Goal: Task Accomplishment & Management: Manage account settings

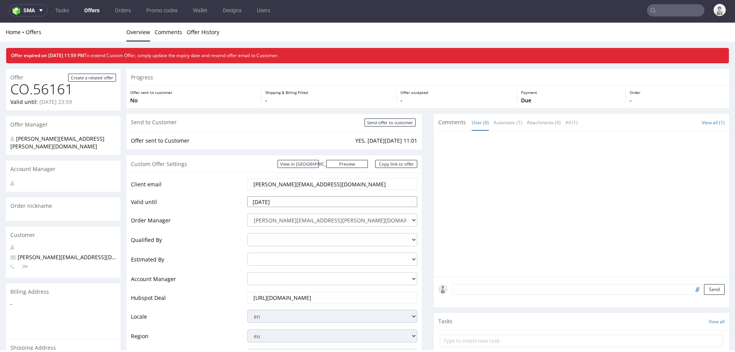
click at [322, 200] on input "2025-07-26" at bounding box center [332, 201] width 170 height 11
click at [323, 109] on icon at bounding box center [324, 109] width 2 height 5
click at [255, 190] on td "31" at bounding box center [253, 189] width 11 height 11
type input "2025-08-31"
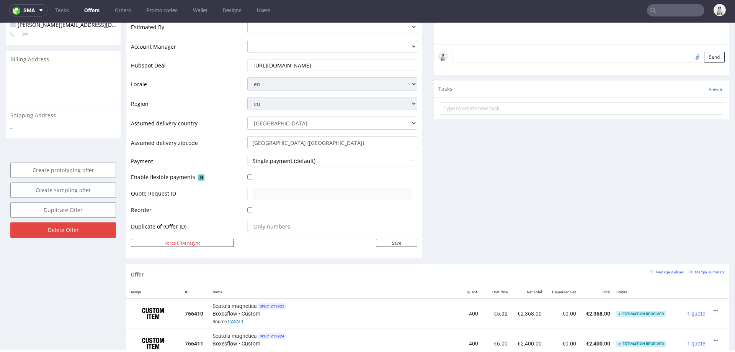
scroll to position [249, 0]
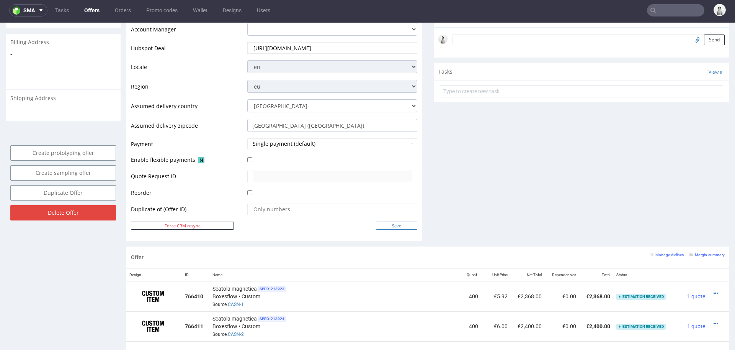
click at [400, 224] on input "Save" at bounding box center [396, 225] width 41 height 8
type input "In progress..."
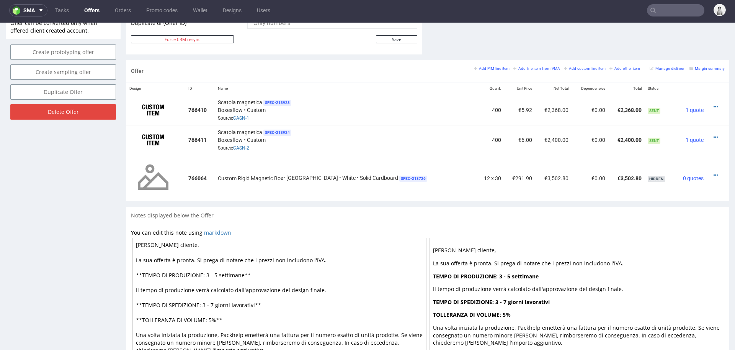
scroll to position [419, 0]
click at [531, 67] on small "Add line item from VMA" at bounding box center [537, 69] width 47 height 4
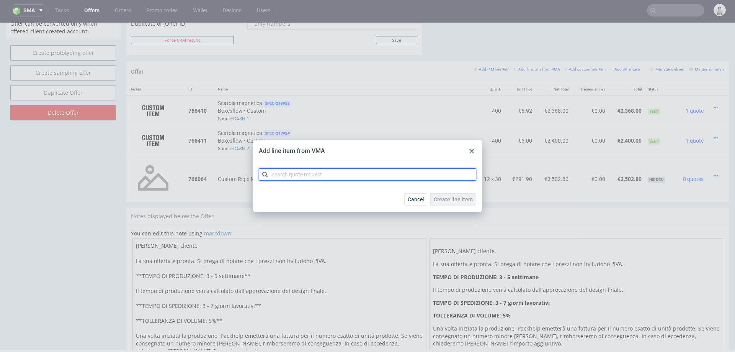
click at [360, 174] on input "text" at bounding box center [368, 174] width 218 height 12
type input "cazw"
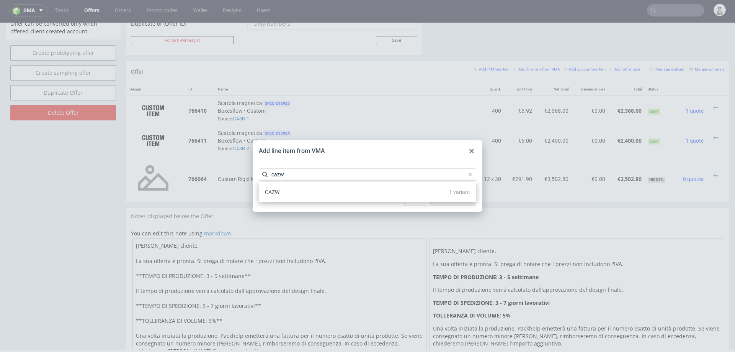
click at [292, 193] on div "CAZW 1 variant" at bounding box center [367, 192] width 211 height 14
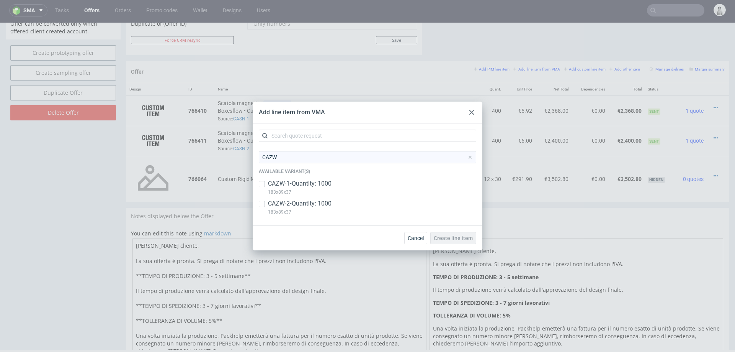
click at [292, 188] on p "183x89x37" at bounding box center [300, 192] width 64 height 8
checkbox input "true"
click at [290, 208] on p "183x89x37" at bounding box center [300, 212] width 64 height 8
checkbox input "true"
click at [442, 237] on span "Create line item" at bounding box center [453, 237] width 39 height 5
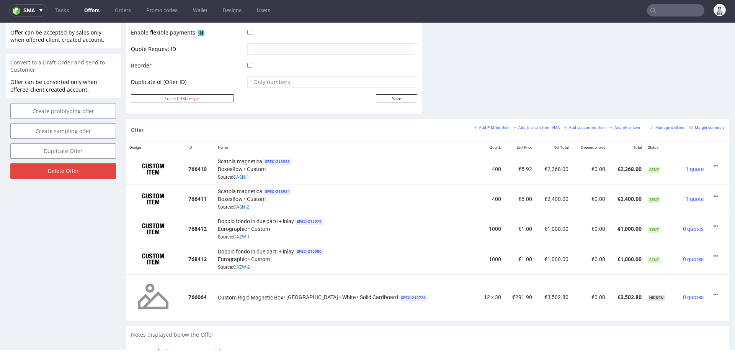
scroll to position [367, 0]
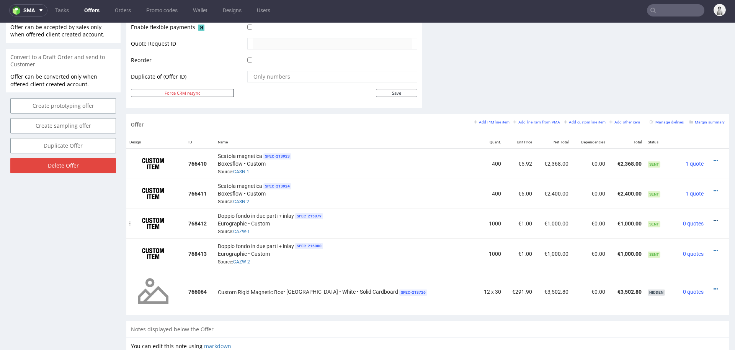
click at [714, 218] on icon at bounding box center [716, 220] width 4 height 5
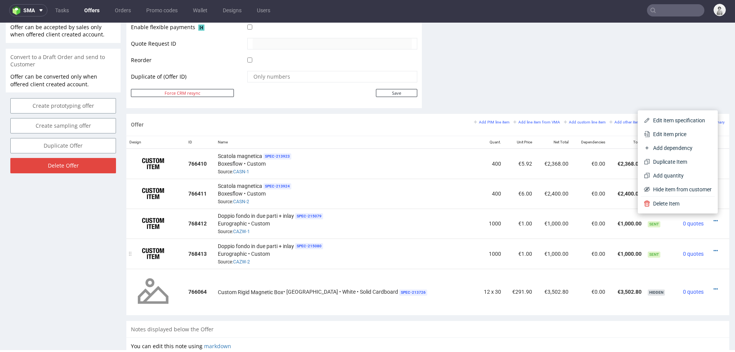
click at [380, 238] on td "Doppio fondo in due parti + inlay SPEC- 215080 Eurographic • Custom Source: CAZ…" at bounding box center [345, 253] width 261 height 30
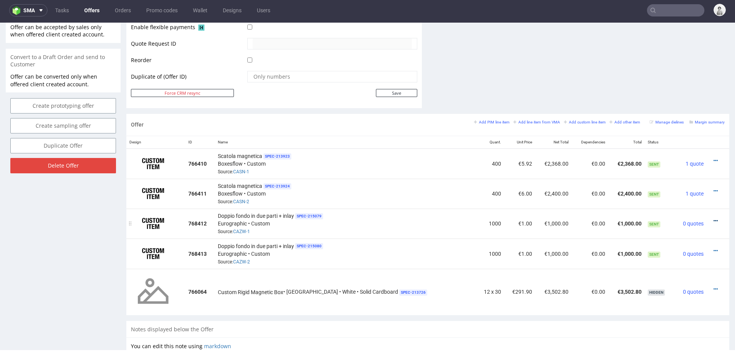
click at [714, 218] on icon at bounding box center [716, 220] width 4 height 5
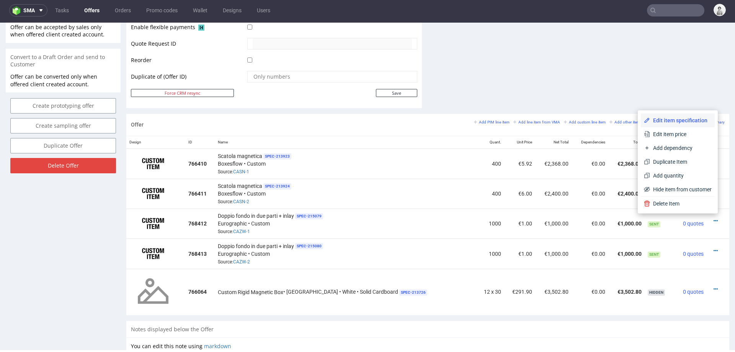
click at [663, 118] on span "Edit item specification" at bounding box center [681, 120] width 62 height 8
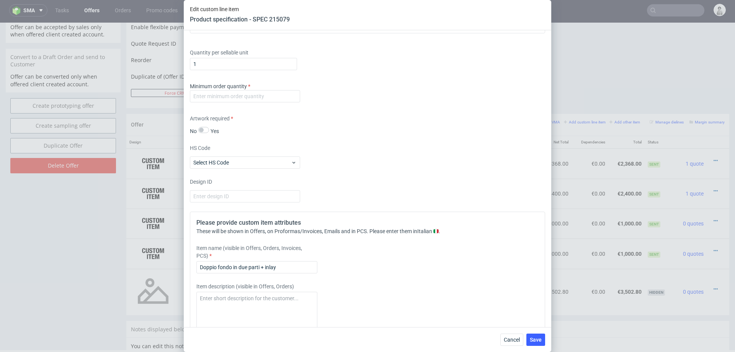
scroll to position [1031, 0]
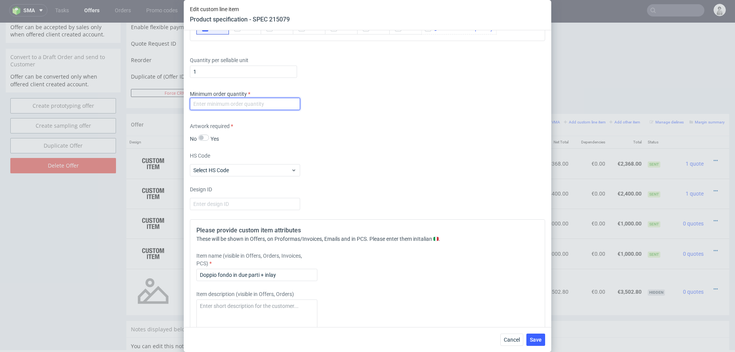
click at [277, 101] on input "number" at bounding box center [245, 104] width 110 height 12
type input "1000"
click at [357, 137] on div "Artwork required No Yes" at bounding box center [367, 132] width 355 height 20
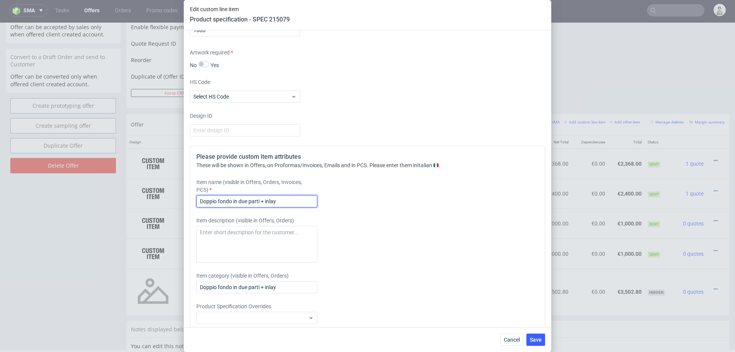
click at [266, 200] on input "Doppio fondo in due parti + inlay" at bounding box center [257, 201] width 121 height 12
paste input "two piece double bottom"
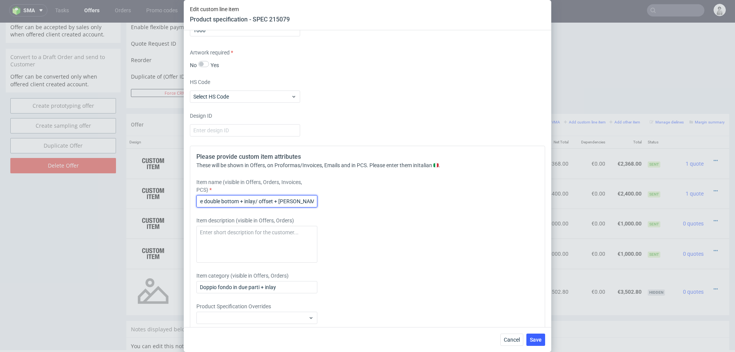
scroll to position [0, 22]
type input "two piece double bottom + inlay/ offset + matt laminarion"
click at [532, 334] on button "Save" at bounding box center [536, 339] width 19 height 12
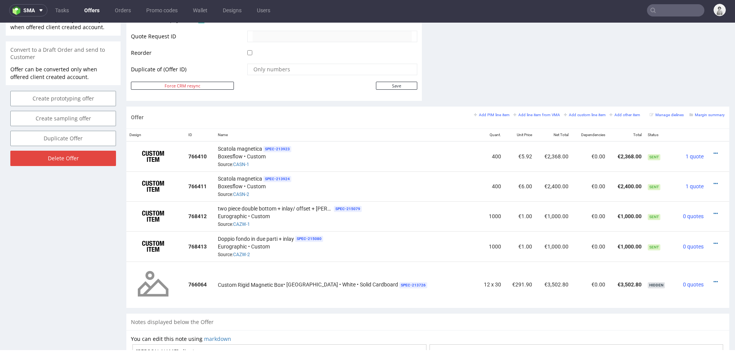
scroll to position [382, 0]
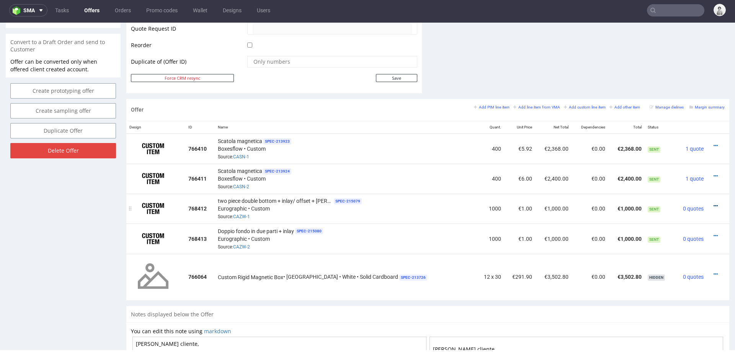
click at [714, 203] on icon at bounding box center [716, 205] width 4 height 5
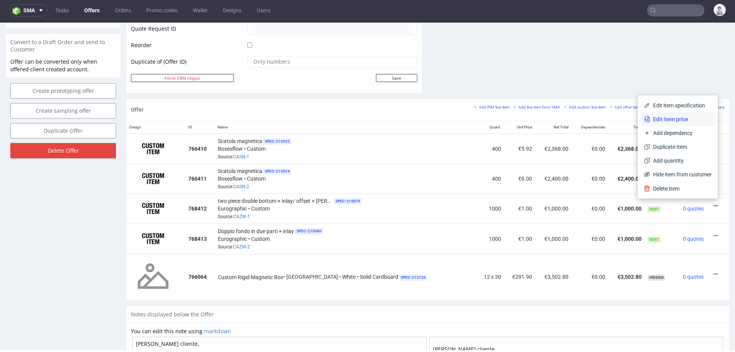
click at [681, 119] on span "Edit item price" at bounding box center [681, 119] width 62 height 8
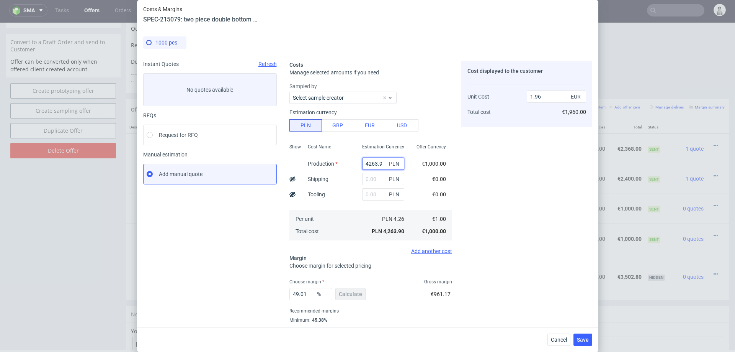
click at [375, 159] on input "4263.9" at bounding box center [383, 163] width 42 height 12
paste input "3750."
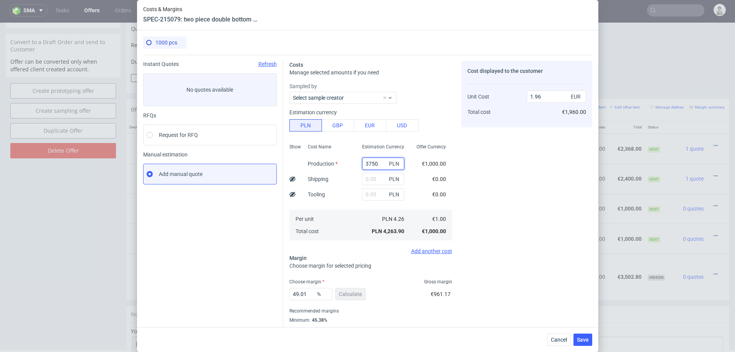
type input "3750"
type input "1.72"
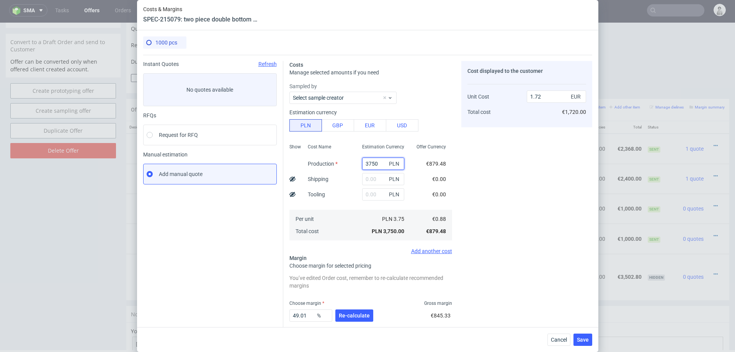
type input "3750"
click at [355, 173] on div "Cost Name Production Shipping Tooling Per unit Total cost" at bounding box center [329, 191] width 54 height 101
click at [375, 178] on input "text" at bounding box center [383, 179] width 42 height 12
type input "1600"
type input "2.47"
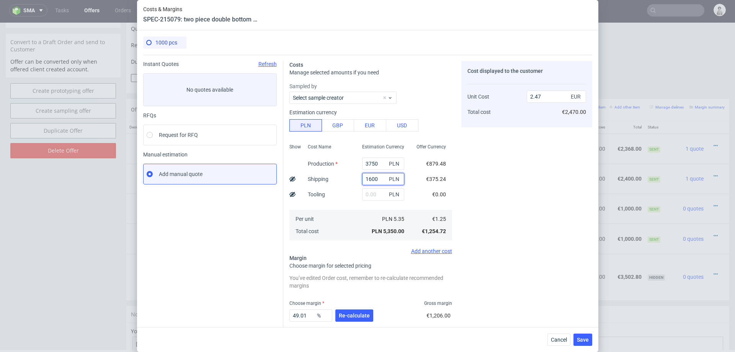
type input "1600"
click at [342, 187] on div "Cost Name Production Shipping Tooling Per unit Total cost" at bounding box center [329, 191] width 54 height 101
click at [362, 315] on span "Re-calculate" at bounding box center [354, 315] width 31 height 5
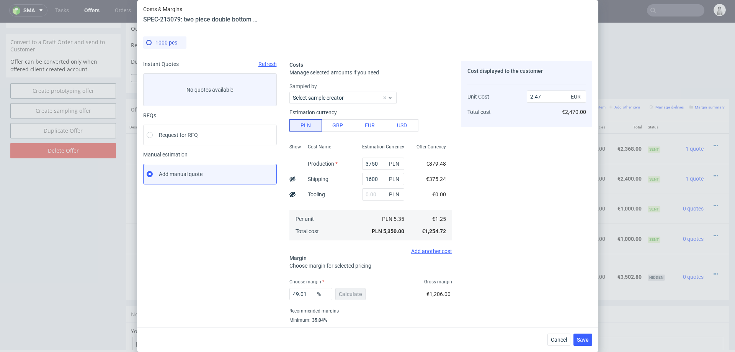
scroll to position [20, 0]
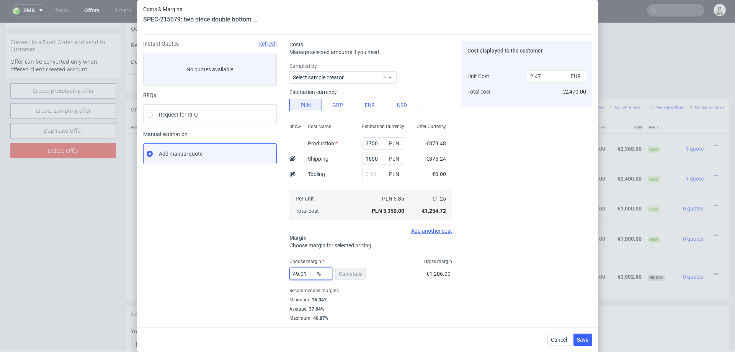
click at [306, 275] on input "49.01" at bounding box center [311, 273] width 43 height 12
type input "3"
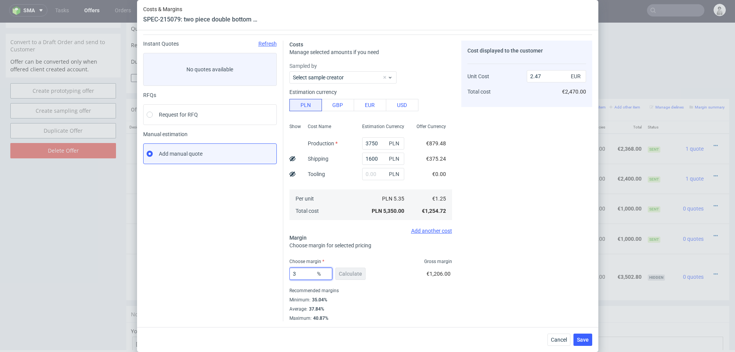
type input "1.3"
type input "36"
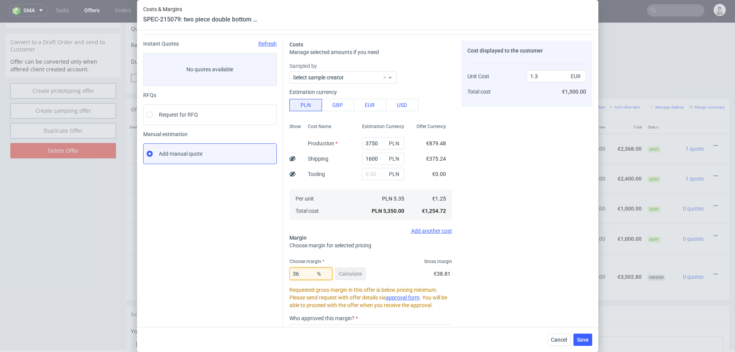
type input "1.97"
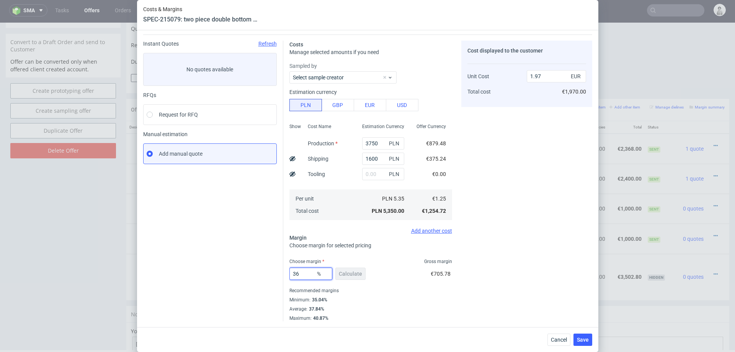
type input "36"
click at [380, 271] on div "36 % Calculate €705.78" at bounding box center [371, 274] width 163 height 21
click at [580, 337] on span "Save" at bounding box center [583, 339] width 12 height 5
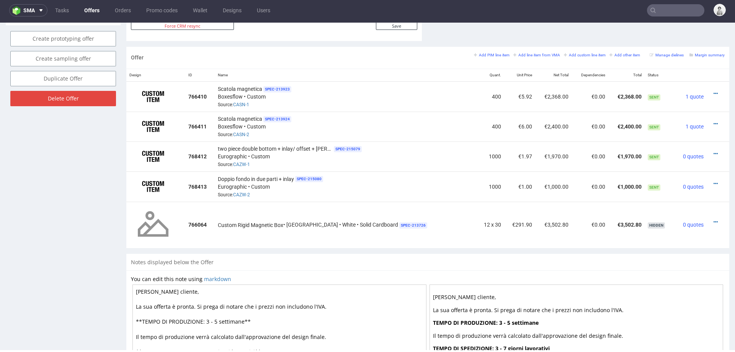
scroll to position [441, 0]
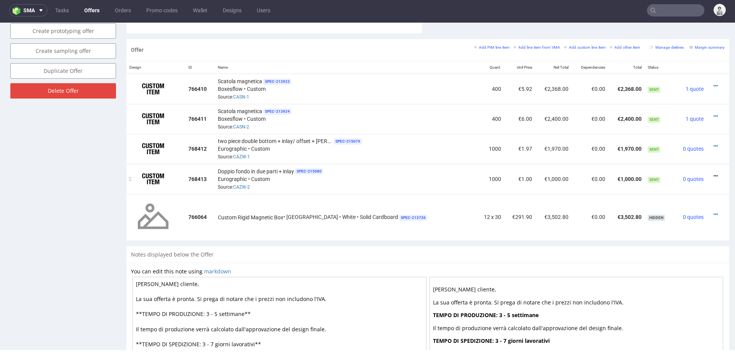
click at [714, 173] on icon at bounding box center [716, 175] width 4 height 5
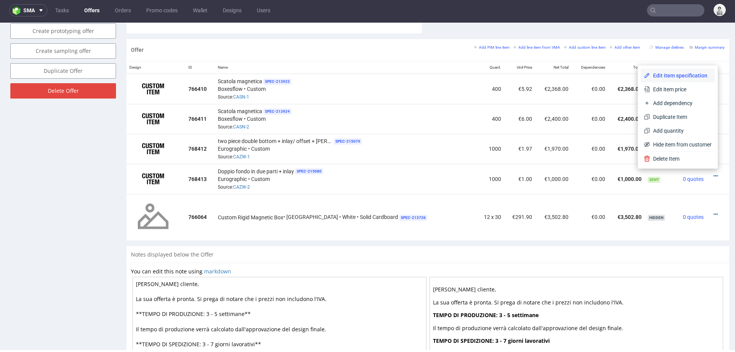
click at [689, 79] on span "Edit item specification" at bounding box center [681, 76] width 62 height 8
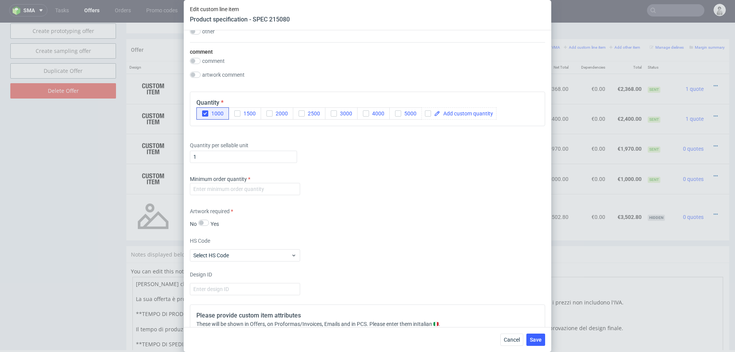
scroll to position [948, 0]
click at [288, 187] on input "number" at bounding box center [245, 186] width 110 height 12
type input "1000"
click at [432, 205] on div "Artwork required No Yes" at bounding box center [367, 215] width 355 height 20
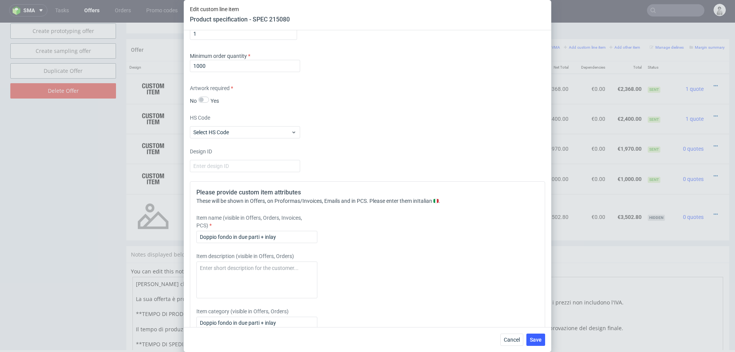
scroll to position [1074, 0]
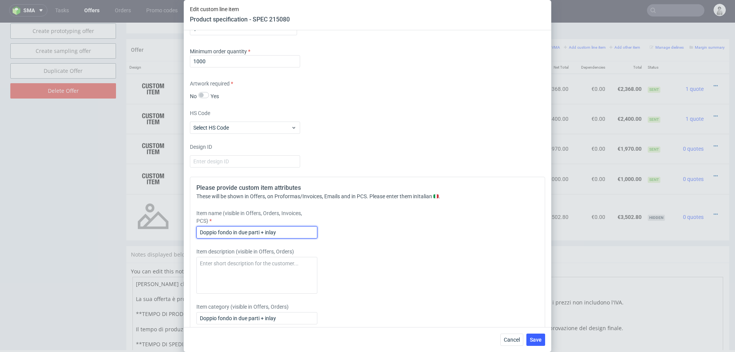
click at [283, 231] on input "Doppio fondo in due parti + inlay" at bounding box center [257, 232] width 121 height 12
paste input "two piece double bottom"
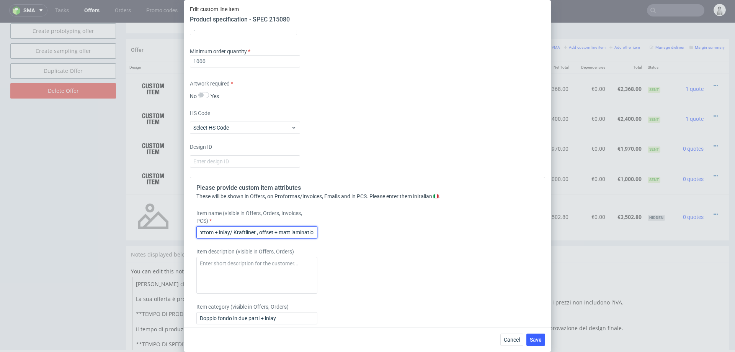
scroll to position [0, 48]
type input "two piece double bottom + inlay/ Kraftliner , offset + matt lamination"
click at [537, 337] on span "Save" at bounding box center [536, 339] width 12 height 5
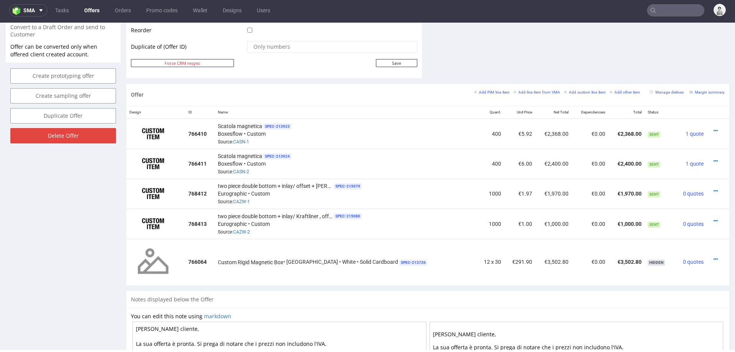
scroll to position [400, 0]
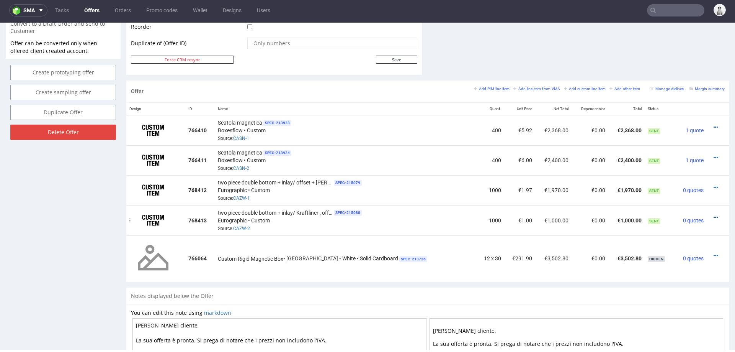
click at [714, 215] on icon at bounding box center [716, 217] width 4 height 5
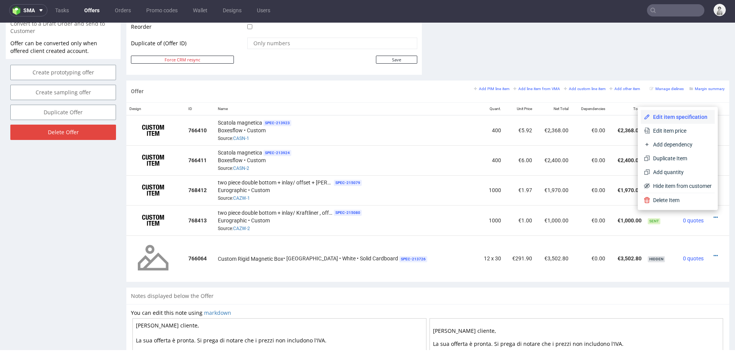
click at [678, 115] on span "Edit item specification" at bounding box center [681, 117] width 62 height 8
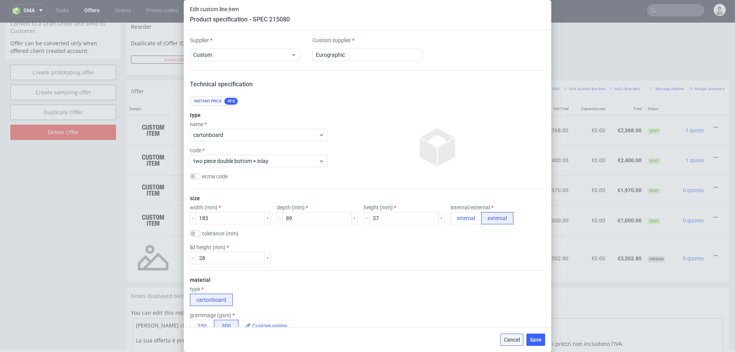
click at [507, 337] on span "Cancel" at bounding box center [512, 339] width 16 height 5
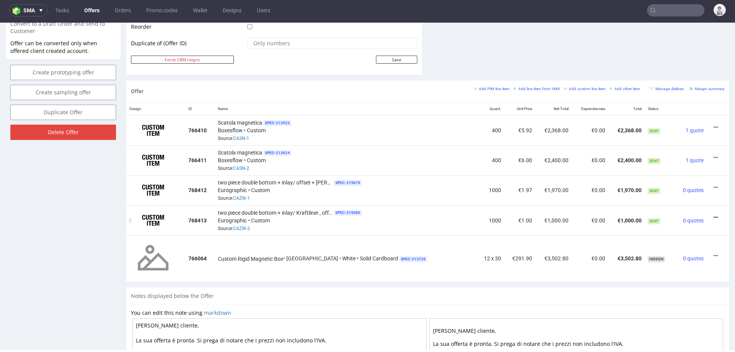
click at [714, 215] on icon at bounding box center [716, 217] width 4 height 5
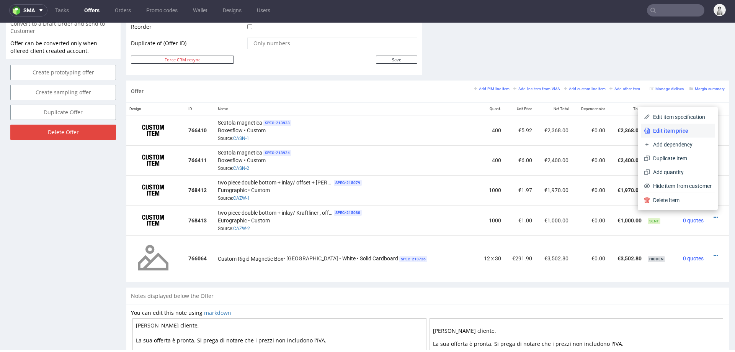
click at [677, 132] on span "Edit item price" at bounding box center [681, 131] width 62 height 8
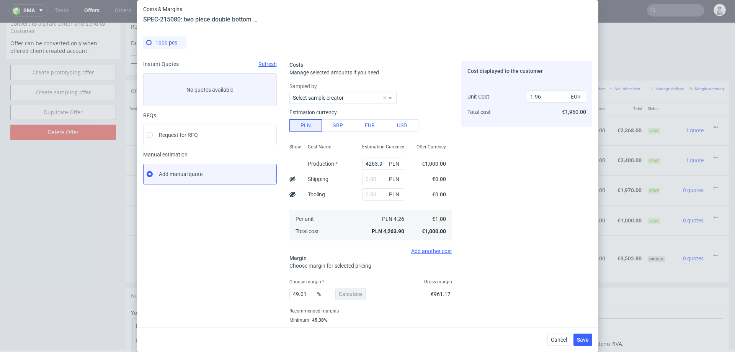
scroll to position [20, 0]
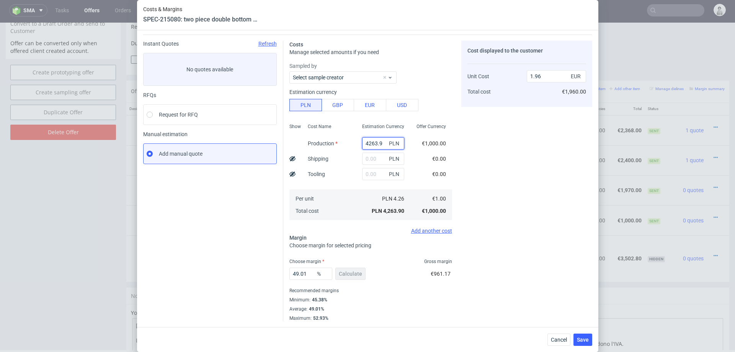
click at [378, 142] on input "4263.9" at bounding box center [383, 143] width 42 height 12
paste input "3620.00"
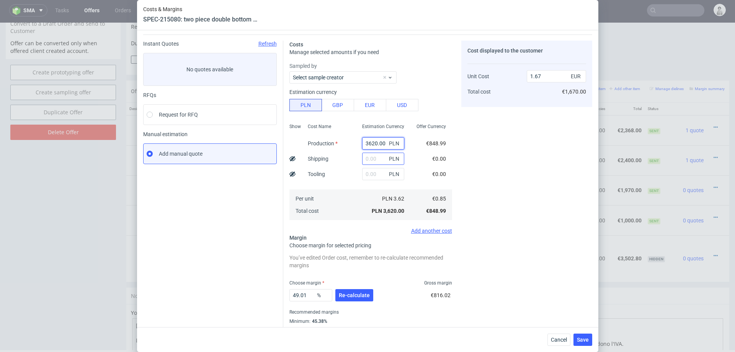
type input "3620"
type input "1.67"
type input "3620"
click at [375, 157] on input "text" at bounding box center [383, 158] width 42 height 12
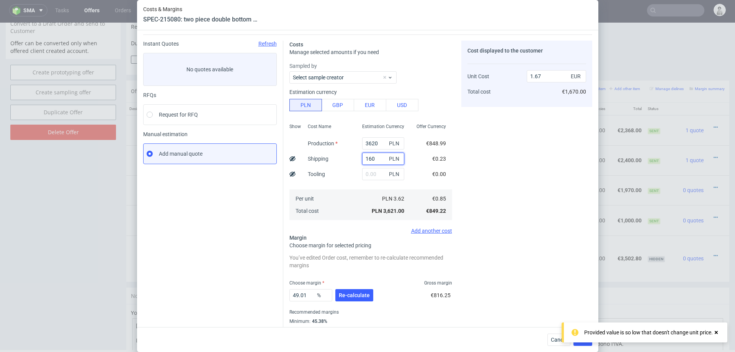
type input "1600"
type input "2.41"
type input "1600"
click at [335, 201] on div "Per unit Total cost" at bounding box center [329, 204] width 54 height 31
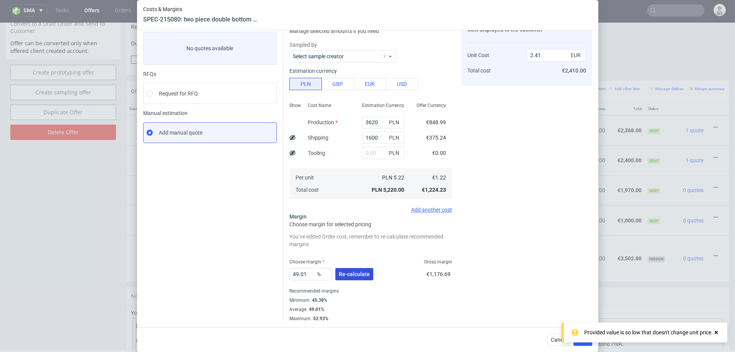
click at [351, 272] on span "Re-calculate" at bounding box center [354, 273] width 31 height 5
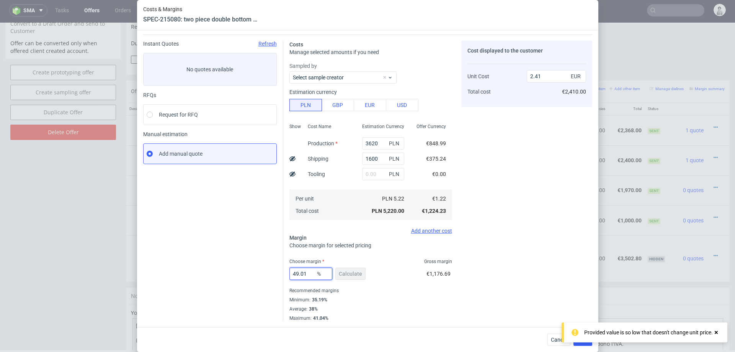
click at [303, 269] on input "49.01" at bounding box center [311, 273] width 43 height 12
type input "35"
type input "1.89"
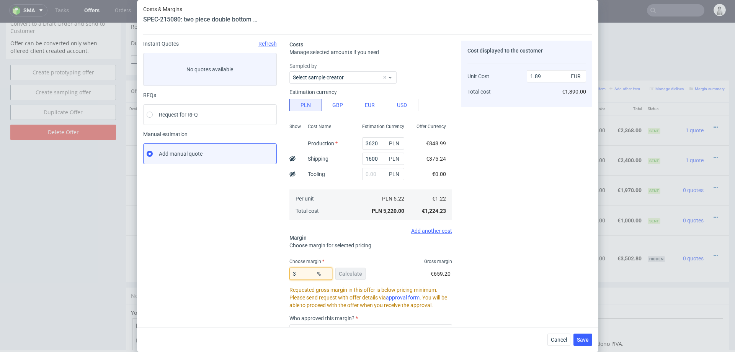
type input "36"
type input "1.92"
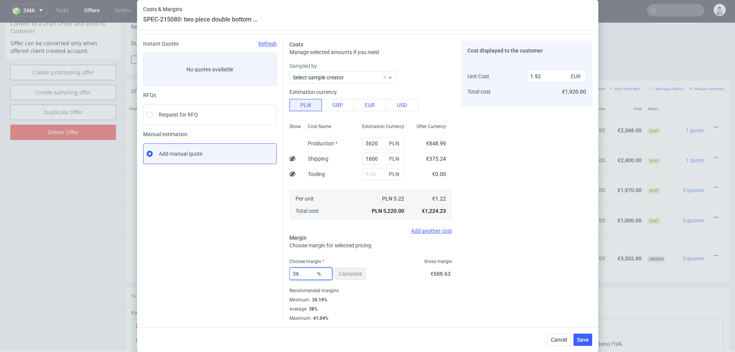
type input "36"
click at [557, 261] on div "Cost displayed to the customer Unit Cost Total cost 1.92 EUR €1,920.00" at bounding box center [527, 181] width 131 height 280
click at [583, 343] on button "Save" at bounding box center [583, 339] width 19 height 12
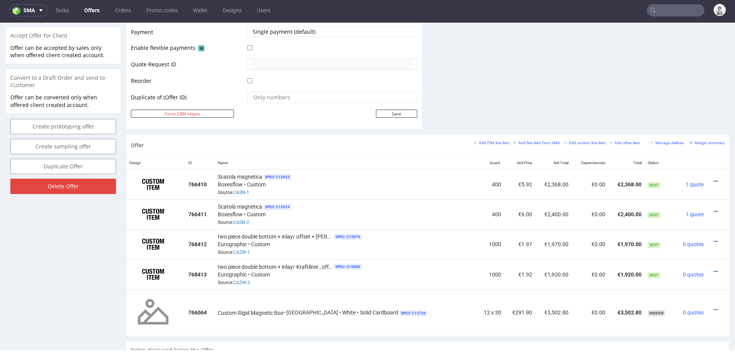
scroll to position [346, 0]
click at [714, 178] on icon at bounding box center [716, 180] width 4 height 5
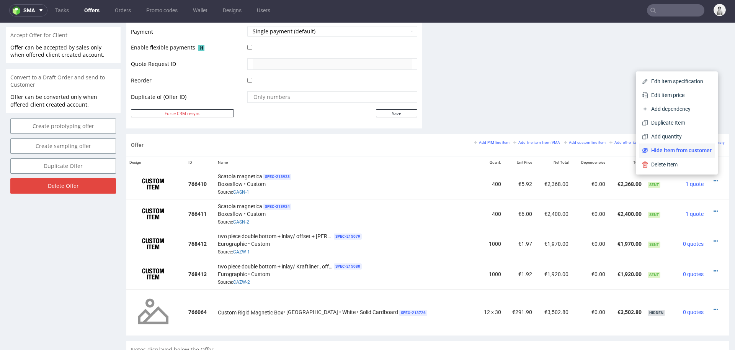
click at [680, 153] on span "Hide item from customer" at bounding box center [680, 150] width 64 height 8
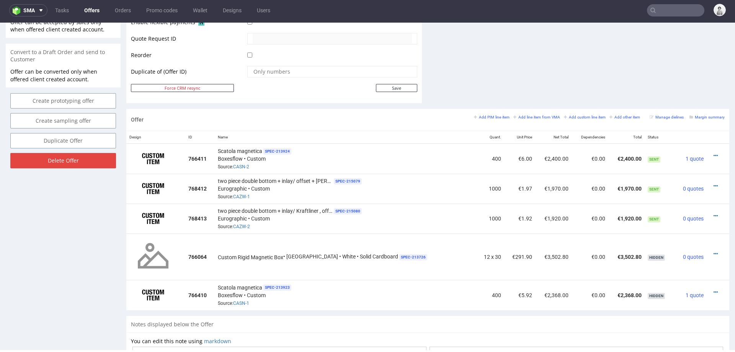
scroll to position [373, 0]
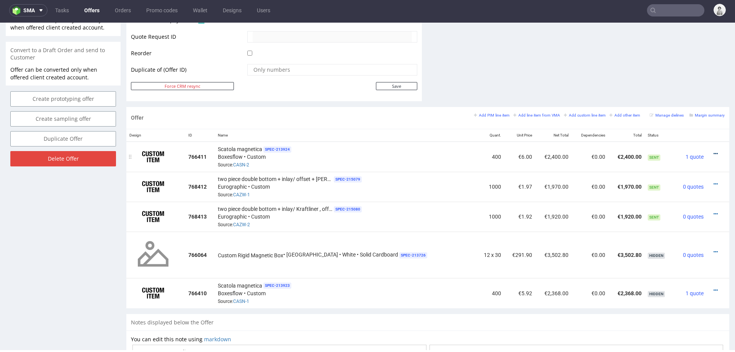
click at [714, 151] on icon at bounding box center [716, 153] width 4 height 5
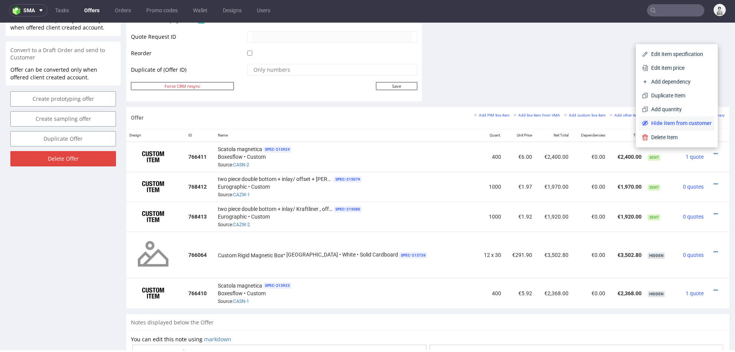
click at [677, 122] on span "Hide item from customer" at bounding box center [680, 123] width 64 height 8
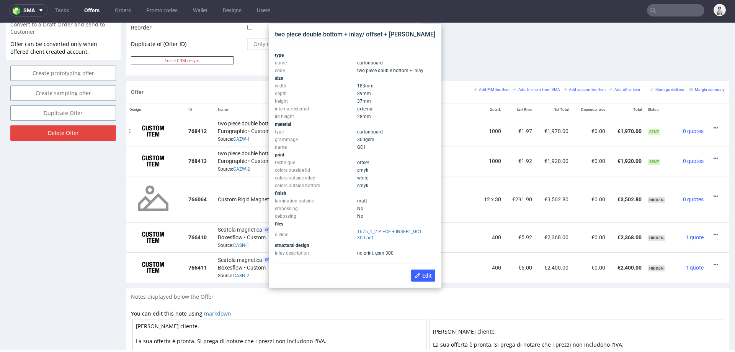
scroll to position [397, 0]
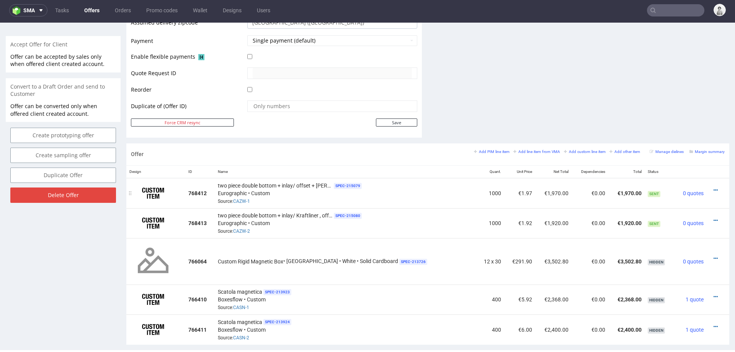
scroll to position [0, 0]
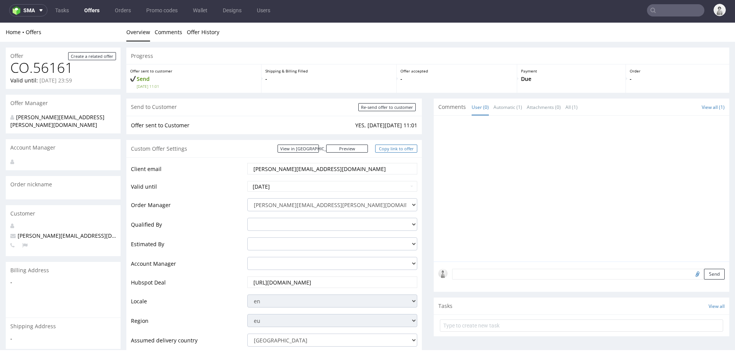
click at [387, 147] on link "Copy link to offer" at bounding box center [396, 148] width 42 height 8
click at [387, 107] on input "Re-send offer to customer" at bounding box center [387, 107] width 57 height 8
type input "In progress..."
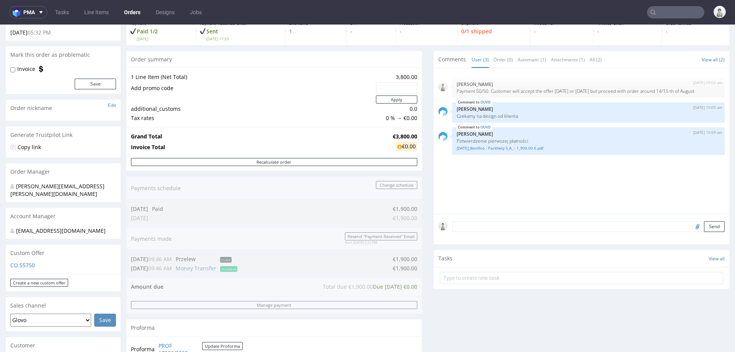
scroll to position [72, 0]
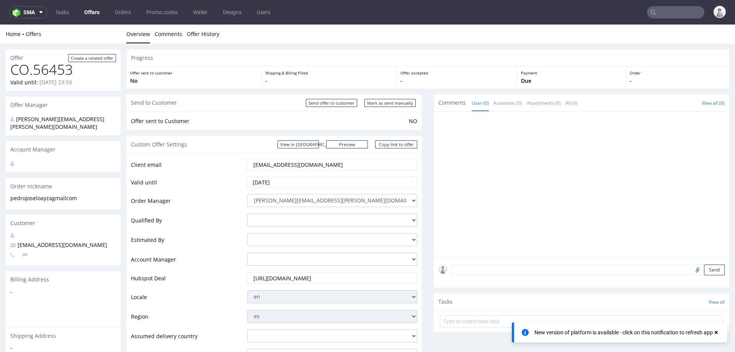
scroll to position [71, 0]
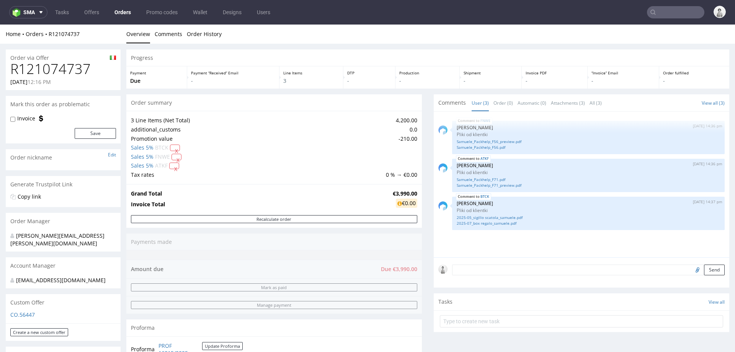
scroll to position [197, 0]
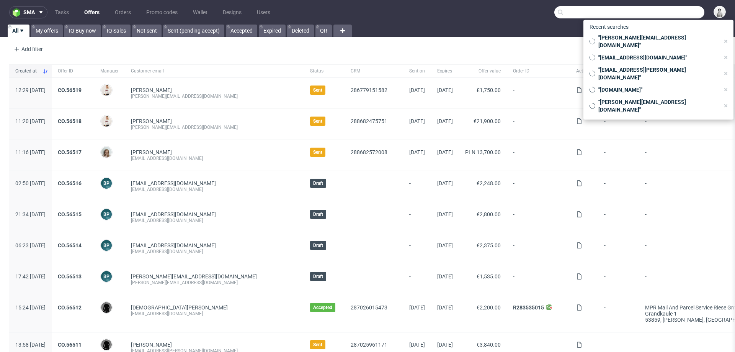
click at [678, 7] on input "text" at bounding box center [630, 12] width 150 height 12
paste input "aimpurchase@kma-machines.com"
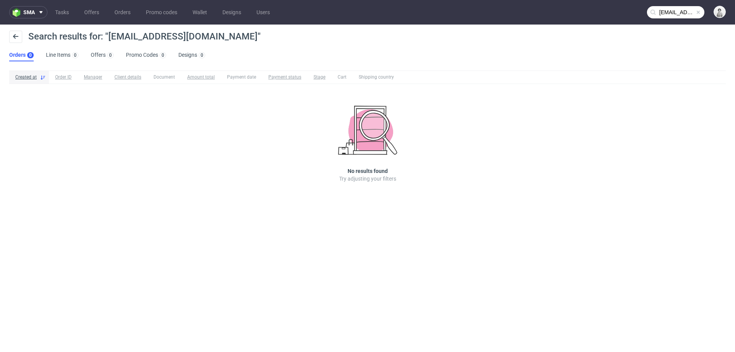
click at [675, 13] on input "aimpurchase@kma-machines.com" at bounding box center [675, 12] width 57 height 12
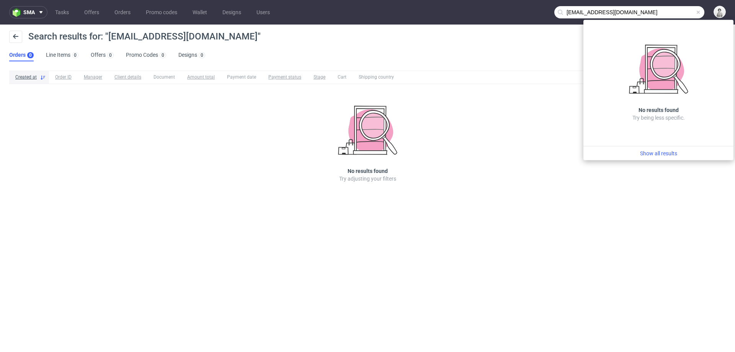
click at [578, 10] on input "aimpurchase@kma-machines.com" at bounding box center [630, 12] width 150 height 12
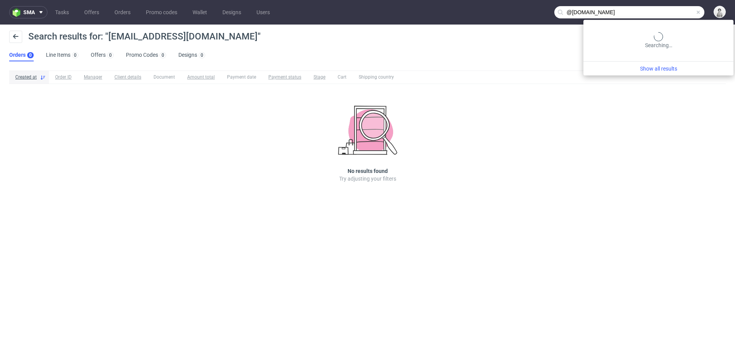
type input "@kma-machines.com"
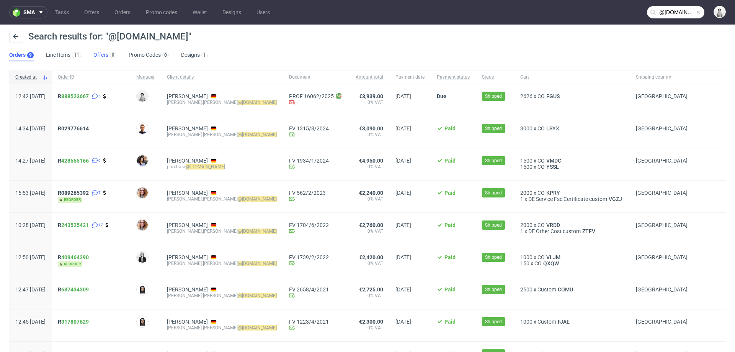
click at [97, 56] on link "Offers 9" at bounding box center [104, 55] width 23 height 12
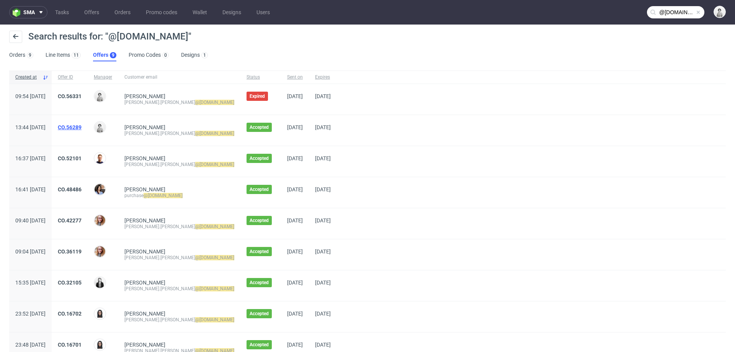
click at [82, 124] on link "CO.56289" at bounding box center [70, 127] width 24 height 6
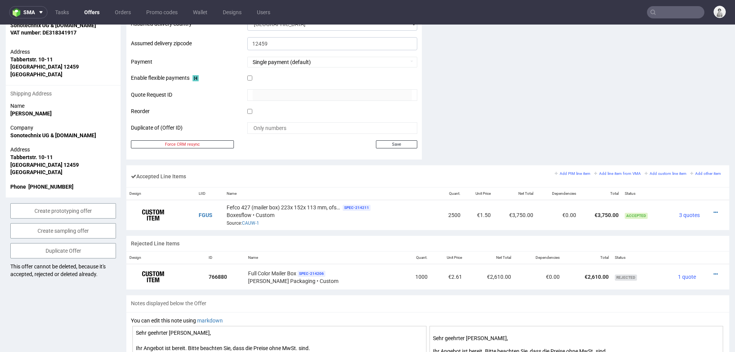
scroll to position [338, 0]
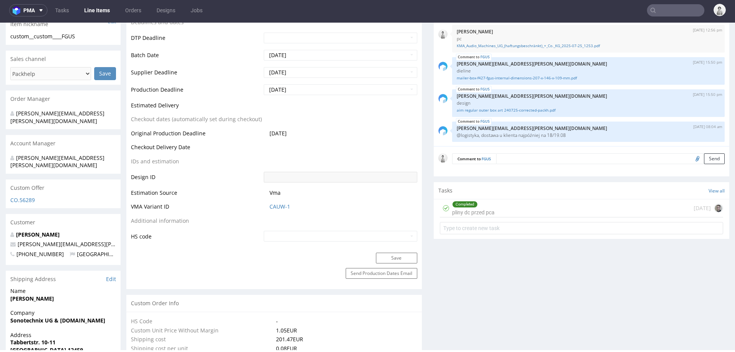
scroll to position [271, 0]
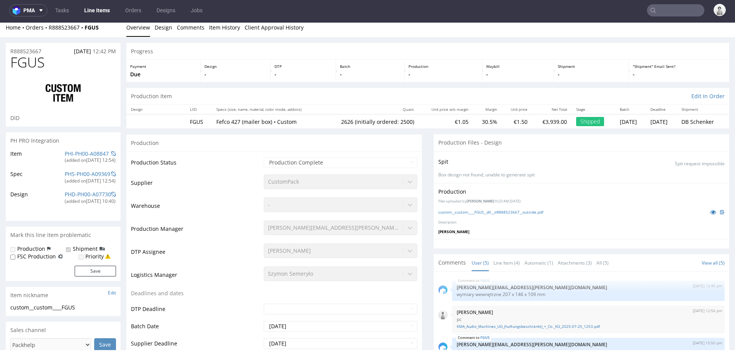
scroll to position [0, 0]
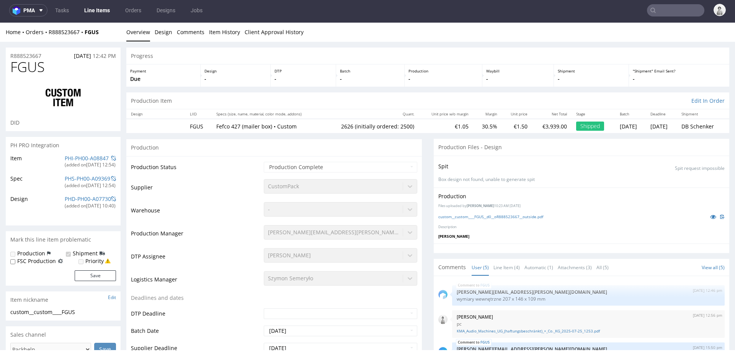
click at [21, 70] on span "FGUS" at bounding box center [27, 66] width 34 height 15
click at [180, 215] on td "Warehouse" at bounding box center [196, 212] width 131 height 23
click at [696, 124] on td "DB Schenker" at bounding box center [703, 126] width 52 height 14
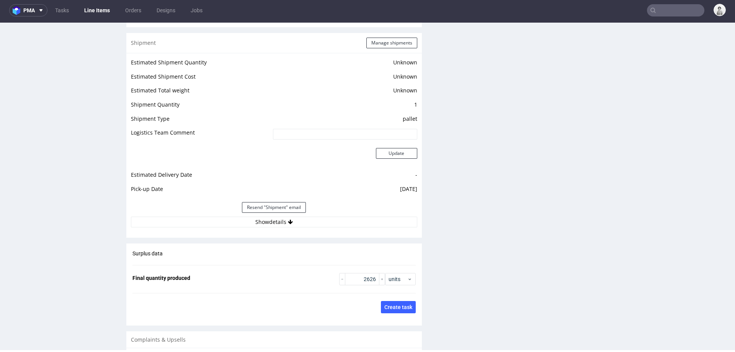
scroll to position [945, 0]
click at [277, 222] on button "Show details" at bounding box center [274, 221] width 287 height 11
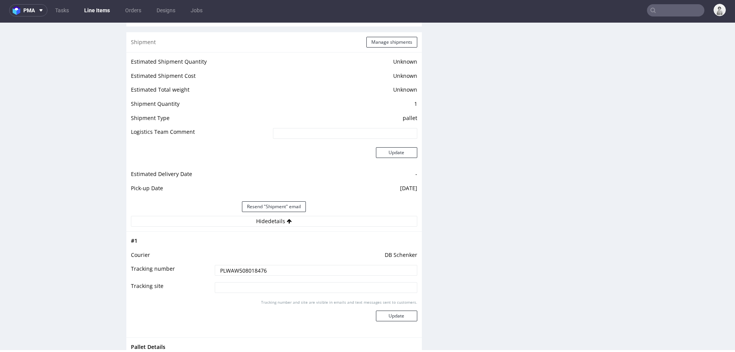
click at [259, 269] on input "PLWAW508018476" at bounding box center [316, 270] width 203 height 11
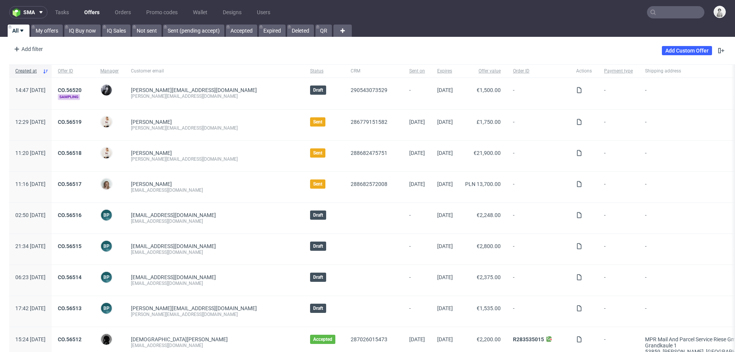
click at [684, 13] on input "text" at bounding box center [675, 12] width 57 height 12
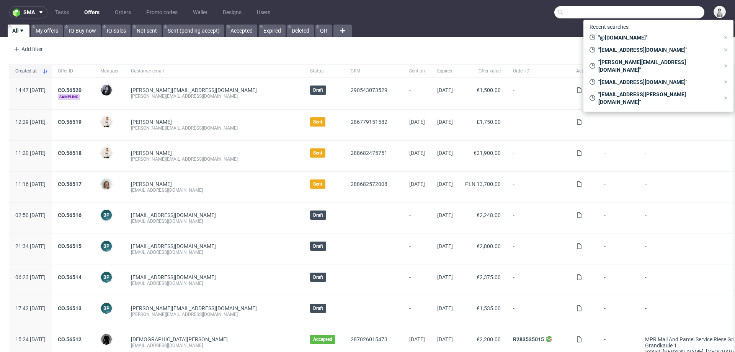
paste input "[EMAIL_ADDRESS][DOMAIN_NAME]"
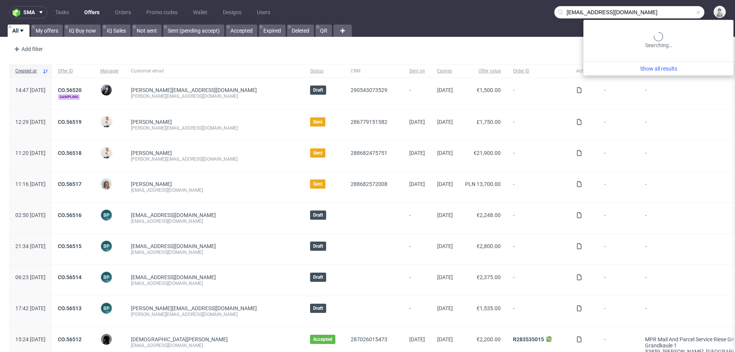
type input "[EMAIL_ADDRESS][DOMAIN_NAME]"
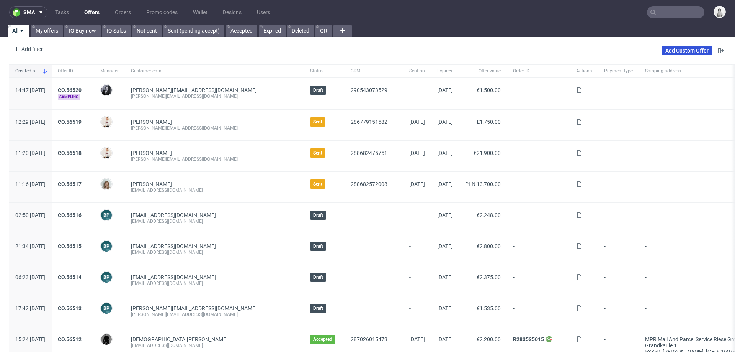
click at [674, 50] on link "Add Custom Offer" at bounding box center [687, 50] width 50 height 9
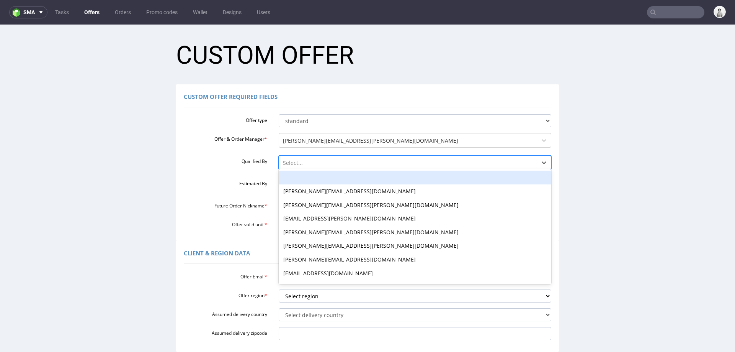
click at [303, 168] on div "Select..." at bounding box center [408, 163] width 258 height 12
click at [301, 177] on div "-" at bounding box center [415, 177] width 273 height 14
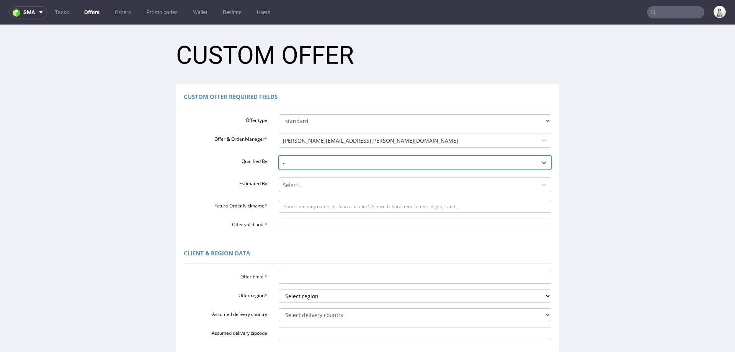
click at [299, 185] on div at bounding box center [408, 184] width 251 height 9
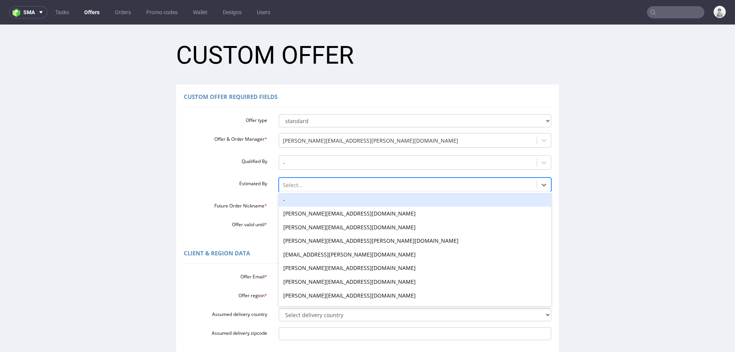
click at [298, 194] on div "-" at bounding box center [415, 200] width 273 height 14
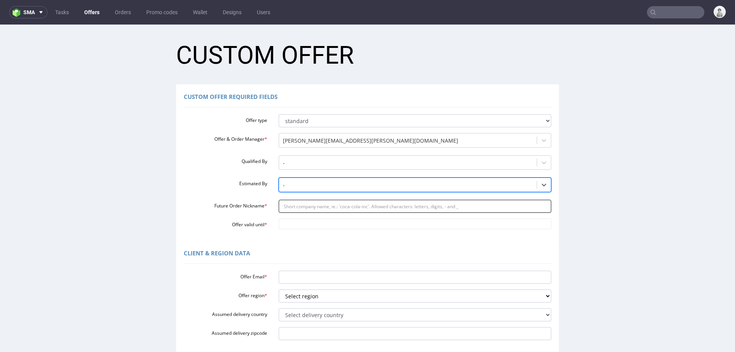
click at [297, 207] on input "Future Order Nickname *" at bounding box center [415, 206] width 273 height 13
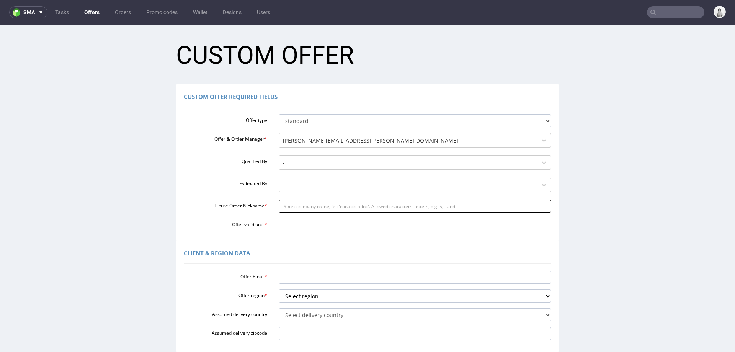
paste input "msosinskasiipl"
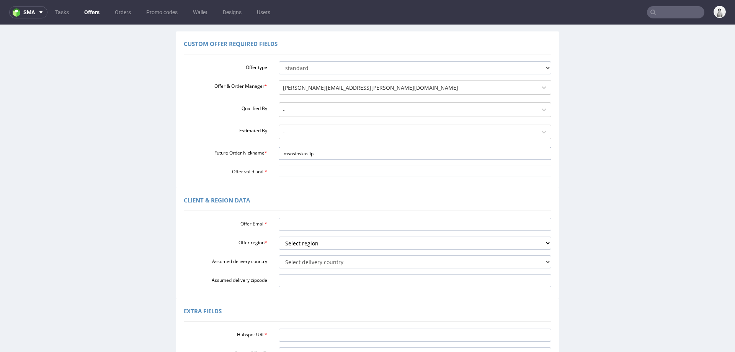
scroll to position [51, 0]
type input "msosinskasiipl"
click at [315, 175] on input "Offer valid until *" at bounding box center [415, 172] width 273 height 11
click at [279, 163] on td "31" at bounding box center [281, 161] width 11 height 11
type input "2025-08-31"
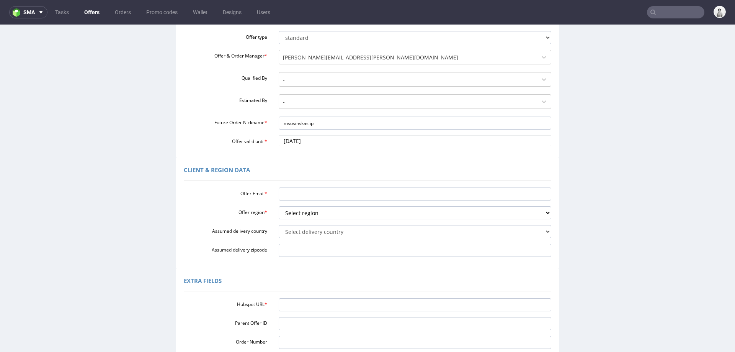
scroll to position [84, 0]
click at [297, 192] on input "Offer Email *" at bounding box center [415, 193] width 273 height 13
paste input "[EMAIL_ADDRESS][DOMAIN_NAME]"
type input "[EMAIL_ADDRESS][DOMAIN_NAME]"
click at [296, 219] on div "Offer Email * msosinska@sii.pl Offer region * Select region eu gb de pl fr it e…" at bounding box center [368, 219] width 368 height 72
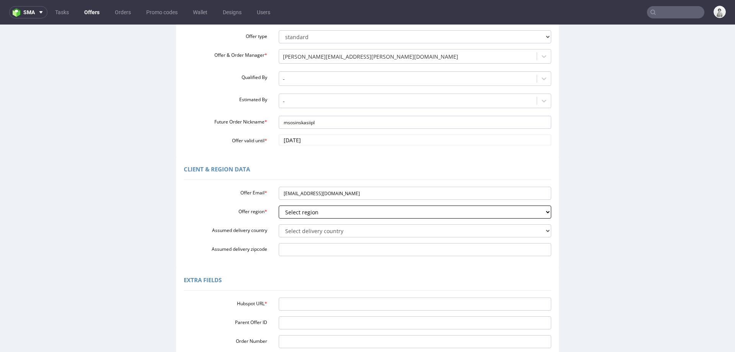
click at [301, 215] on select "Select region eu gb de pl fr it es" at bounding box center [415, 211] width 273 height 13
select select "pl"
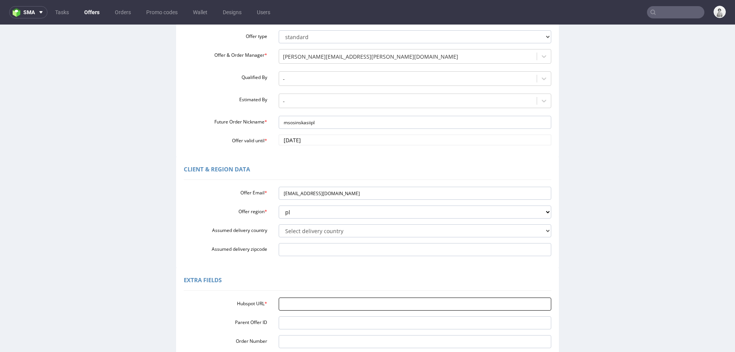
click at [361, 308] on input "Hubspot URL *" at bounding box center [415, 303] width 273 height 13
paste input "https://app-eu1.hubspot.com/contacts/25600958/record/0-3/281697148136?interacti…"
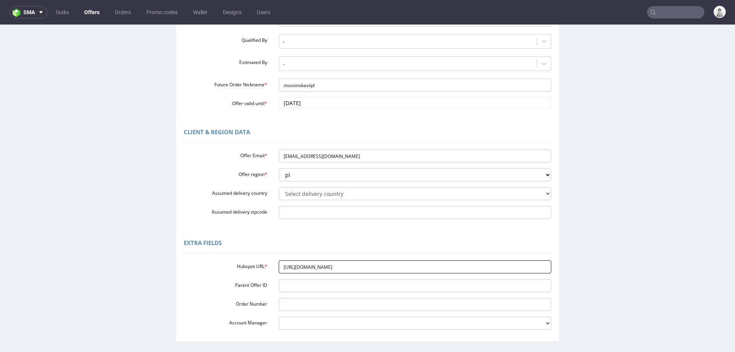
scroll to position [147, 0]
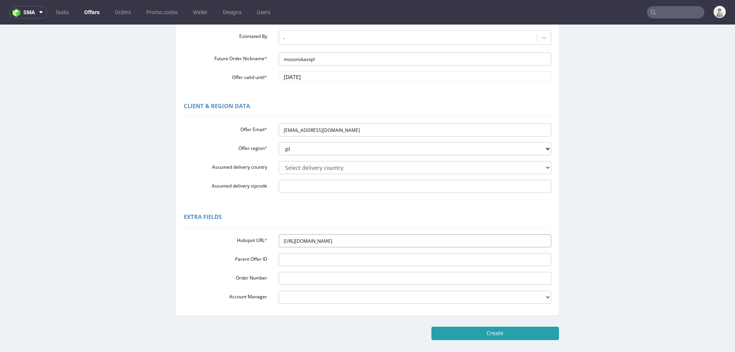
type input "https://app-eu1.hubspot.com/contacts/25600958/record/0-3/281697148136?interacti…"
click at [432, 332] on input "Create" at bounding box center [496, 332] width 128 height 13
type input "Please wait..."
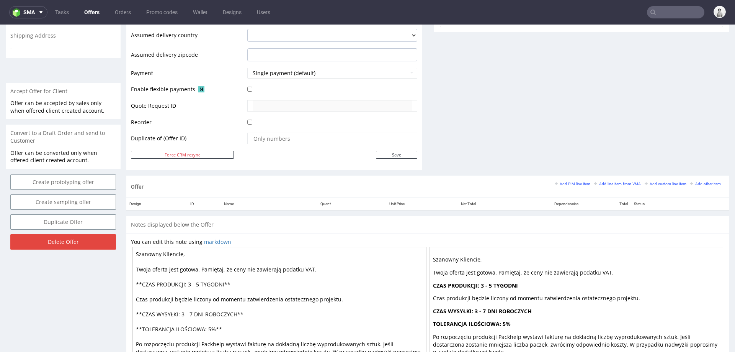
scroll to position [302, 0]
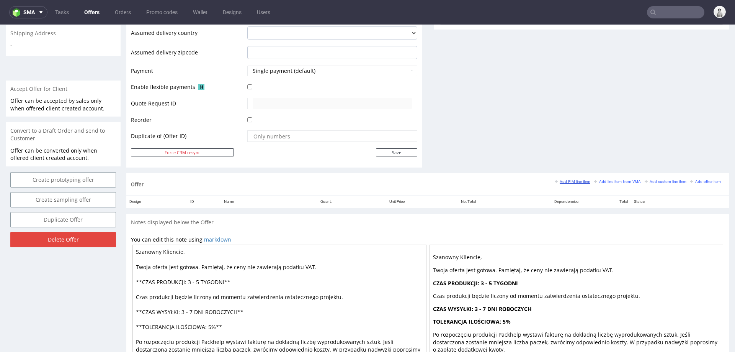
click at [569, 180] on small "Add PIM line item" at bounding box center [573, 181] width 36 height 4
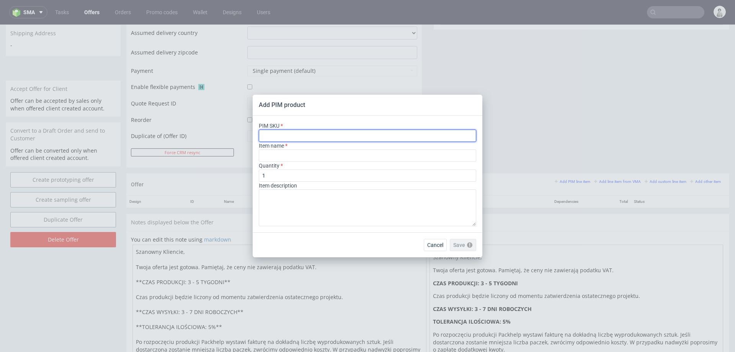
click at [390, 134] on input "text" at bounding box center [368, 135] width 218 height 12
paste input "paper-mailer--paper-mailer--90--paper-kraft--mono-pantone-two-sides--none"
type input "paper-mailer--paper-mailer--90--paper-kraft--mono-pantone-two-sides--none"
type input "Papier Versandbeutel"
type input "paper-mailer--paper-mailer--90--paper-kraft--mono-pantone-two-sides--none"
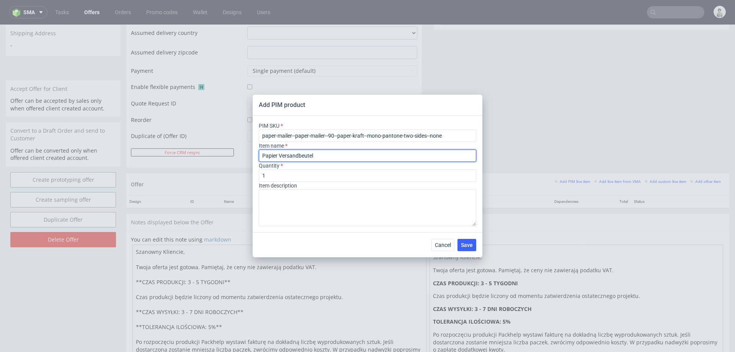
click at [364, 156] on input "Papier Versandbeutel" at bounding box center [368, 155] width 218 height 12
paste input "ersonalizowany Papieropak"
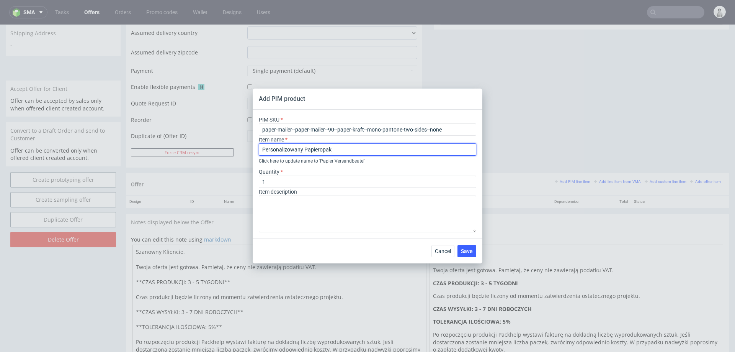
type input "Personalizowany Papieropak"
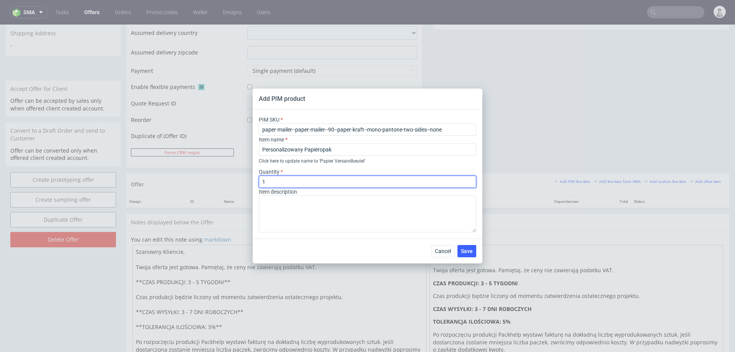
click at [350, 180] on input "1" at bounding box center [368, 181] width 218 height 12
type input "200"
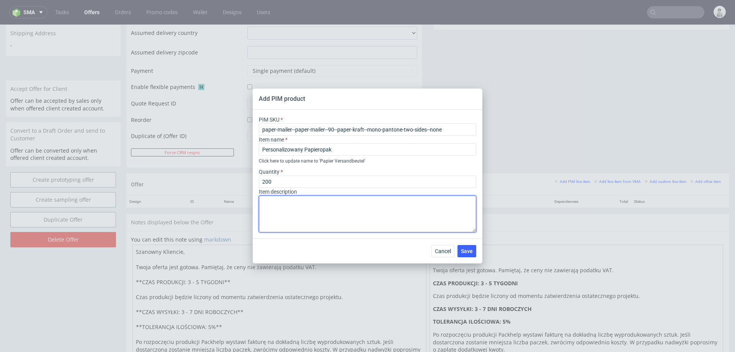
click at [346, 200] on textarea at bounding box center [368, 213] width 218 height 37
paste textarea "Y90 (40 x 10 x 50 cm)"
type textarea "Y90 (40 x 10 x 50 cm) Zadruk obustronny, 1 kolor Pantone"
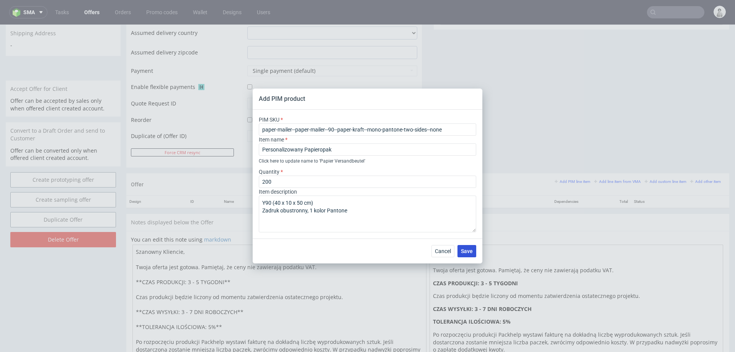
click at [467, 254] on span "Save" at bounding box center [467, 250] width 12 height 5
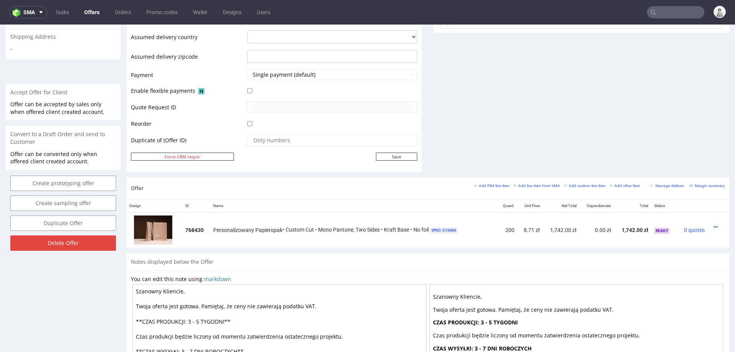
scroll to position [300, 0]
click at [714, 223] on icon at bounding box center [716, 225] width 4 height 5
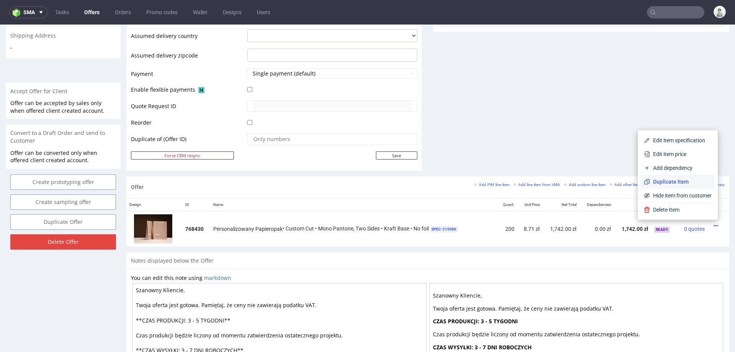
click at [663, 182] on span "Duplicate Item" at bounding box center [681, 182] width 62 height 8
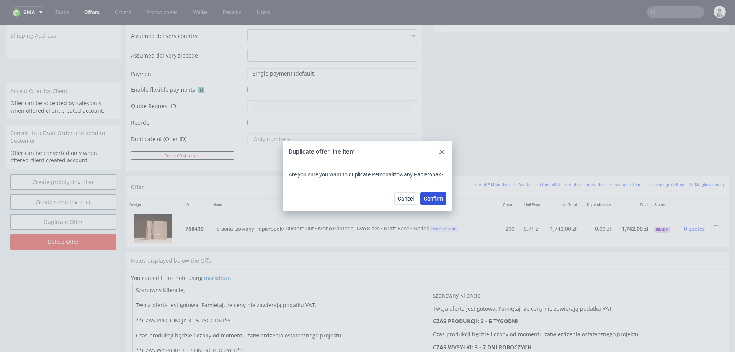
click at [427, 198] on span "Confirm" at bounding box center [433, 198] width 19 height 5
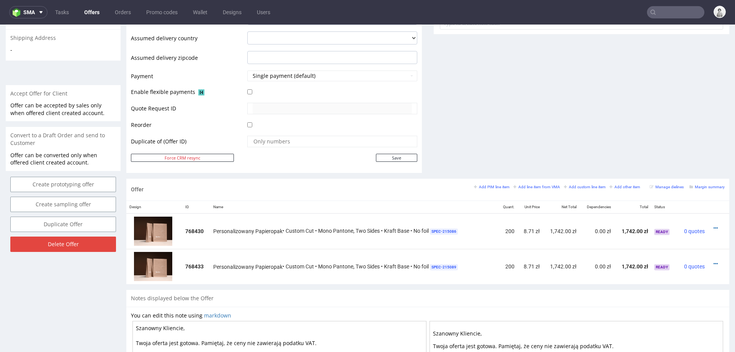
scroll to position [299, 0]
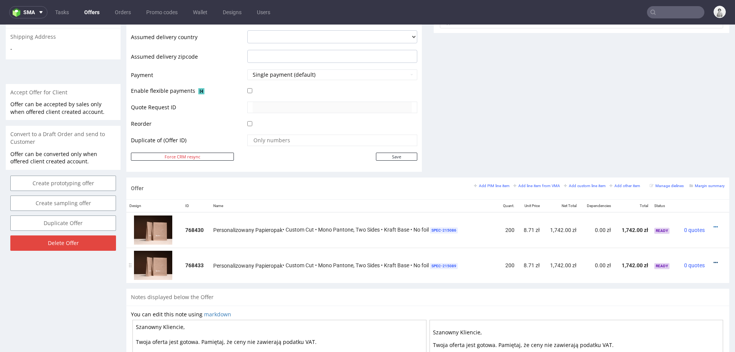
click at [714, 260] on icon at bounding box center [716, 262] width 4 height 5
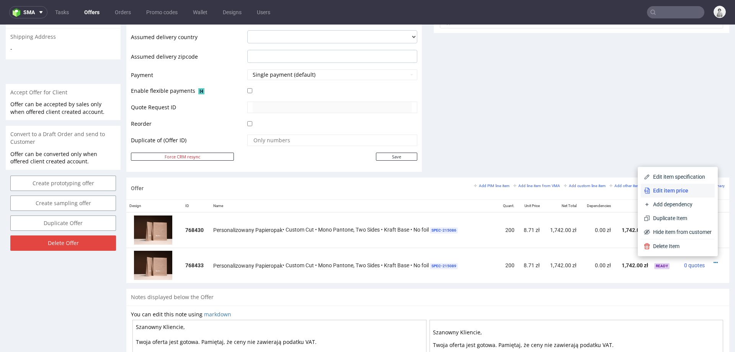
click at [680, 190] on span "Edit item price" at bounding box center [681, 191] width 62 height 8
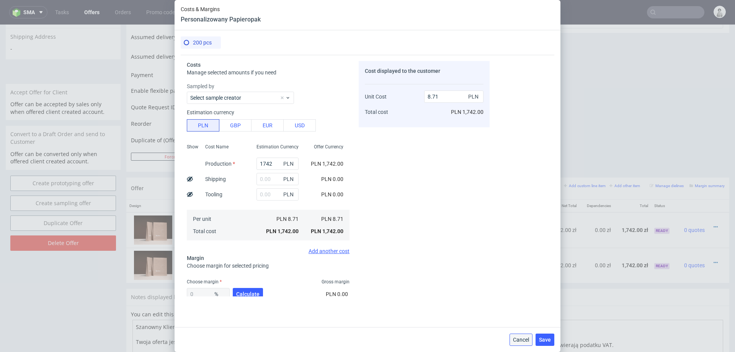
click at [519, 340] on span "Cancel" at bounding box center [521, 339] width 16 height 5
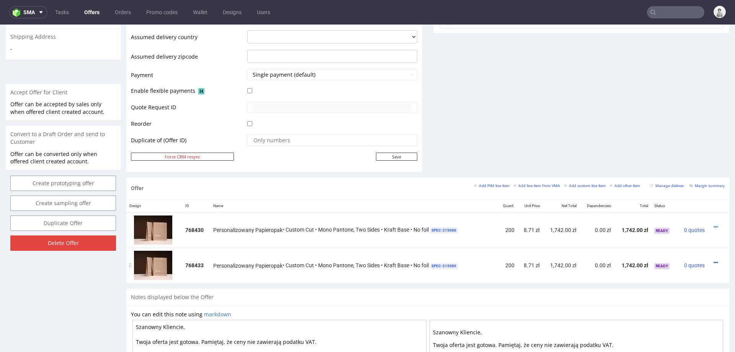
click at [714, 260] on icon at bounding box center [716, 262] width 4 height 5
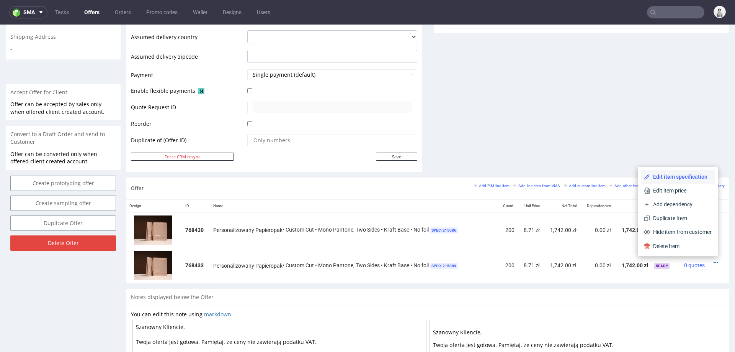
click at [684, 175] on span "Edit item specification" at bounding box center [681, 177] width 62 height 8
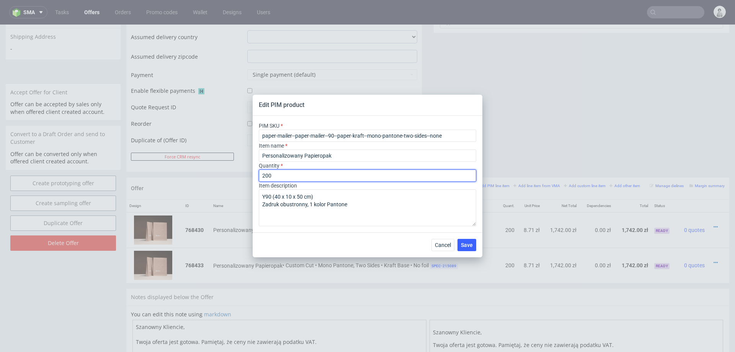
click at [327, 176] on input "200" at bounding box center [368, 175] width 218 height 12
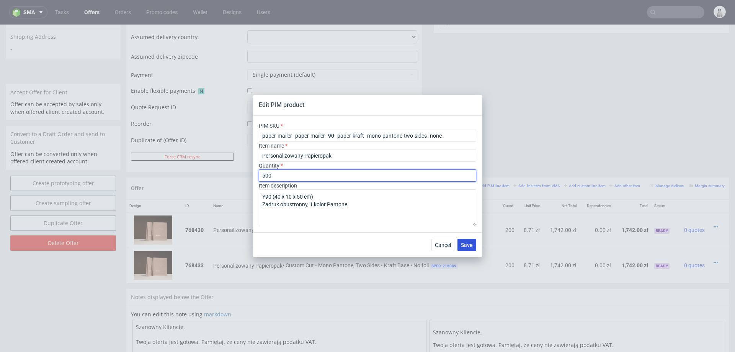
type input "500"
click at [468, 242] on span "Save" at bounding box center [467, 244] width 12 height 5
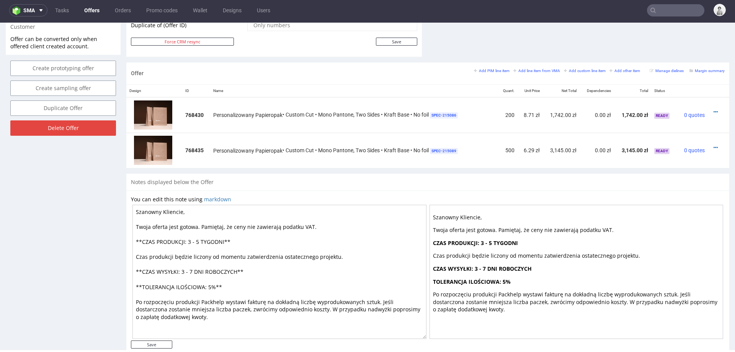
scroll to position [414, 0]
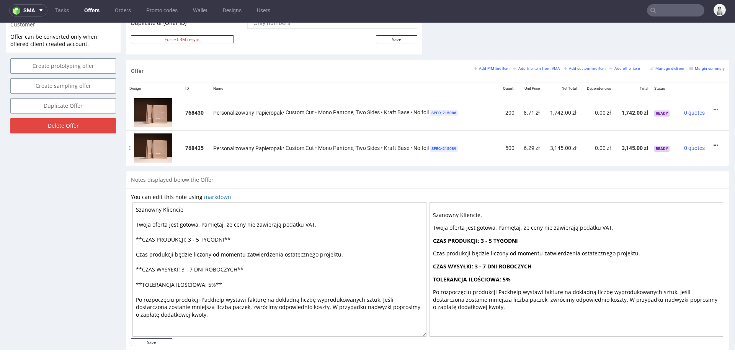
click at [714, 143] on icon at bounding box center [716, 144] width 4 height 5
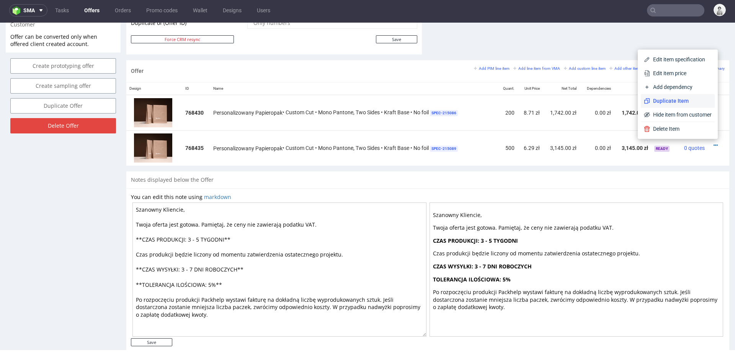
click at [677, 99] on span "Duplicate Item" at bounding box center [681, 101] width 62 height 8
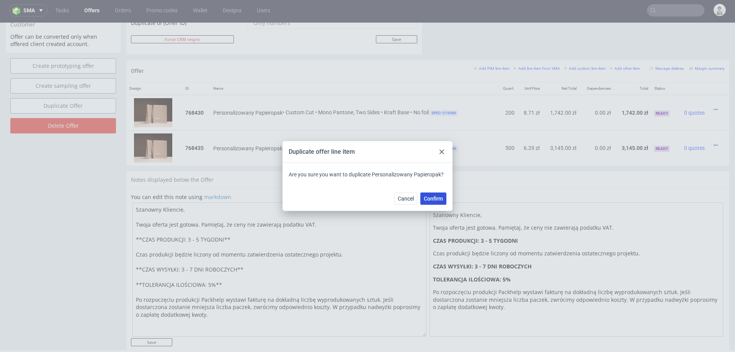
click at [430, 196] on span "Confirm" at bounding box center [433, 198] width 19 height 5
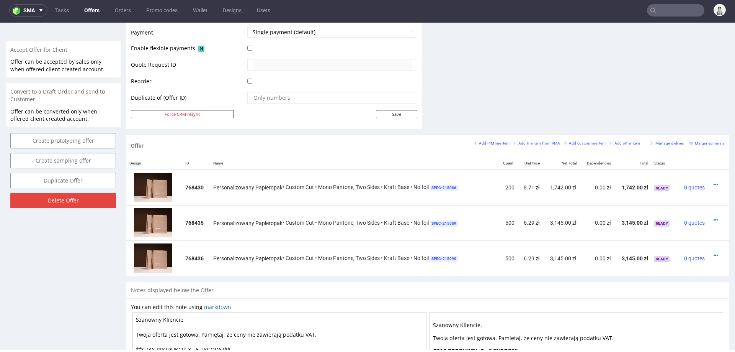
scroll to position [340, 0]
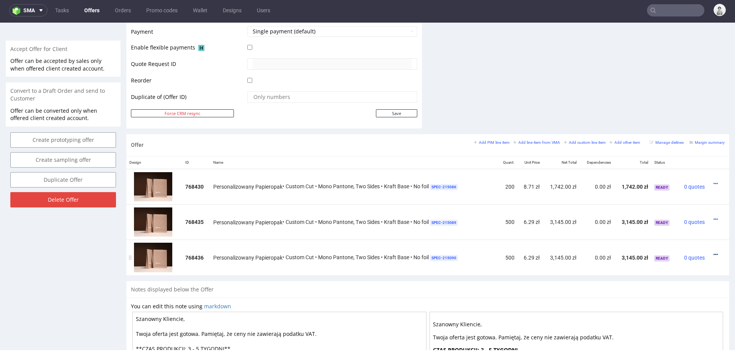
click at [714, 252] on icon at bounding box center [716, 254] width 4 height 5
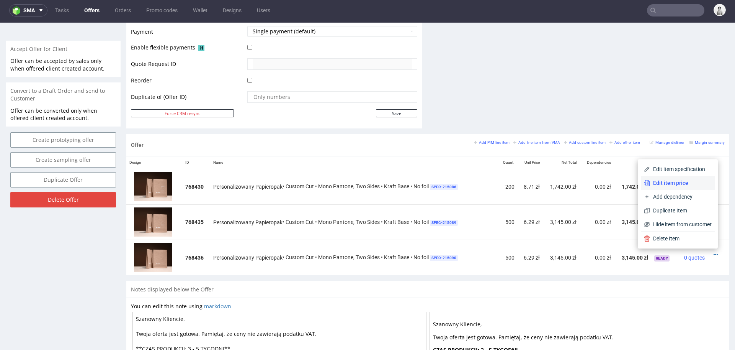
click at [676, 177] on li "Edit item price" at bounding box center [678, 183] width 74 height 14
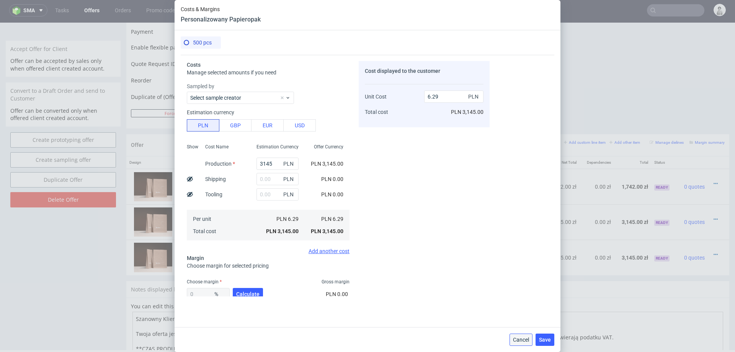
click at [517, 343] on button "Cancel" at bounding box center [521, 339] width 23 height 12
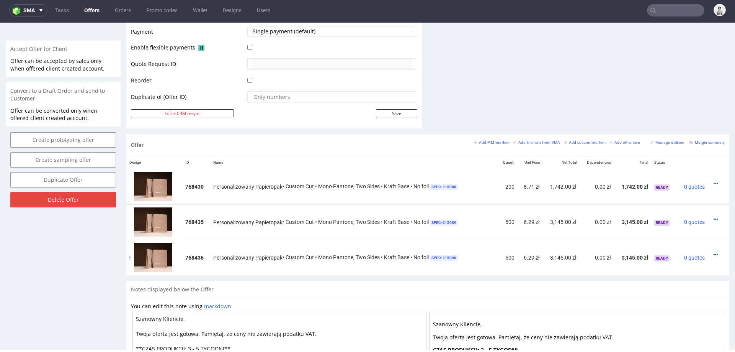
click at [714, 252] on icon at bounding box center [716, 254] width 4 height 5
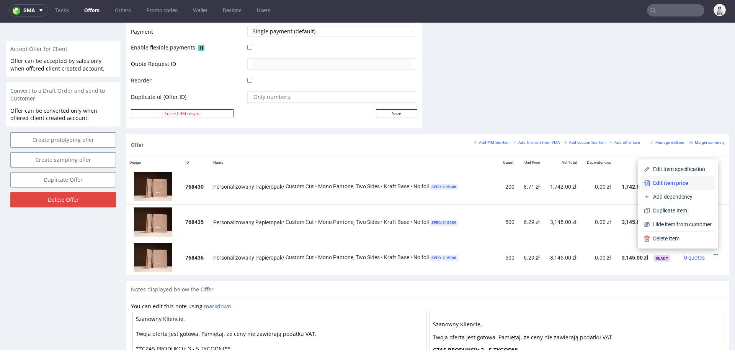
click at [686, 177] on li "Edit item price" at bounding box center [678, 183] width 74 height 14
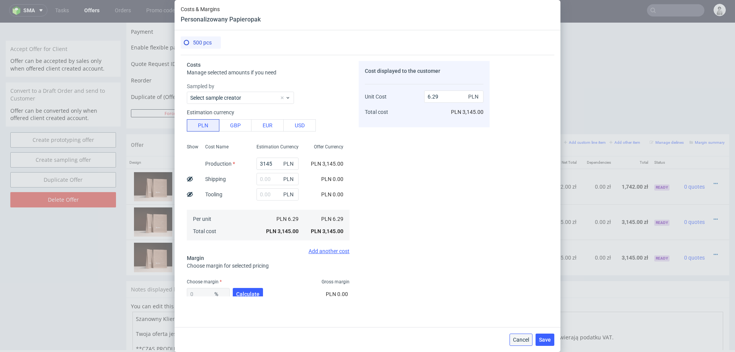
click at [518, 339] on span "Cancel" at bounding box center [521, 339] width 16 height 5
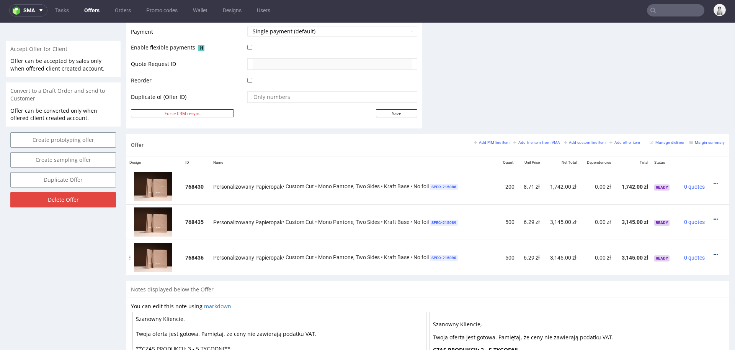
click at [714, 252] on icon at bounding box center [716, 254] width 4 height 5
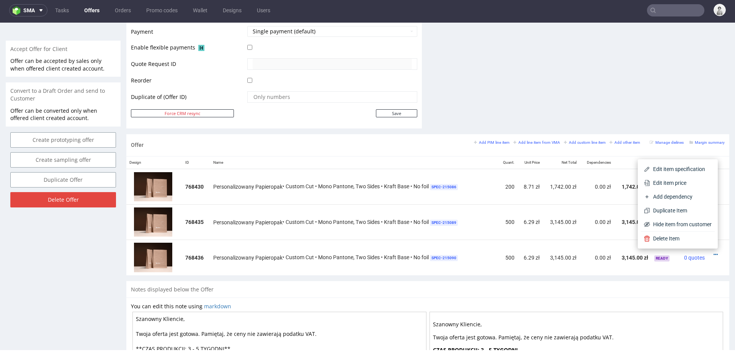
click at [690, 161] on div "Edit item specification Edit item price Add dependency Duplicate Item Hide item…" at bounding box center [678, 203] width 80 height 89
click at [688, 166] on span "Edit item specification" at bounding box center [681, 169] width 62 height 8
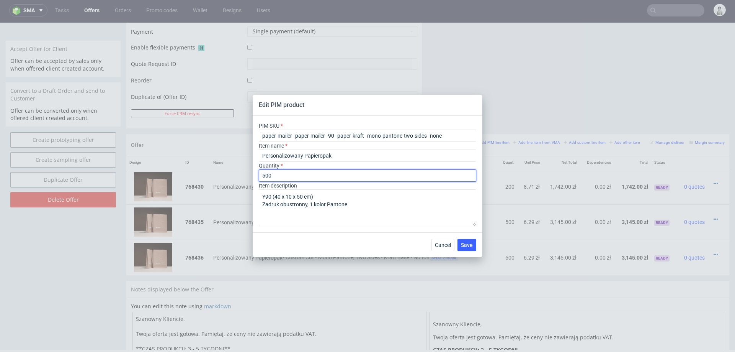
click at [310, 176] on input "500" at bounding box center [368, 175] width 218 height 12
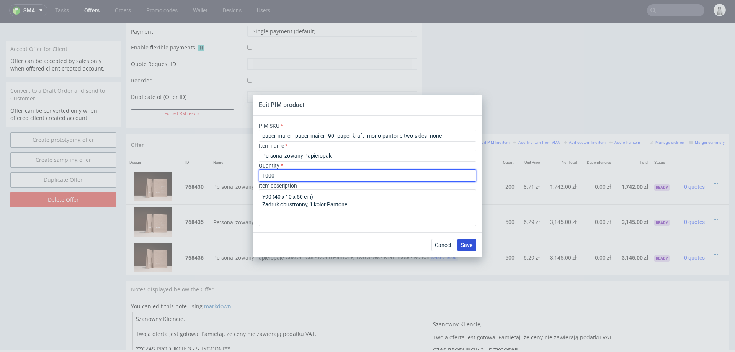
type input "1000"
click at [468, 244] on span "Save" at bounding box center [467, 244] width 12 height 5
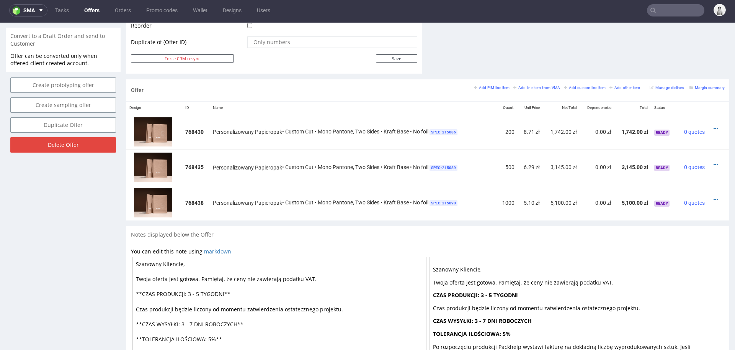
scroll to position [393, 0]
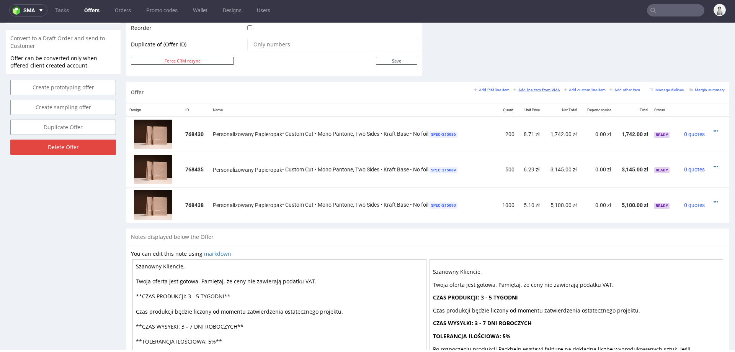
click at [533, 88] on small "Add line item from VMA" at bounding box center [537, 90] width 47 height 4
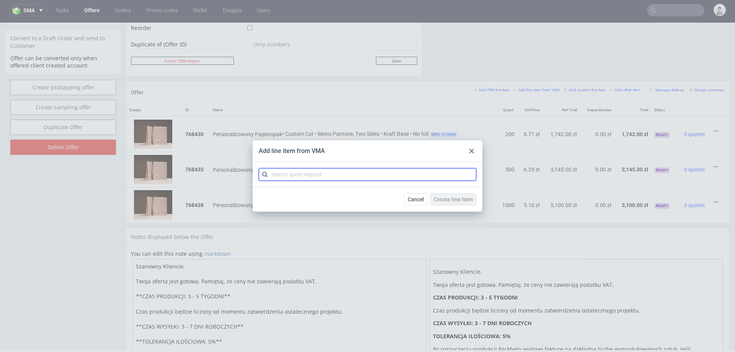
click at [393, 174] on input "text" at bounding box center [368, 174] width 218 height 12
type input "cbbu"
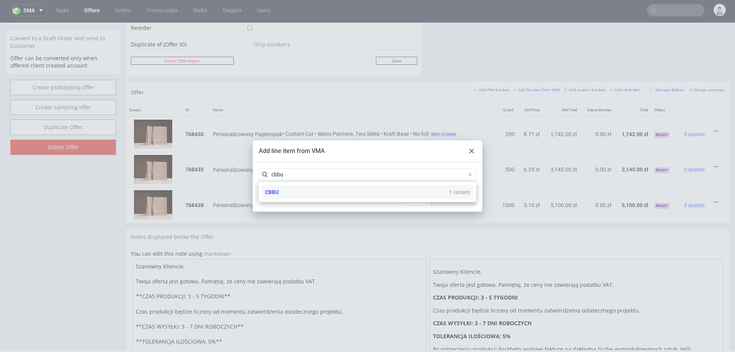
click at [298, 192] on div "CBBU 1 variant" at bounding box center [367, 192] width 211 height 14
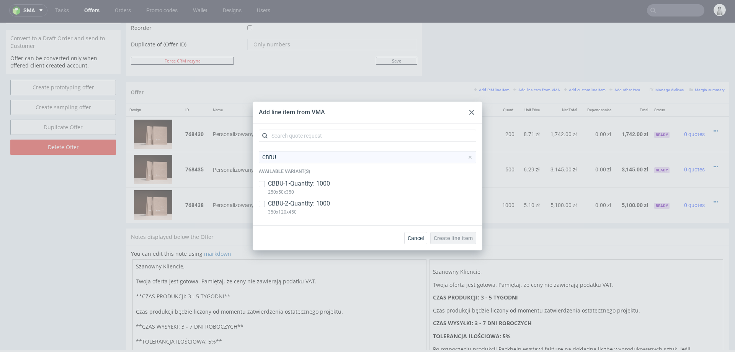
click at [290, 201] on p "CBBU-2 • Quantity: 1000" at bounding box center [299, 203] width 62 height 8
checkbox input "true"
click at [290, 181] on p "CBBU-1 • Quantity: 1000" at bounding box center [299, 183] width 62 height 8
checkbox input "true"
click at [459, 238] on span "Create line item" at bounding box center [453, 237] width 39 height 5
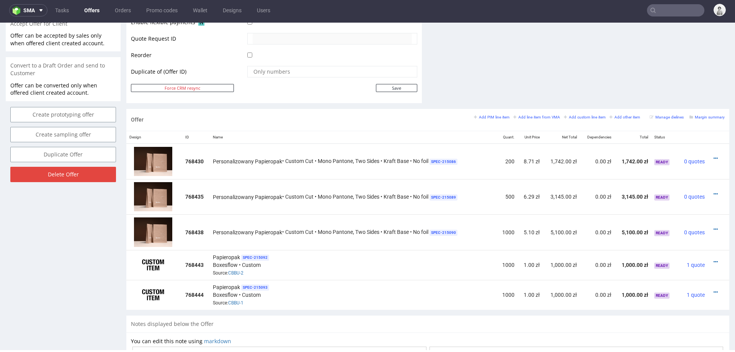
scroll to position [368, 0]
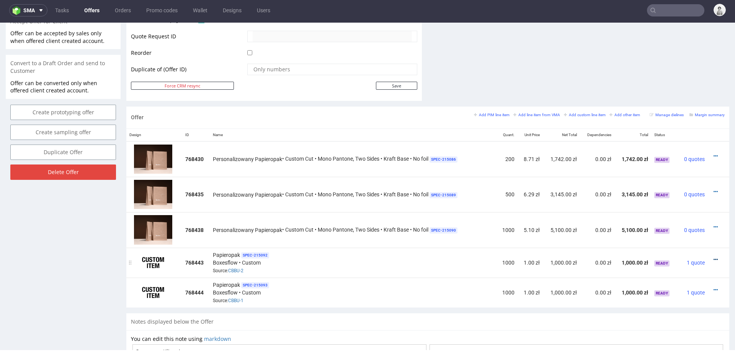
click at [714, 257] on icon at bounding box center [716, 259] width 4 height 5
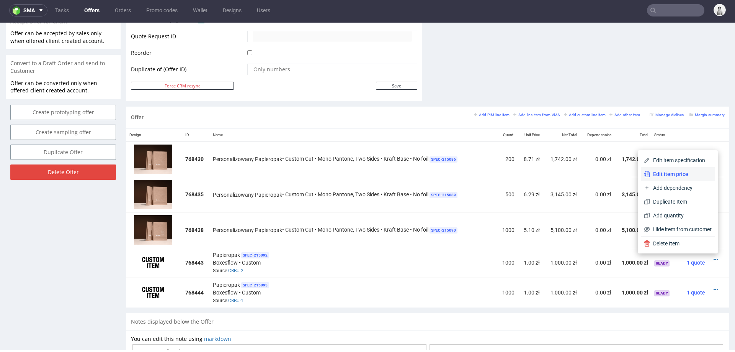
click at [662, 177] on span "Edit item price" at bounding box center [681, 174] width 62 height 8
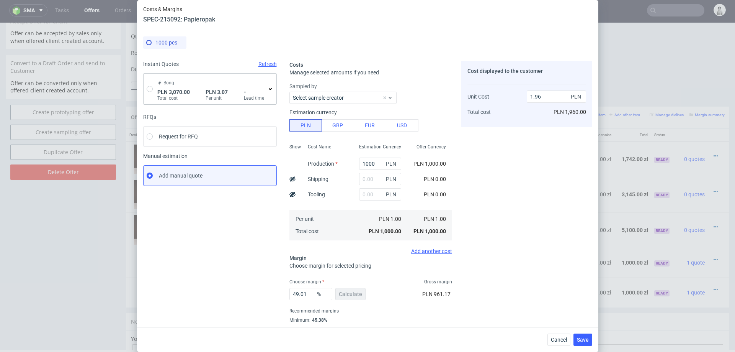
click at [156, 87] on div "Bong PLN 3,070.00 Total cost PLN 3.07 Per unit - Lead time" at bounding box center [211, 89] width 111 height 25
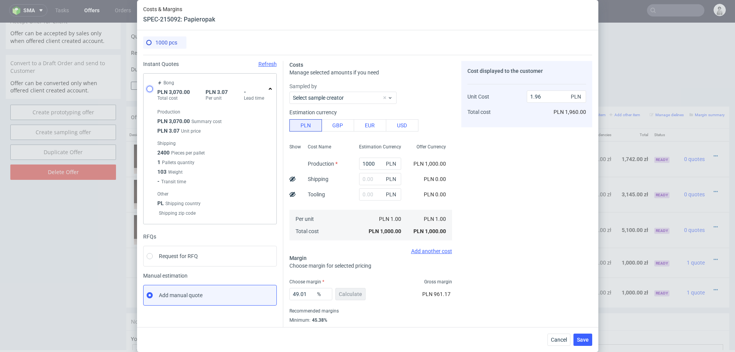
click at [151, 89] on input "radio" at bounding box center [150, 89] width 6 height 6
radio input "true"
radio input "false"
type input "3070"
type input "3.07"
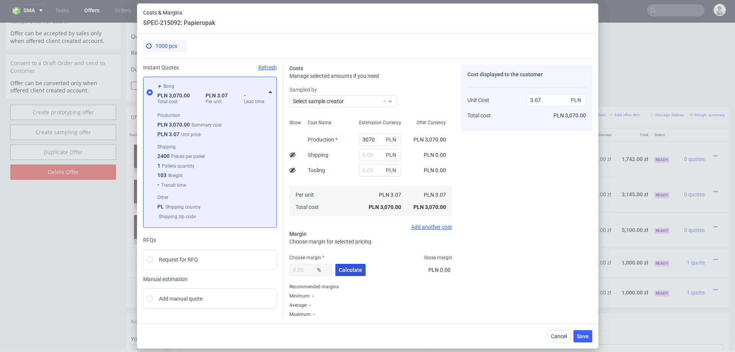
click at [357, 268] on span "Calculate" at bounding box center [350, 269] width 23 height 5
type input "41.54"
type input "5.25"
click at [379, 157] on input "text" at bounding box center [380, 155] width 42 height 12
type input "170"
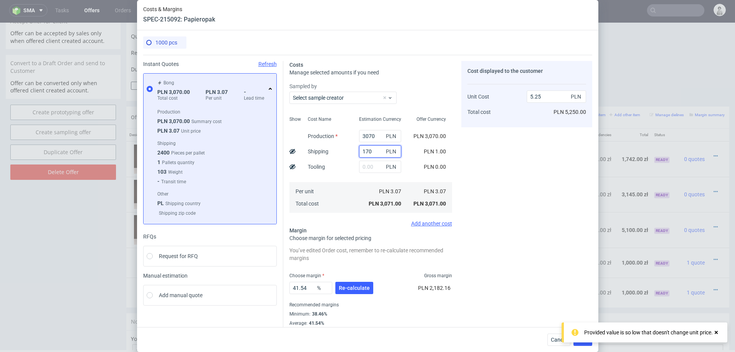
type input "5.54"
type input "170"
click at [348, 178] on div "Cost Name Production Shipping Tooling Per unit Total cost" at bounding box center [327, 163] width 51 height 101
click at [350, 283] on button "Re-calculate" at bounding box center [355, 288] width 38 height 12
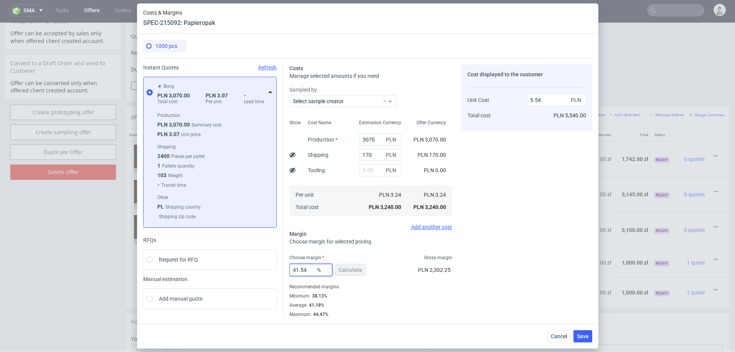
click at [312, 272] on input "41.54" at bounding box center [311, 270] width 43 height 12
type input "40"
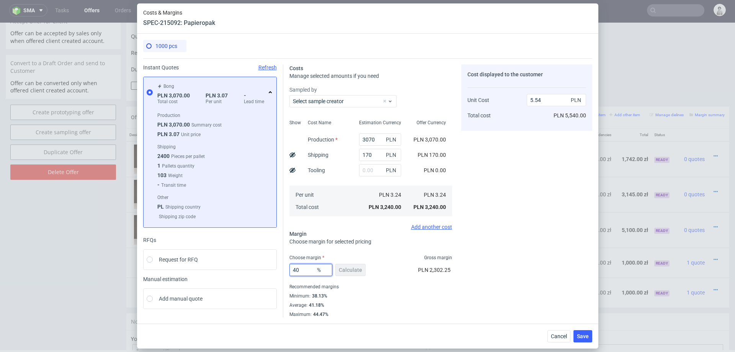
type input "5.4"
type input "40"
click at [402, 305] on div "Average : 41.18%" at bounding box center [371, 304] width 163 height 9
click at [581, 336] on span "Save" at bounding box center [583, 335] width 12 height 5
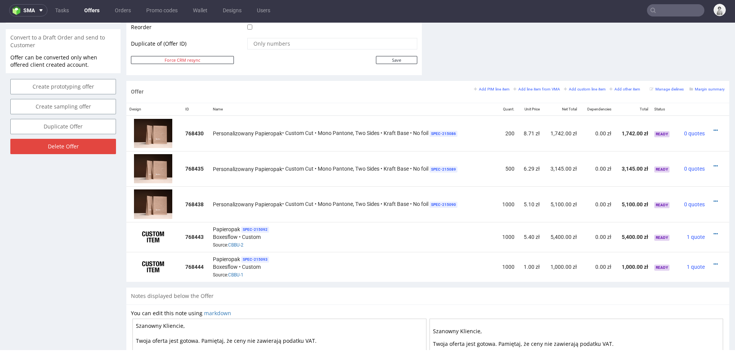
scroll to position [393, 0]
click at [714, 262] on icon at bounding box center [716, 264] width 4 height 5
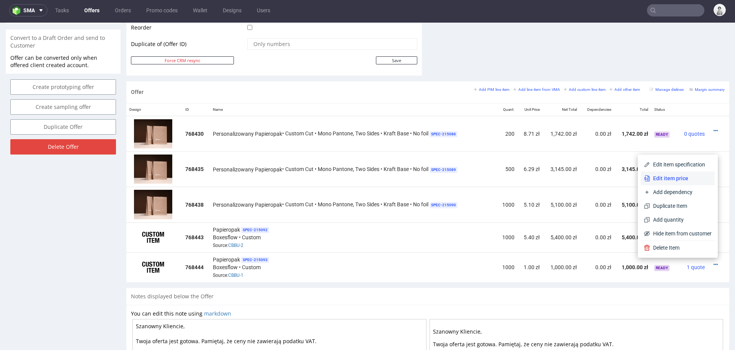
click at [669, 174] on li "Edit item price" at bounding box center [678, 178] width 74 height 14
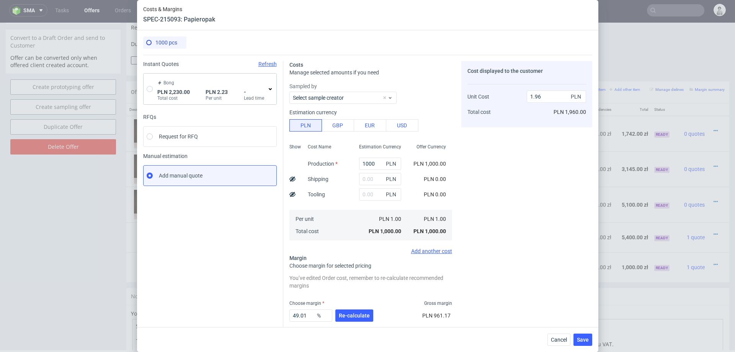
click at [154, 88] on div "Bong PLN 2,230.00 Total cost PLN 2.23 Per unit - Lead time" at bounding box center [210, 89] width 133 height 31
click at [151, 90] on input "radio" at bounding box center [150, 89] width 6 height 6
radio input "true"
radio input "false"
type input "2230"
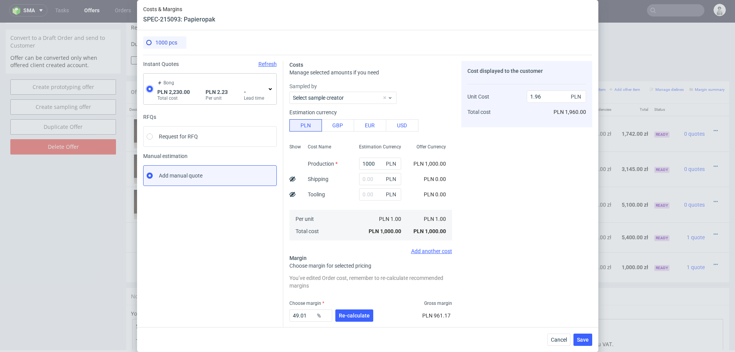
type input "2.23"
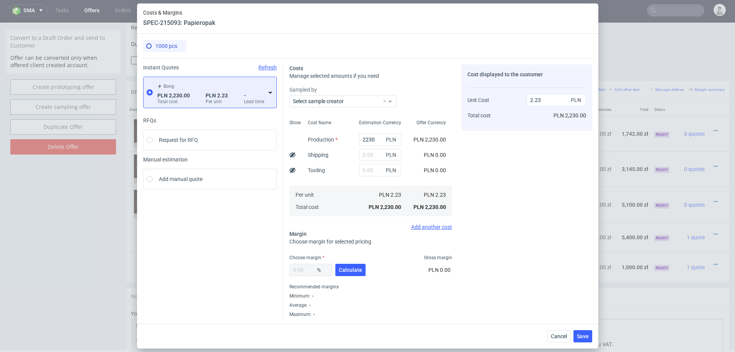
click at [270, 92] on icon at bounding box center [270, 92] width 6 height 6
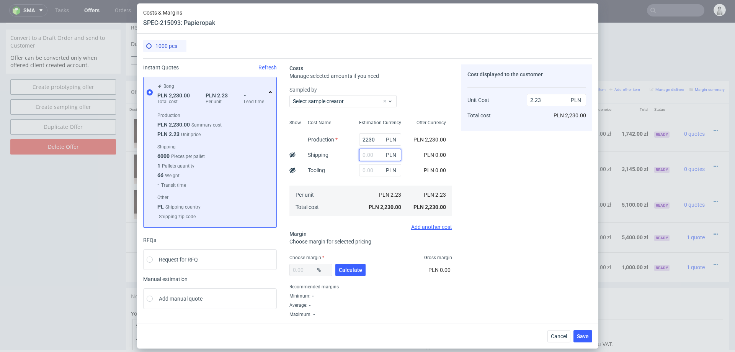
click at [370, 159] on input "text" at bounding box center [380, 155] width 42 height 12
type input "160"
type input "2.39"
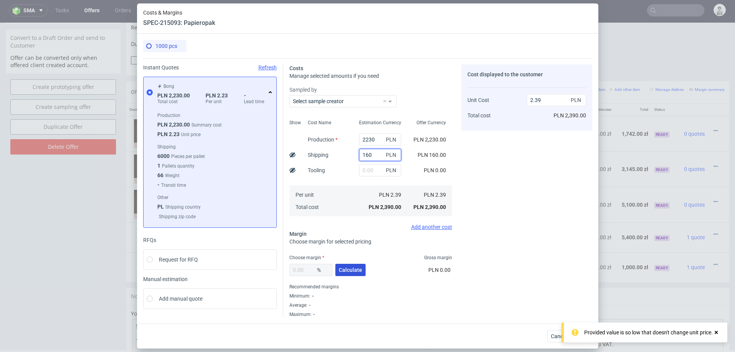
type input "160"
click at [352, 271] on span "Calculate" at bounding box center [350, 269] width 23 height 5
type input "43.21"
type input "4.21"
click at [304, 271] on input "43.21" at bounding box center [311, 270] width 43 height 12
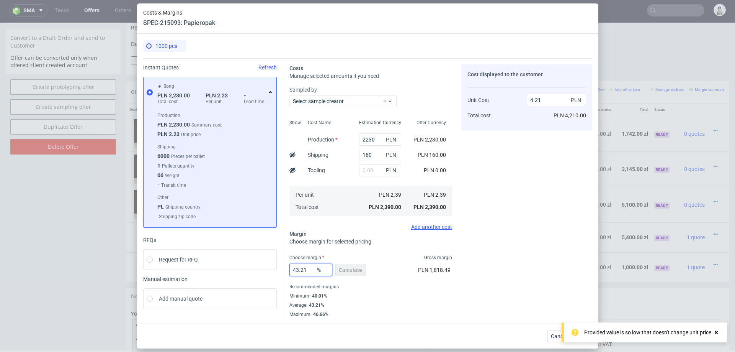
click at [304, 271] on input "43.21" at bounding box center [311, 270] width 43 height 12
type input "41"
type input "4.05"
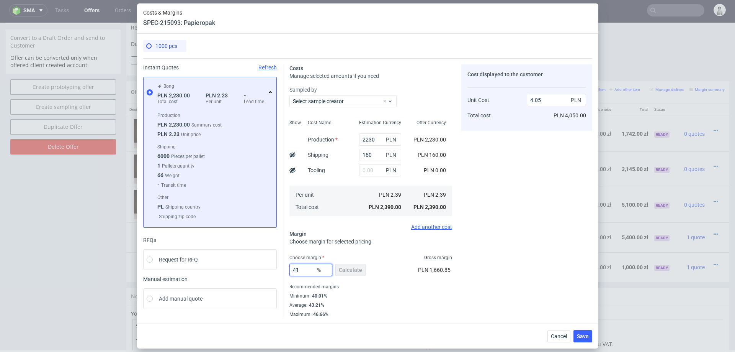
type input "41"
click at [465, 299] on div "Cost displayed to the customer Unit Cost Total cost 4.05 PLN PLN 4,050.00" at bounding box center [527, 190] width 131 height 253
click at [584, 339] on button "Save" at bounding box center [583, 336] width 19 height 12
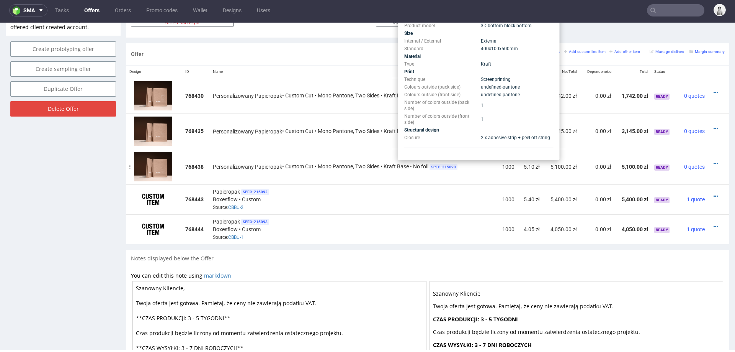
scroll to position [422, 0]
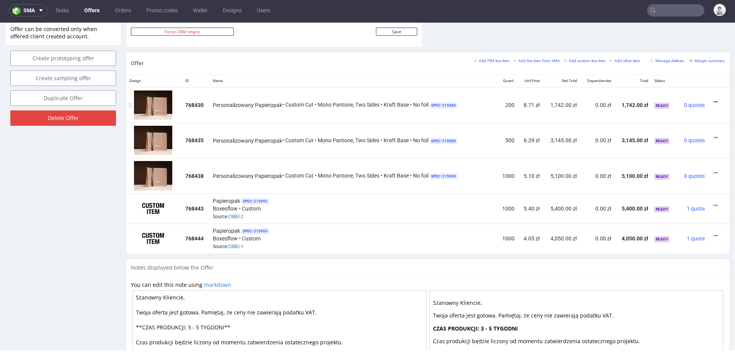
click at [714, 100] on icon at bounding box center [716, 101] width 4 height 5
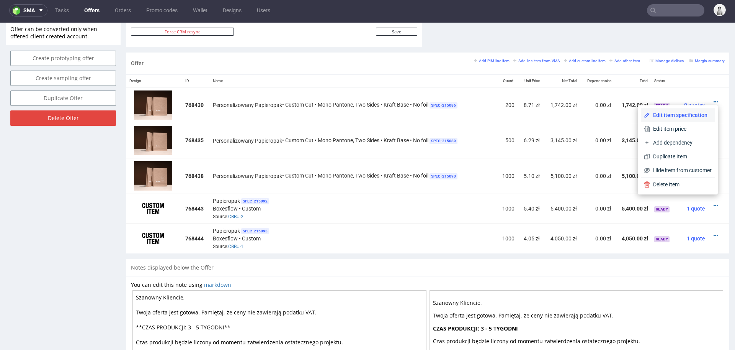
click at [651, 111] on span "Edit item specification" at bounding box center [681, 115] width 62 height 8
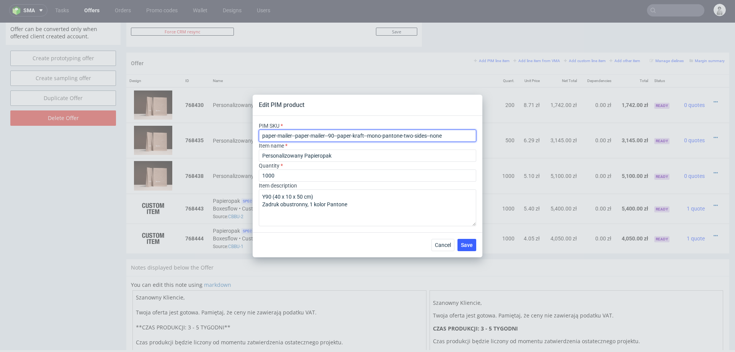
click at [329, 137] on input "paper-mailer--paper-mailer--90--paper-kraft--mono-pantone-two-sides--none" at bounding box center [368, 135] width 218 height 12
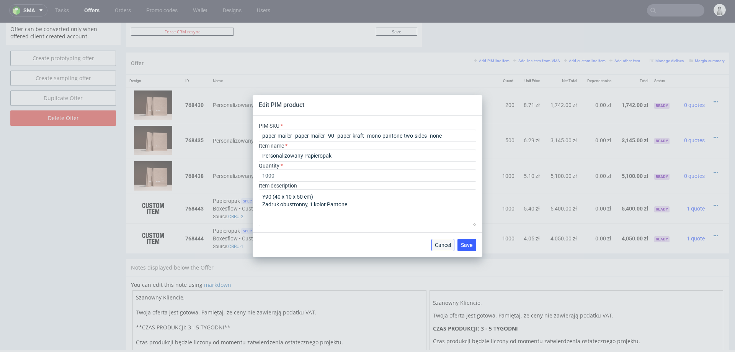
click at [438, 245] on span "Cancel" at bounding box center [443, 244] width 16 height 5
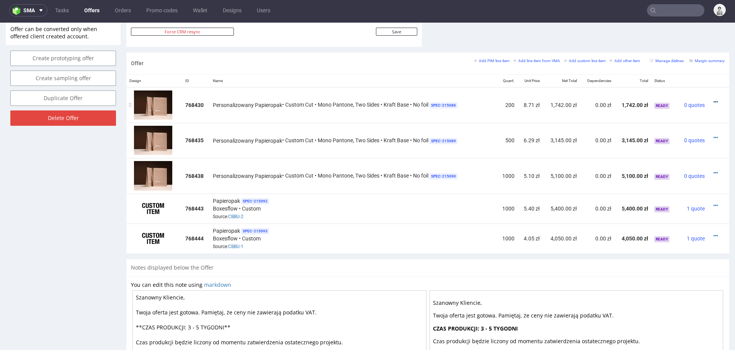
click at [714, 99] on icon at bounding box center [716, 101] width 4 height 5
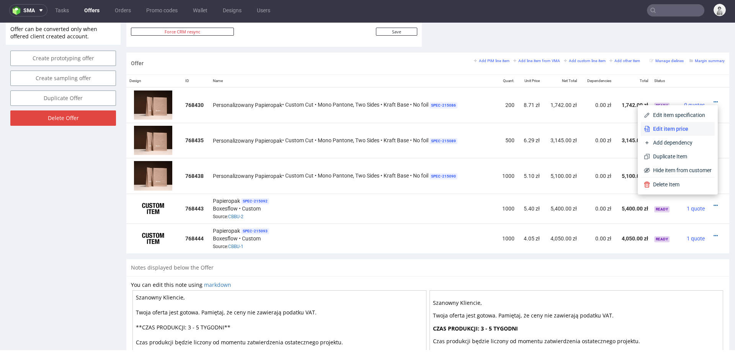
click at [664, 130] on span "Edit item price" at bounding box center [681, 129] width 62 height 8
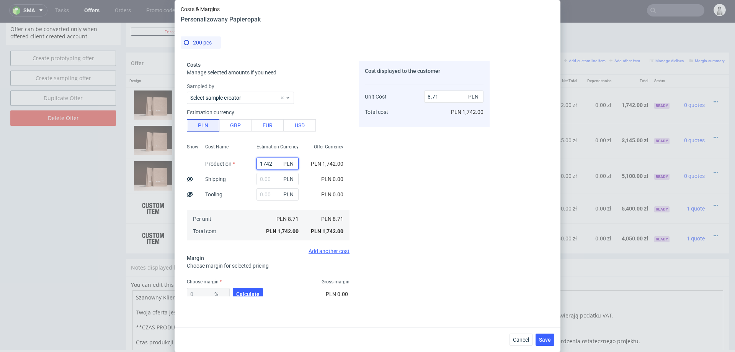
click at [276, 164] on input "1742" at bounding box center [278, 163] width 42 height 12
type input "87"
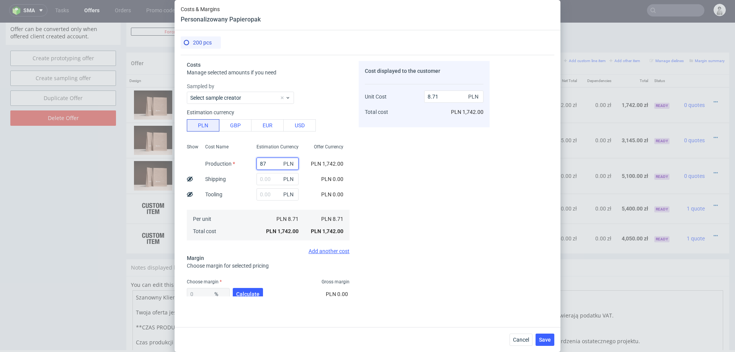
type input "0.44"
type input "874"
type input "4.37"
type input "874"
click at [247, 289] on button "Calculate" at bounding box center [248, 294] width 30 height 12
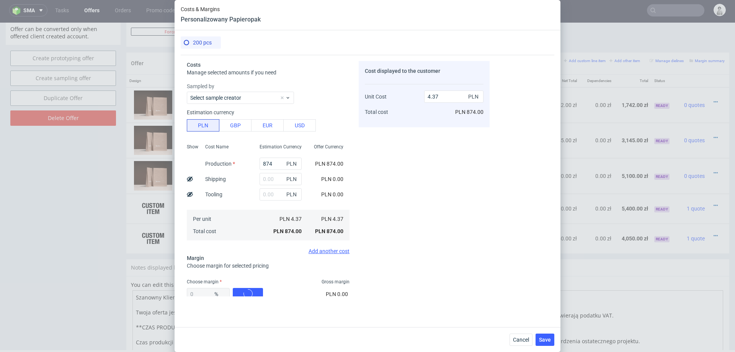
type input "49.9"
type input "8.72"
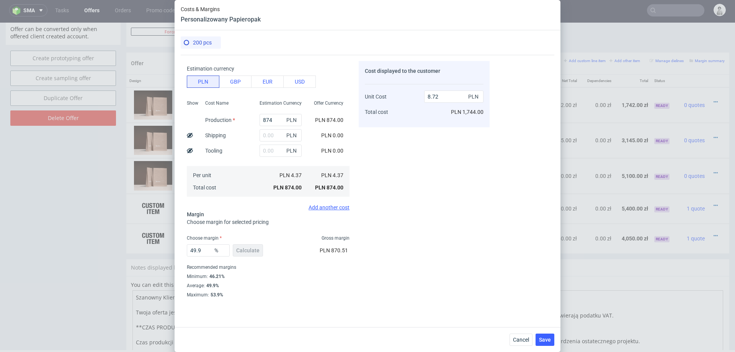
scroll to position [45, 0]
click at [209, 250] on input "49.9" at bounding box center [208, 249] width 43 height 12
type input "47"
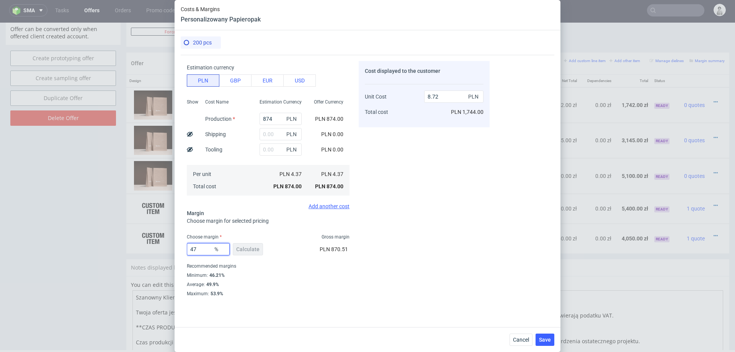
type input "8.25"
type input "47"
click at [521, 193] on div "Costs Manage selected amounts if you need Sampled by Select sample creator Esti…" at bounding box center [368, 188] width 374 height 266
click at [545, 336] on button "Save" at bounding box center [545, 339] width 19 height 12
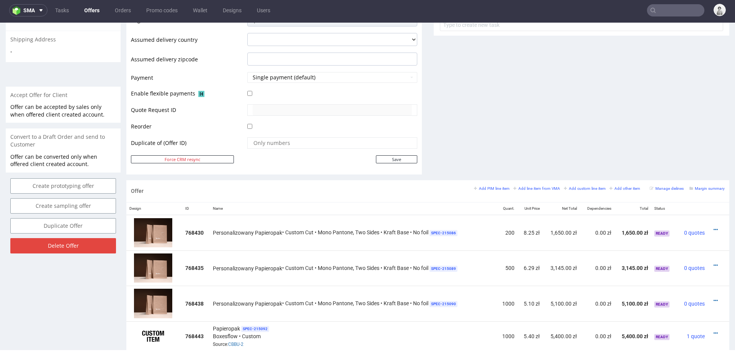
scroll to position [299, 0]
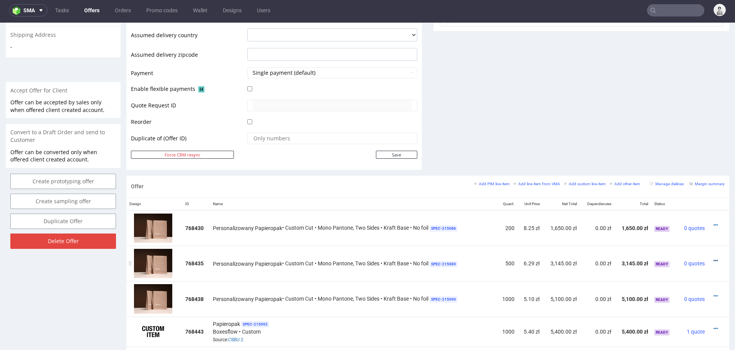
click at [714, 258] on icon at bounding box center [716, 260] width 4 height 5
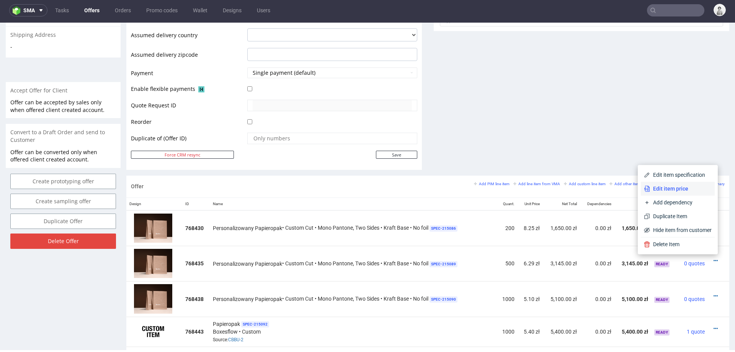
click at [685, 188] on span "Edit item price" at bounding box center [681, 189] width 62 height 8
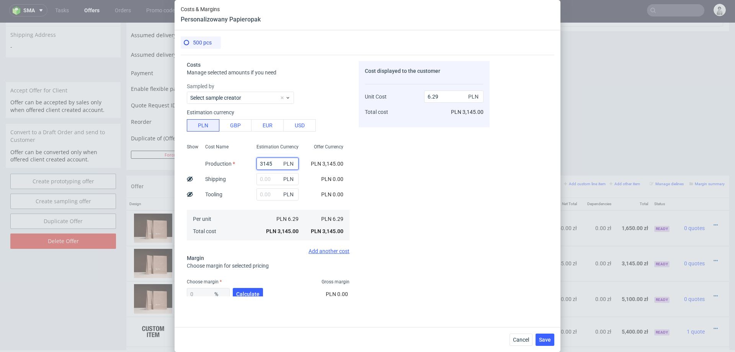
click at [279, 162] on input "3145" at bounding box center [278, 163] width 42 height 12
type input "1800"
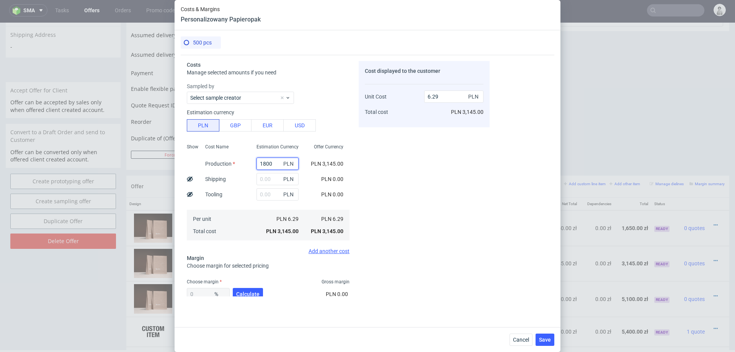
type input "3.6"
type input "1800"
click at [244, 292] on span "Calculate" at bounding box center [247, 293] width 23 height 5
type input "45.09"
type input "6.56"
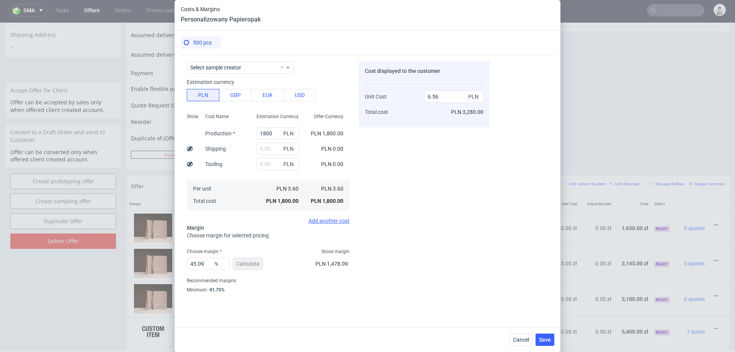
scroll to position [45, 0]
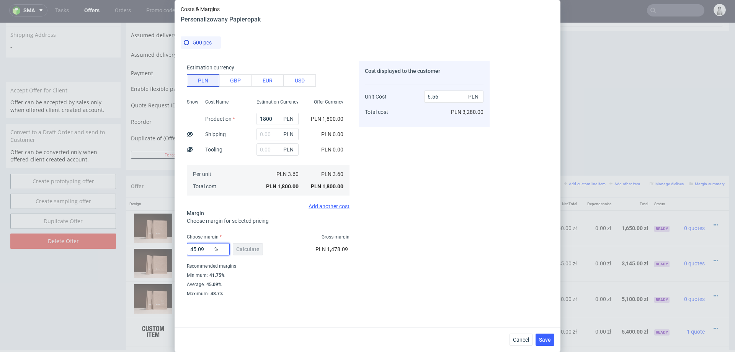
click at [201, 250] on input "45.09" at bounding box center [208, 249] width 43 height 12
type input "42"
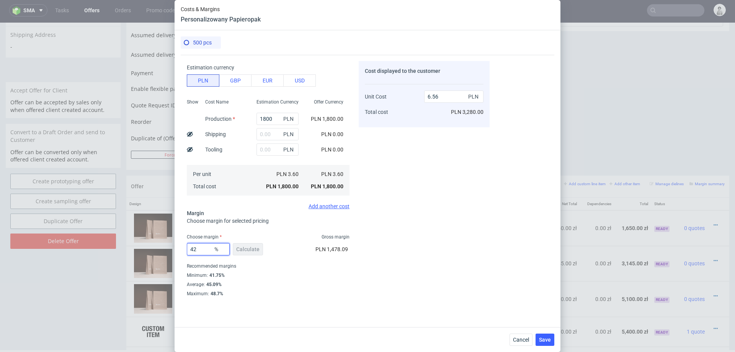
type input "6.21"
type input "42"
click at [370, 283] on div "Cost displayed to the customer Unit Cost Total cost 6.21 PLN PLN 3,105.00" at bounding box center [424, 178] width 131 height 235
click at [542, 339] on span "Save" at bounding box center [545, 339] width 12 height 5
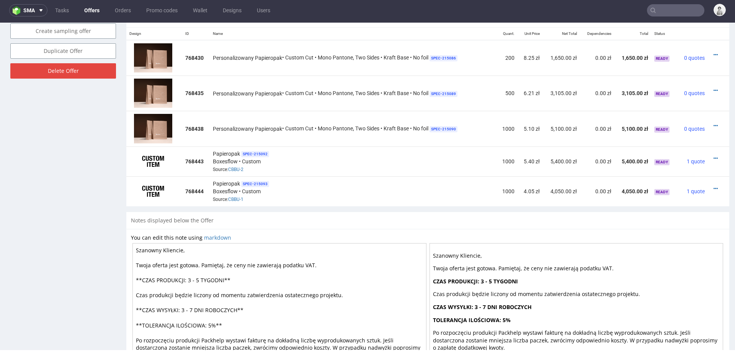
scroll to position [468, 0]
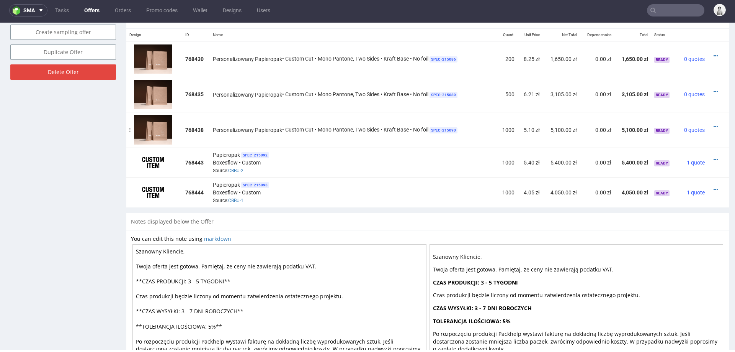
click at [711, 124] on div at bounding box center [716, 127] width 11 height 8
click at [714, 124] on icon at bounding box center [716, 126] width 4 height 5
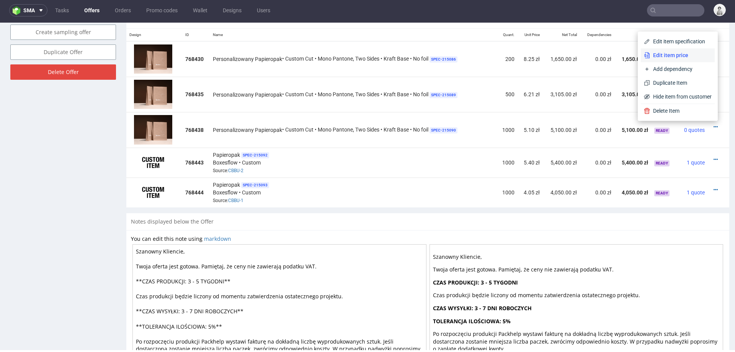
click at [666, 51] on span "Edit item price" at bounding box center [681, 55] width 62 height 8
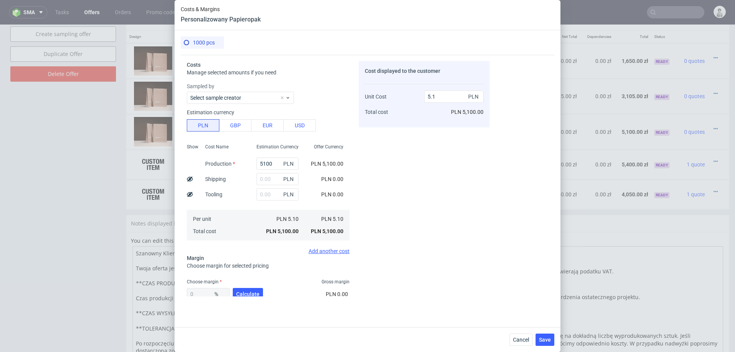
scroll to position [2, 0]
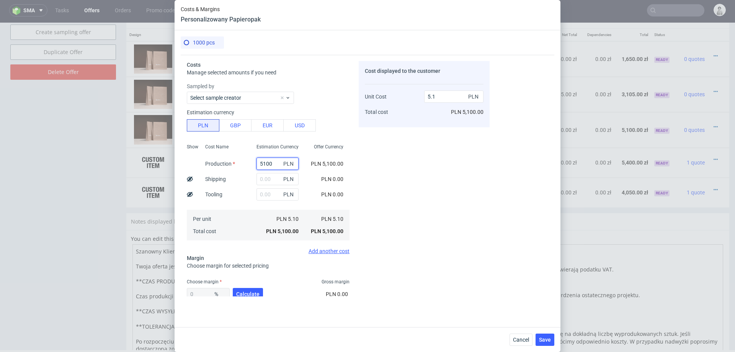
click at [270, 164] on input "5100" at bounding box center [278, 163] width 42 height 12
type input "30"
type input "0.03"
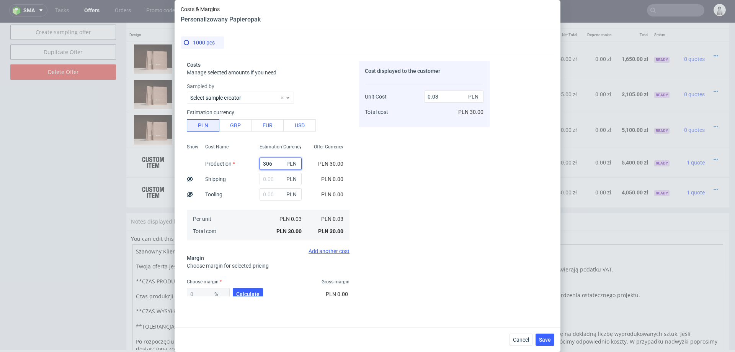
type input "3060"
type input "3.06"
type input "3060"
click at [248, 291] on span "Calculate" at bounding box center [247, 293] width 23 height 5
type input "41.56"
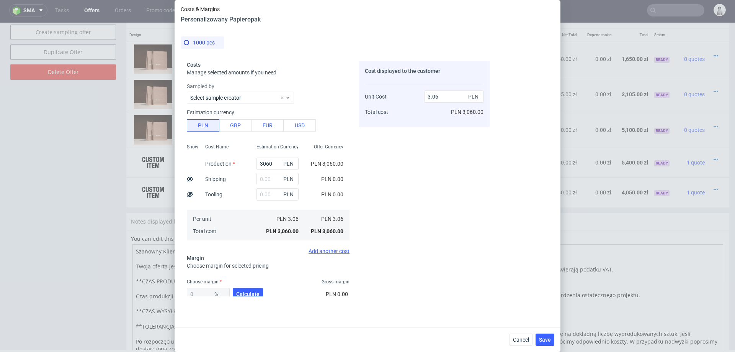
type input "5.24"
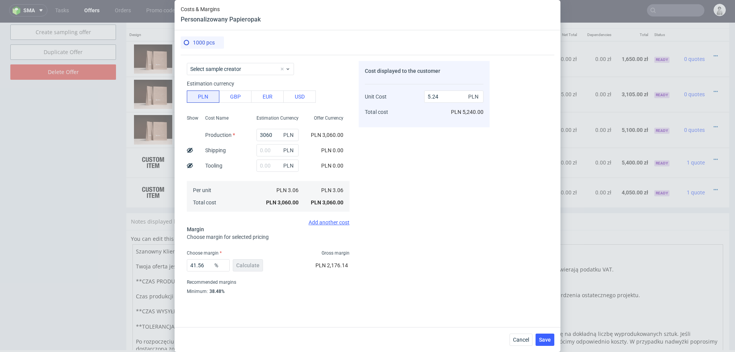
scroll to position [30, 0]
click at [207, 264] on input "41.56" at bounding box center [208, 263] width 43 height 12
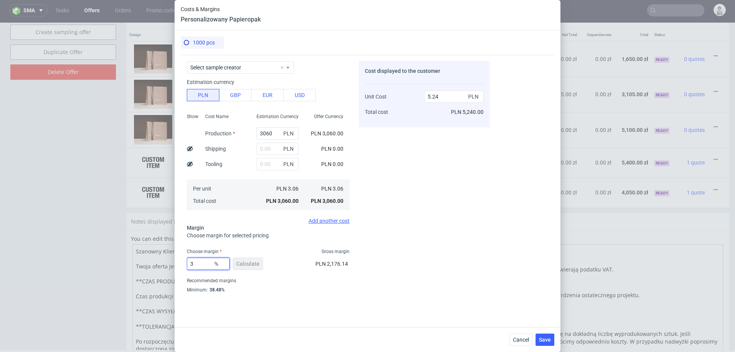
type input "39"
type input "5.02"
click at [419, 274] on div "Cost displayed to the customer Unit Cost Total cost 5.02 PLN PLN 5,020.00" at bounding box center [424, 178] width 131 height 235
drag, startPoint x: 208, startPoint y: 288, endPoint x: 221, endPoint y: 290, distance: 13.1
click at [221, 290] on div "38.48%" at bounding box center [216, 290] width 17 height 6
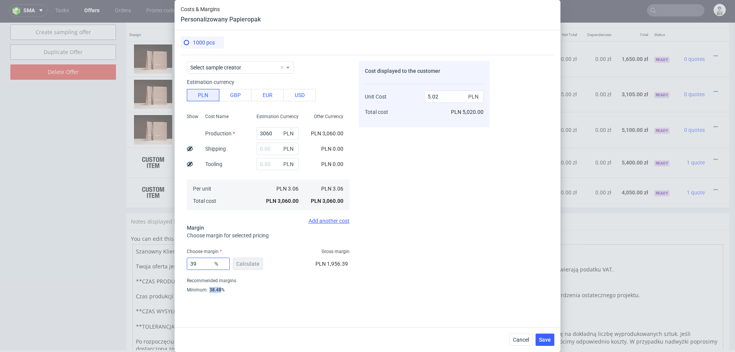
copy div "38.48"
click at [202, 265] on input "39" at bounding box center [208, 263] width 43 height 12
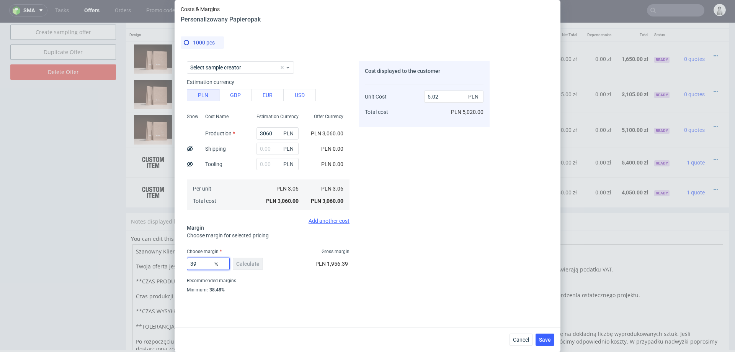
click at [202, 265] on input "39" at bounding box center [208, 263] width 43 height 12
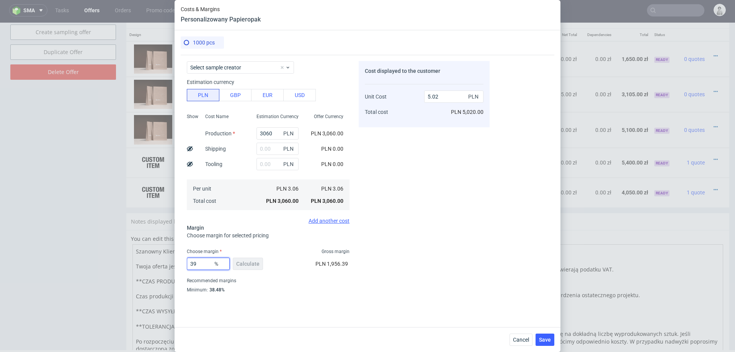
paste input "8.48"
type input "38.48"
type input "4.97"
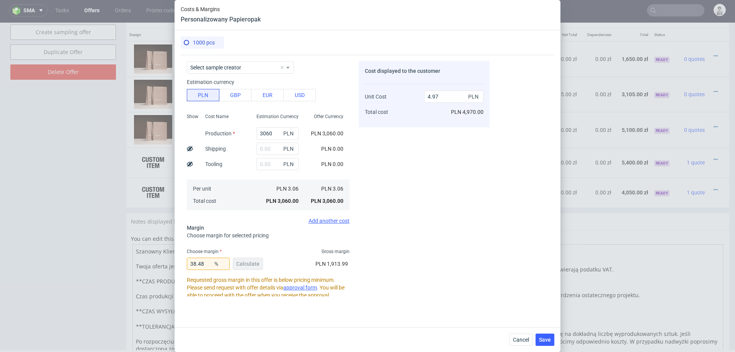
click at [213, 262] on span "%" at bounding box center [220, 263] width 15 height 11
click at [207, 262] on input "38.48" at bounding box center [208, 263] width 43 height 12
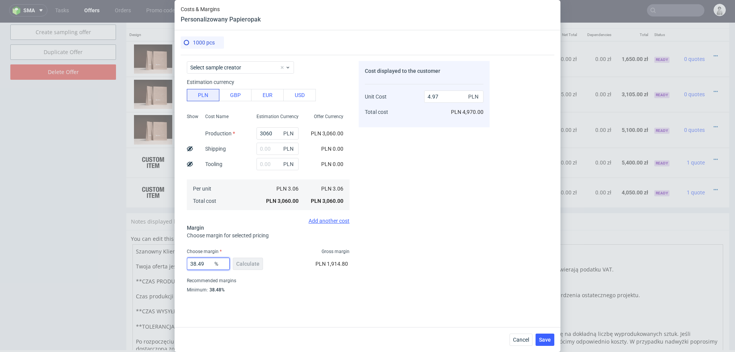
type input "38.49"
click at [346, 246] on fieldset "Costs Manage selected amounts if you need Sampled by Select sample creator Esti…" at bounding box center [268, 171] width 163 height 280
click at [547, 334] on button "Save" at bounding box center [545, 339] width 19 height 12
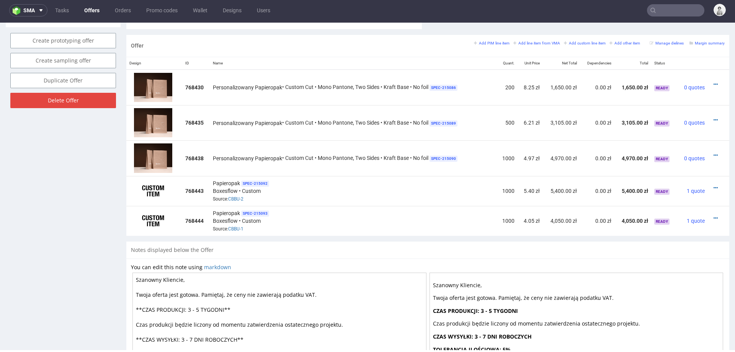
scroll to position [436, 0]
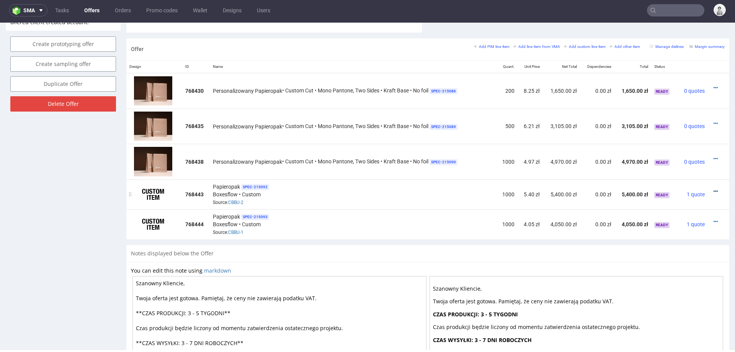
click at [714, 188] on icon at bounding box center [716, 190] width 4 height 5
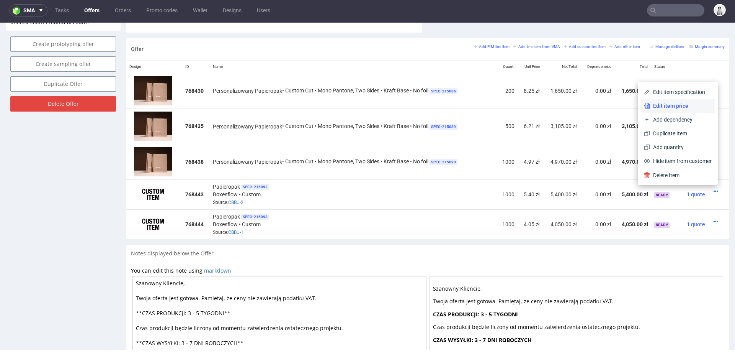
click at [665, 108] on span "Edit item price" at bounding box center [681, 106] width 62 height 8
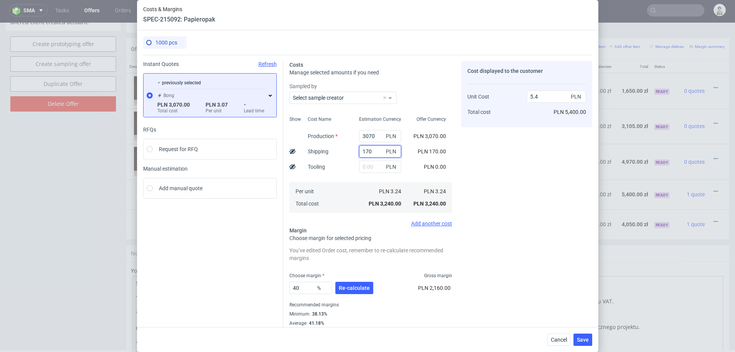
click at [369, 152] on input "170" at bounding box center [380, 151] width 42 height 12
type input "160"
type input "5.38"
type input "160"
click at [351, 164] on div "Cost Name Production Shipping Tooling Per unit Total cost" at bounding box center [327, 163] width 51 height 101
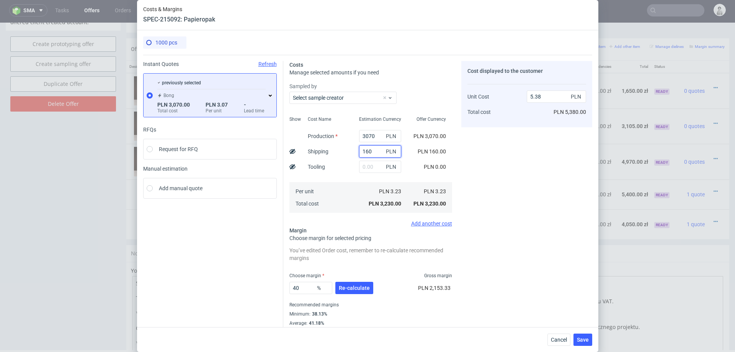
click at [375, 149] on input "160" at bounding box center [380, 151] width 42 height 12
type input "5.12"
click at [344, 166] on div "Cost Name Production Shipping Tooling Per unit Total cost" at bounding box center [327, 163] width 51 height 101
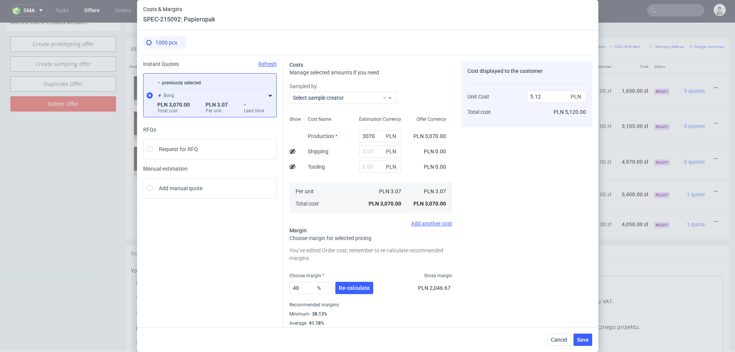
scroll to position [14, 0]
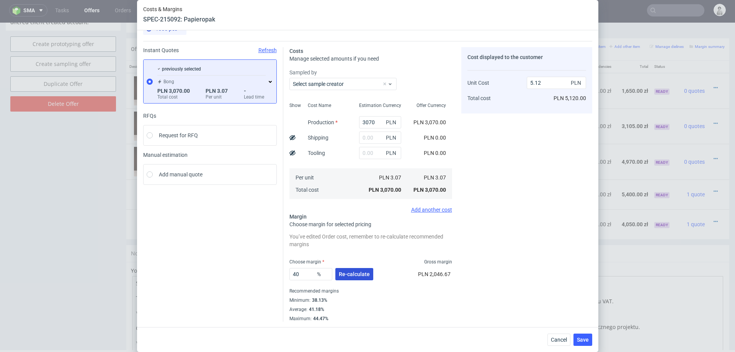
click at [360, 276] on span "Re-calculate" at bounding box center [354, 273] width 31 height 5
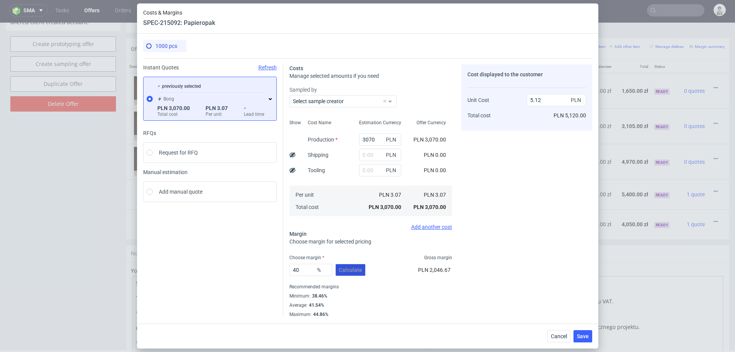
scroll to position [0, 0]
click at [308, 270] on input "40" at bounding box center [311, 270] width 43 height 12
type input "39"
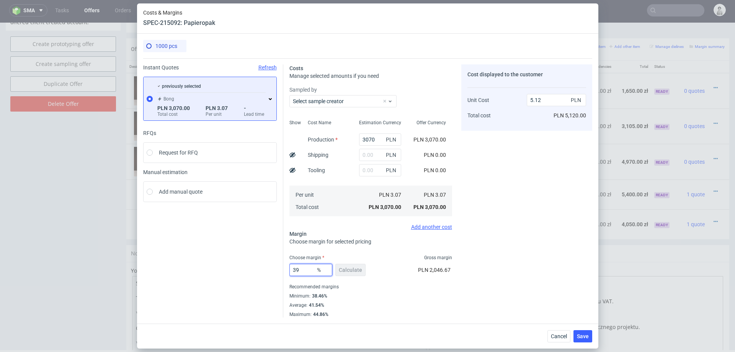
type input "5.03"
type input "39"
click at [449, 297] on div "Minimum : 38.46%" at bounding box center [371, 295] width 163 height 9
click at [371, 157] on input "text" at bounding box center [380, 155] width 42 height 12
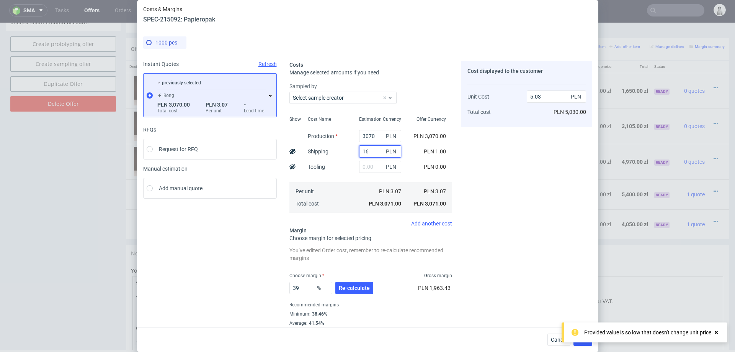
type input "160"
type input "5.3"
type input "160"
click at [351, 293] on div "39 % Re-calculate" at bounding box center [332, 288] width 85 height 21
click at [355, 282] on button "Re-calculate" at bounding box center [355, 288] width 38 height 12
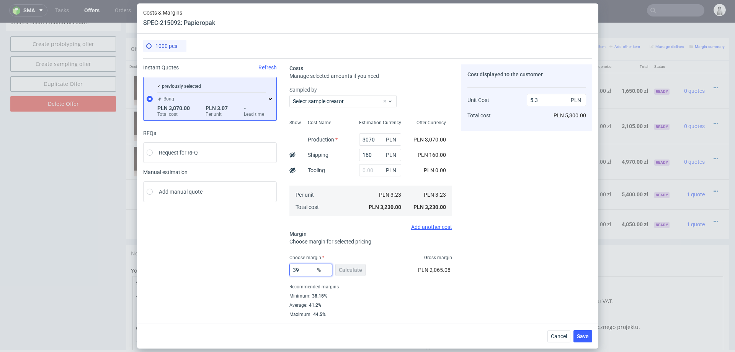
click at [300, 271] on input "39" at bounding box center [311, 270] width 43 height 12
type input "38"
type input "5.21"
type input "384"
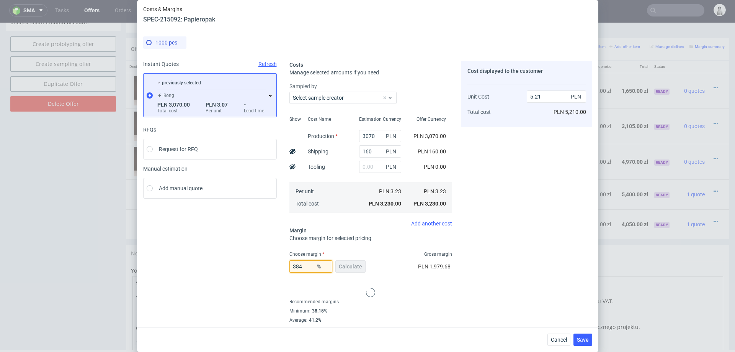
type input "-1.14"
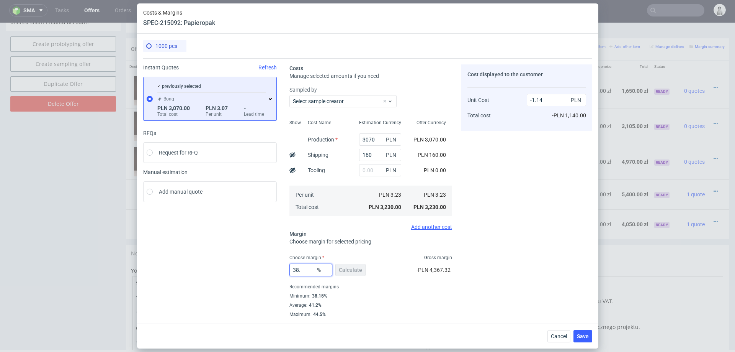
type input "38.2"
type input "5.23"
click at [432, 273] on div "PLN 1,996.54" at bounding box center [435, 270] width 34 height 21
click at [272, 100] on icon at bounding box center [270, 99] width 6 height 6
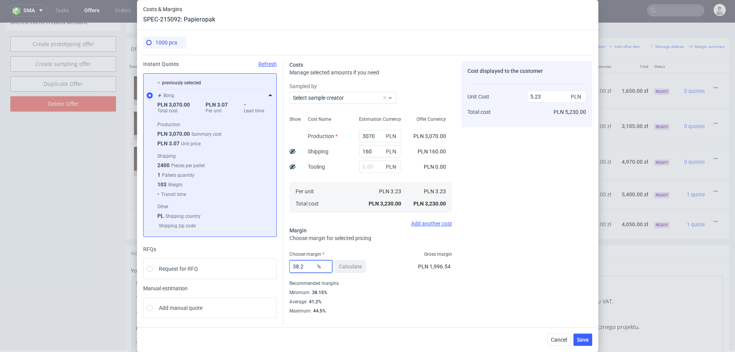
click at [309, 267] on input "38.2" at bounding box center [311, 266] width 43 height 12
type input "3"
type input "5.21"
type input "35"
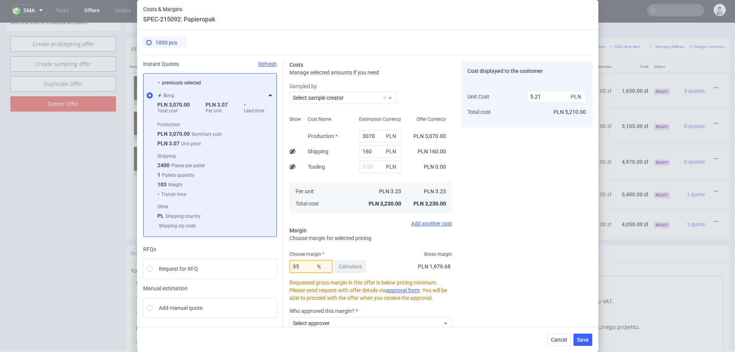
type input "4.97"
click at [502, 266] on div "Cost displayed to the customer Unit Cost Total cost 4.97 PLN PLN 4,970.00" at bounding box center [527, 229] width 131 height 337
click at [301, 264] on input "35" at bounding box center [311, 266] width 43 height 12
type input "33"
type input "4.82"
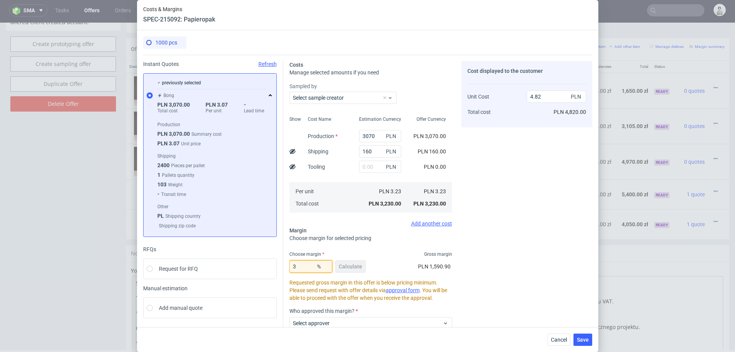
type input "34"
type input "4.89"
type input "34"
click at [543, 254] on div "Cost displayed to the customer Unit Cost Total cost 4.89 PLN PLN 4,890.00" at bounding box center [527, 229] width 131 height 337
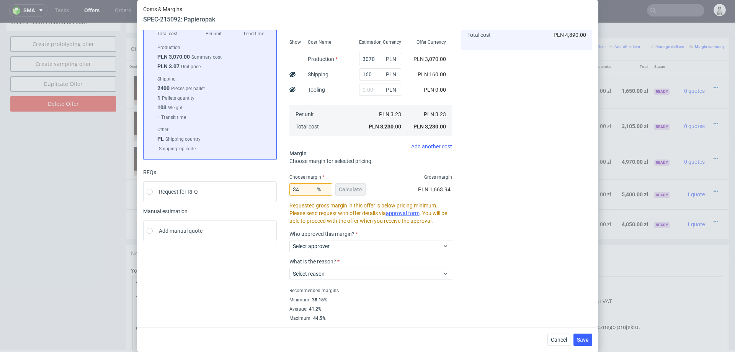
scroll to position [76, 0]
click at [393, 244] on span "Select approver" at bounding box center [368, 247] width 150 height 8
type input "pawe"
click at [346, 265] on div "[EMAIL_ADDRESS][DOMAIN_NAME]" at bounding box center [370, 264] width 157 height 14
click at [339, 274] on span "Select reason" at bounding box center [368, 274] width 150 height 8
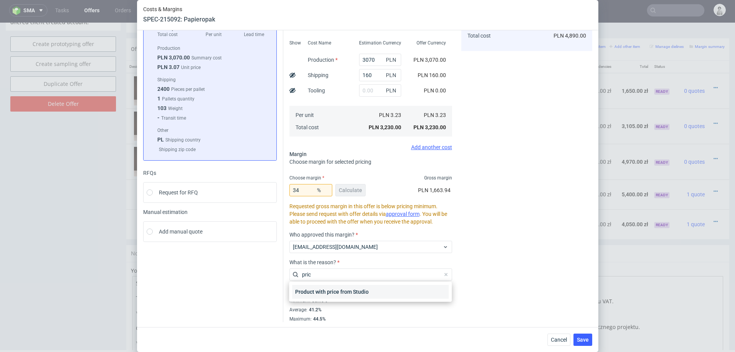
type input "pric"
click at [319, 297] on div "Product with price from Studio" at bounding box center [370, 292] width 157 height 14
click at [319, 297] on div "38.15%" at bounding box center [319, 300] width 17 height 6
click at [582, 339] on span "Save" at bounding box center [583, 339] width 12 height 5
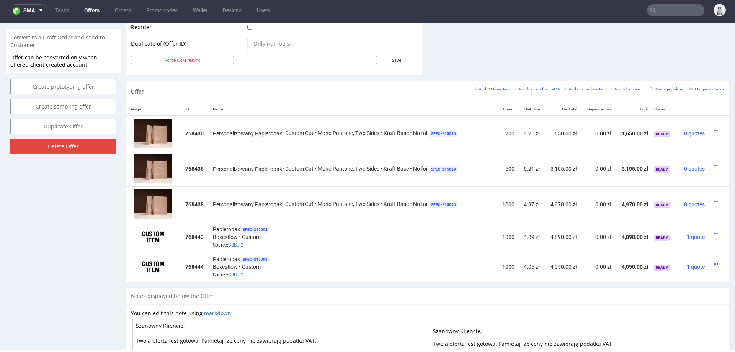
scroll to position [403, 0]
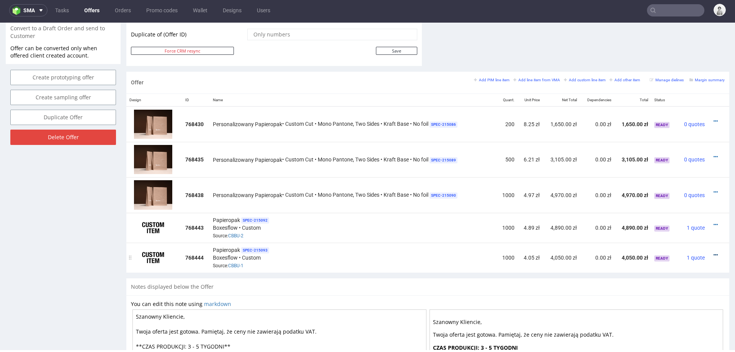
click at [714, 252] on icon at bounding box center [716, 254] width 4 height 5
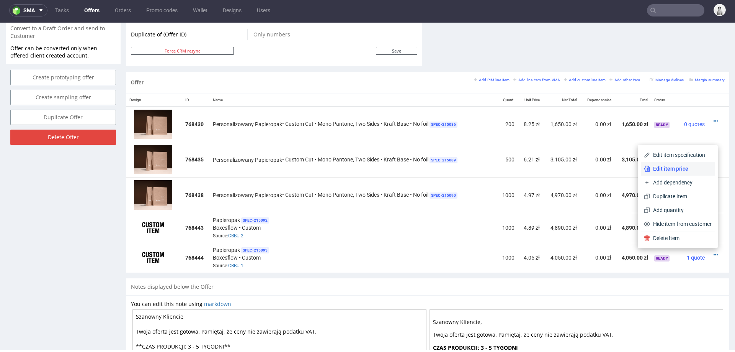
click at [688, 169] on span "Edit item price" at bounding box center [681, 169] width 62 height 8
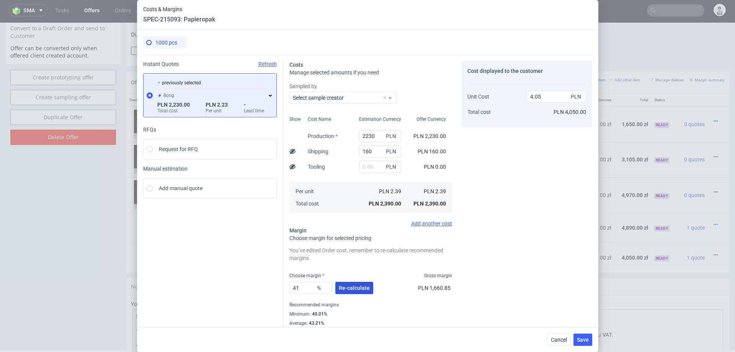
click at [349, 287] on span "Re-calculate" at bounding box center [354, 287] width 31 height 5
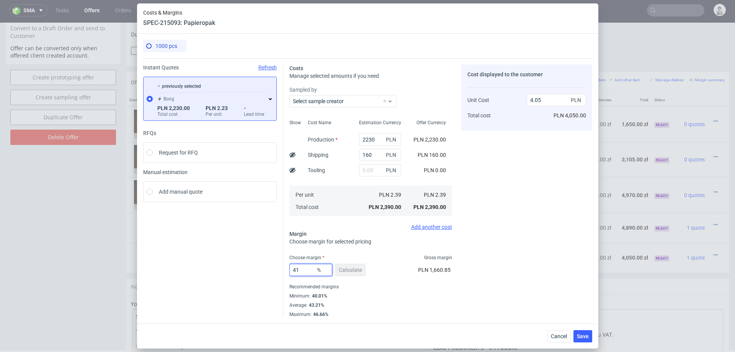
click at [299, 269] on input "41" at bounding box center [311, 270] width 43 height 12
type input "3"
type input "2.46"
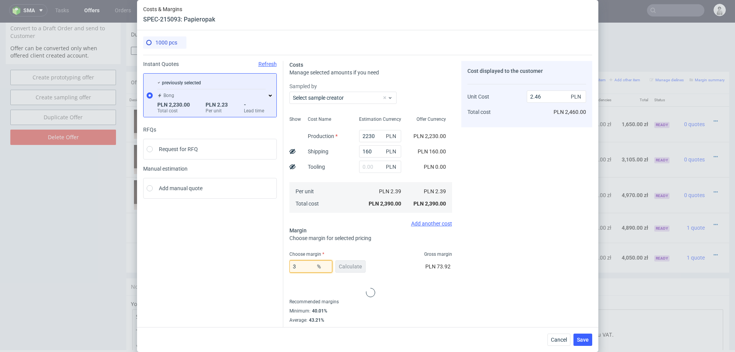
type input "37"
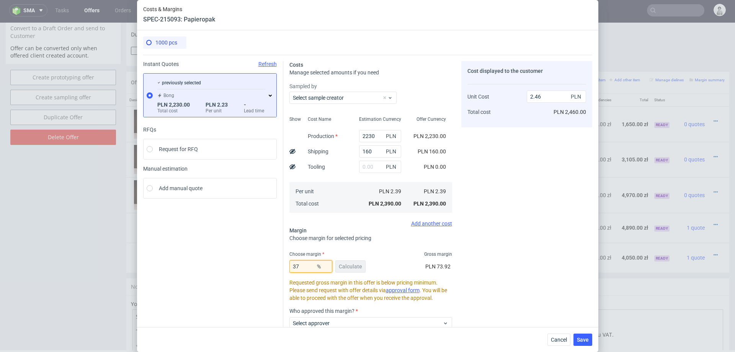
type input "3.79"
type input "38"
type input "3.85"
type input "38"
click at [481, 241] on div "Cost displayed to the customer Unit Cost Total cost 3.85 PLN PLN 3,850.00" at bounding box center [527, 229] width 131 height 337
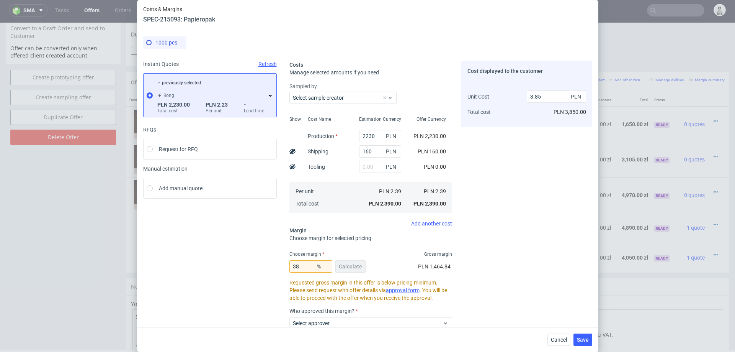
scroll to position [74, 0]
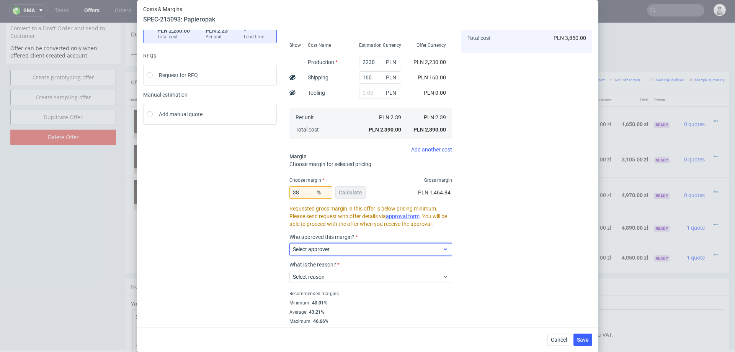
click at [391, 246] on span "Select approver" at bounding box center [368, 249] width 150 height 8
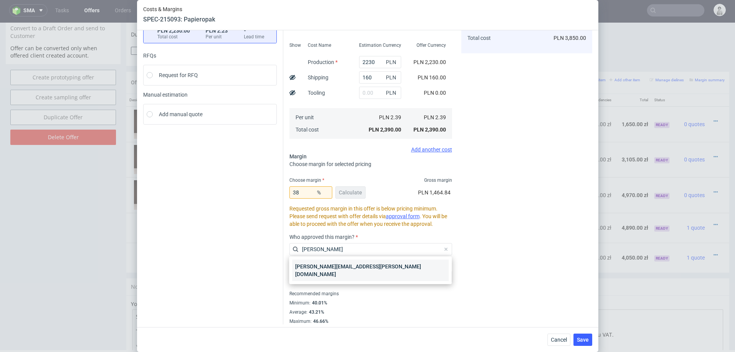
type input "marta"
click at [351, 268] on div "[PERSON_NAME][EMAIL_ADDRESS][PERSON_NAME][DOMAIN_NAME]" at bounding box center [370, 269] width 157 height 21
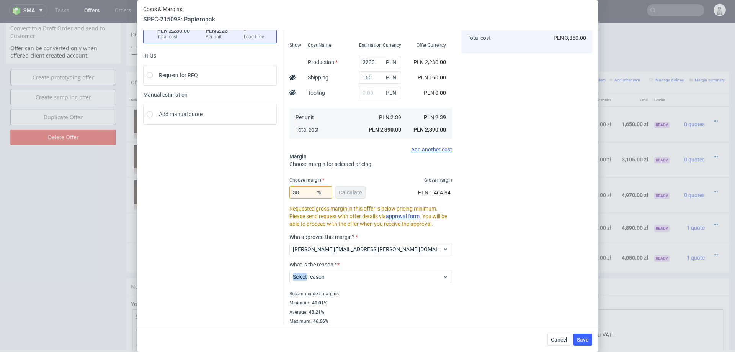
click at [351, 268] on div "Select reason" at bounding box center [371, 274] width 163 height 15
click at [343, 275] on span "Select reason" at bounding box center [368, 277] width 150 height 8
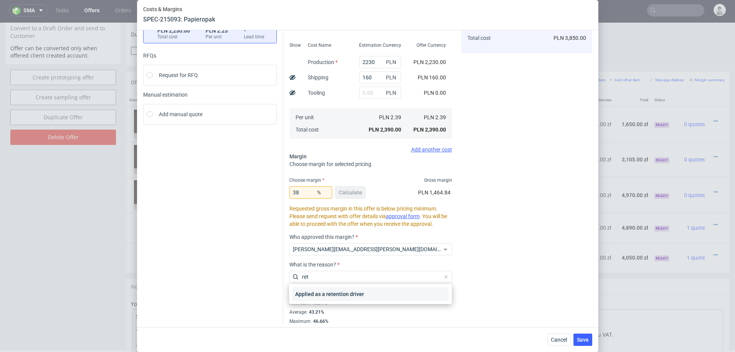
type input "ret"
click at [334, 292] on div "Applied as a retention driver" at bounding box center [370, 294] width 157 height 14
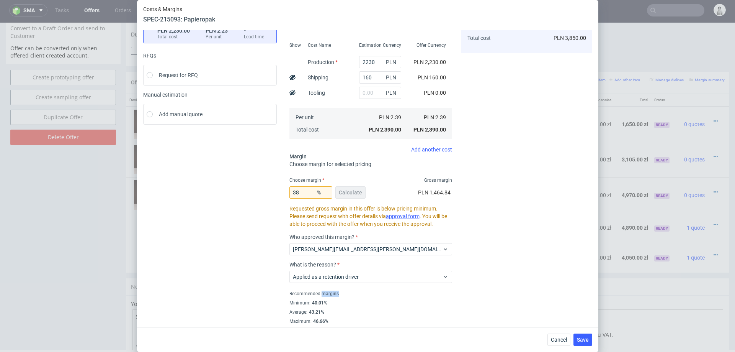
click at [334, 292] on div "Recommended margins" at bounding box center [371, 293] width 163 height 9
click at [576, 337] on button "Save" at bounding box center [583, 339] width 19 height 12
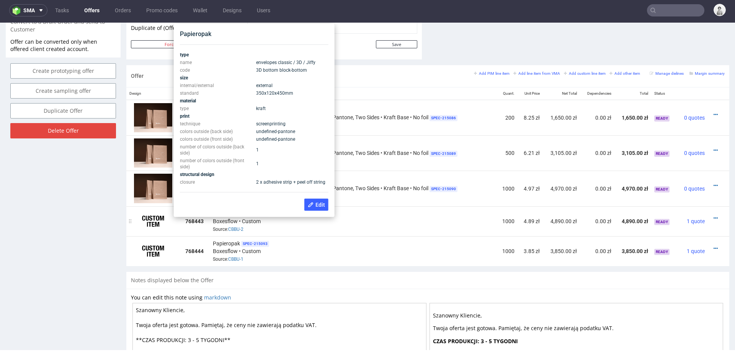
scroll to position [410, 0]
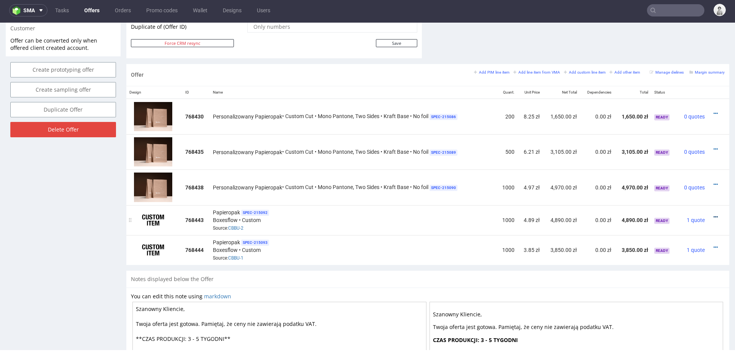
click at [714, 214] on icon at bounding box center [716, 216] width 4 height 5
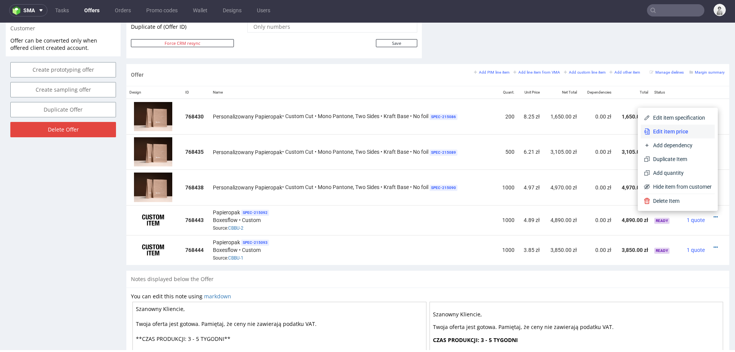
click at [673, 132] on span "Edit item price" at bounding box center [681, 132] width 62 height 8
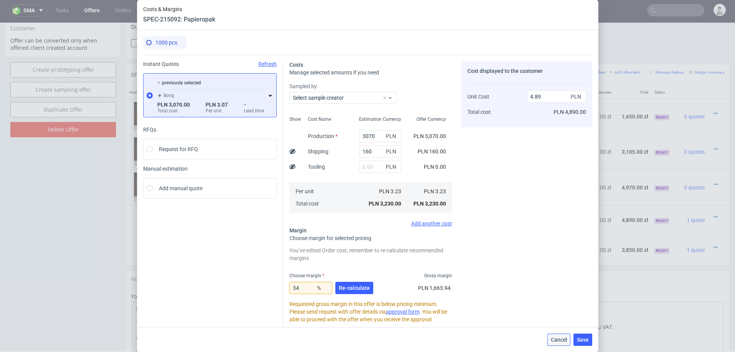
click at [562, 342] on span "Cancel" at bounding box center [559, 339] width 16 height 5
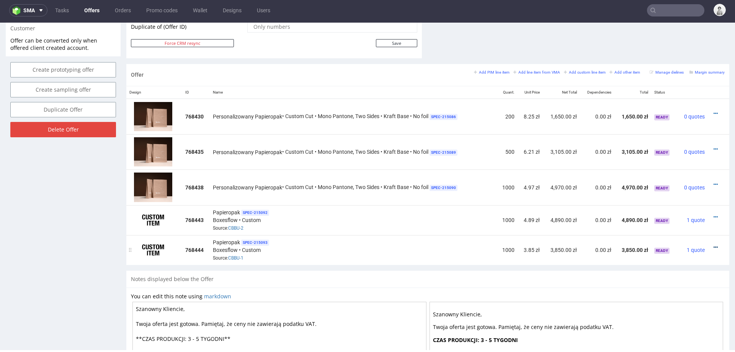
click at [714, 244] on icon at bounding box center [716, 246] width 4 height 5
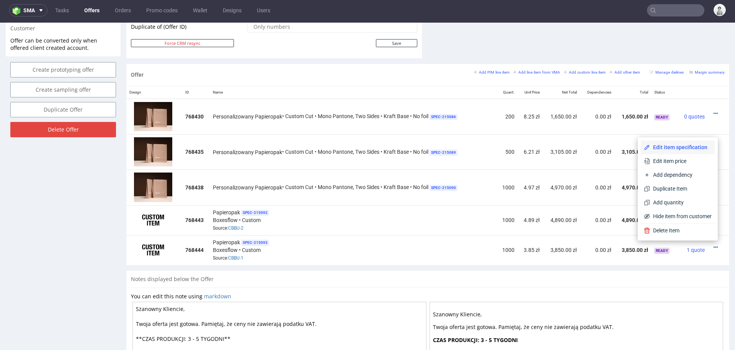
click at [681, 148] on span "Edit item specification" at bounding box center [681, 147] width 62 height 8
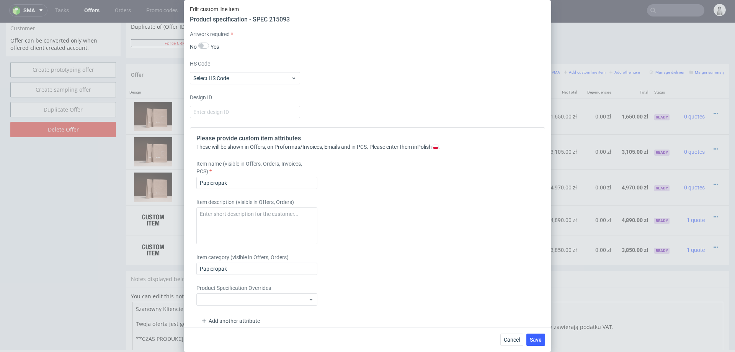
scroll to position [590, 0]
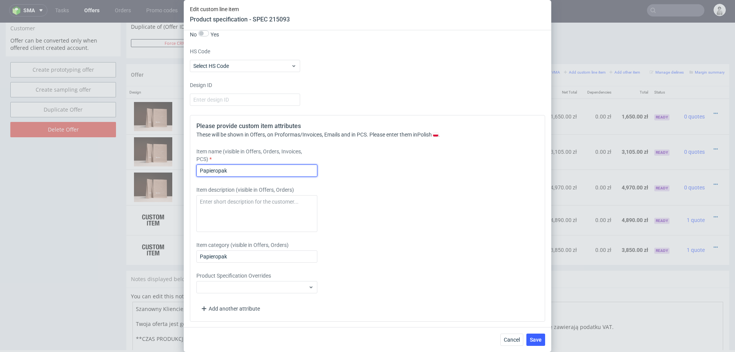
click at [284, 169] on input "Papieropak" at bounding box center [257, 170] width 121 height 12
type input "Papieropak 25x5x35 cm"
click at [542, 339] on button "Save" at bounding box center [536, 339] width 19 height 12
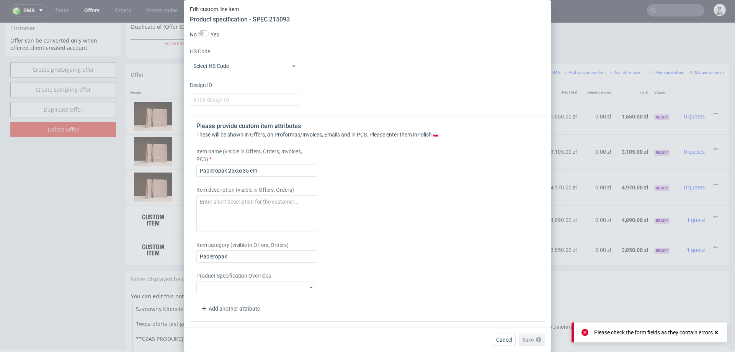
scroll to position [542, 0]
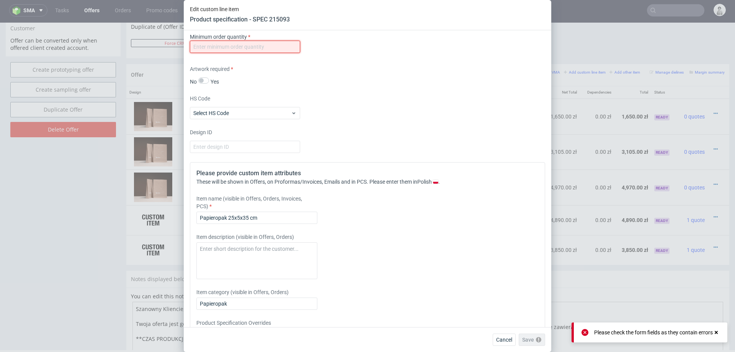
click at [279, 46] on input "number" at bounding box center [245, 47] width 110 height 12
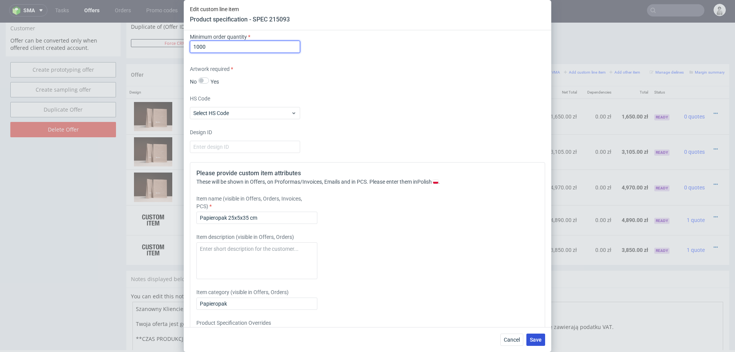
type input "1000"
click at [540, 337] on span "Save" at bounding box center [536, 339] width 12 height 5
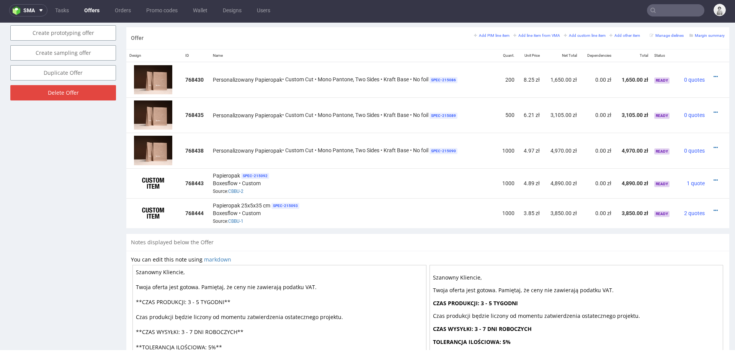
scroll to position [449, 0]
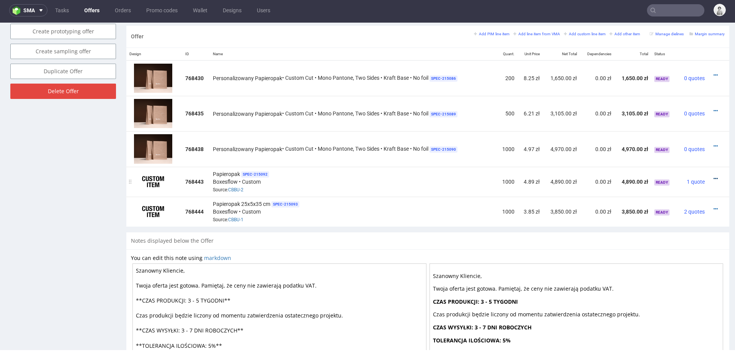
click at [714, 175] on link at bounding box center [716, 178] width 4 height 6
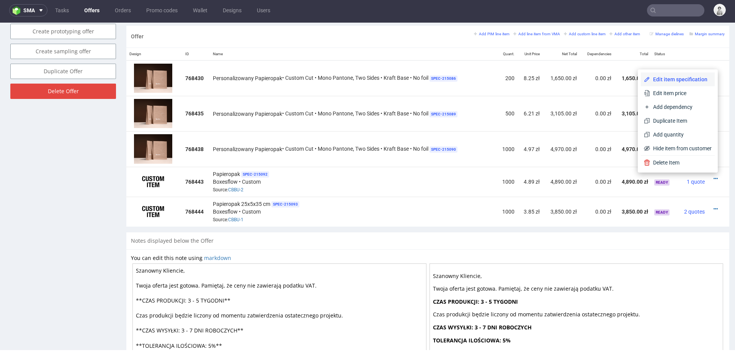
click at [681, 79] on span "Edit item specification" at bounding box center [681, 79] width 62 height 8
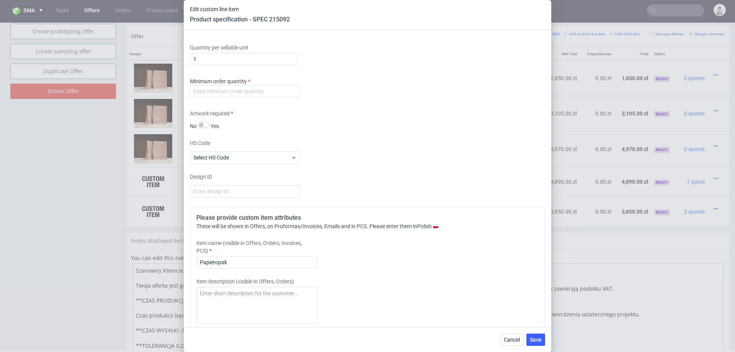
scroll to position [500, 0]
click at [282, 92] on input "number" at bounding box center [245, 89] width 110 height 12
type input "1000"
click at [369, 129] on div "Supplier Custom Custom supplier Boxesflow Technical specification Instant price…" at bounding box center [368, 178] width 368 height 296
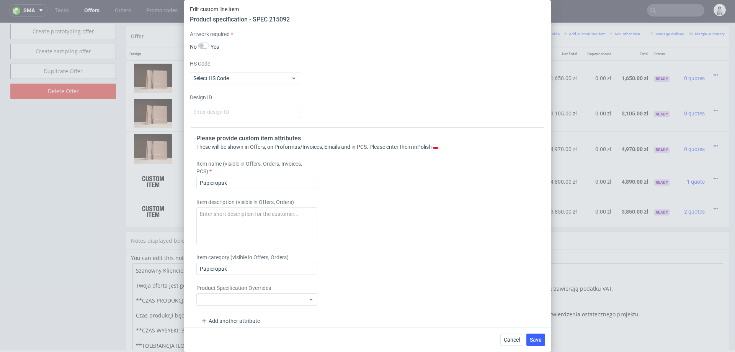
scroll to position [579, 0]
click at [293, 182] on input "Papieropak" at bounding box center [257, 181] width 121 height 12
type input "Papieropak 35x12x45 cm"
click at [535, 343] on button "Save" at bounding box center [536, 339] width 19 height 12
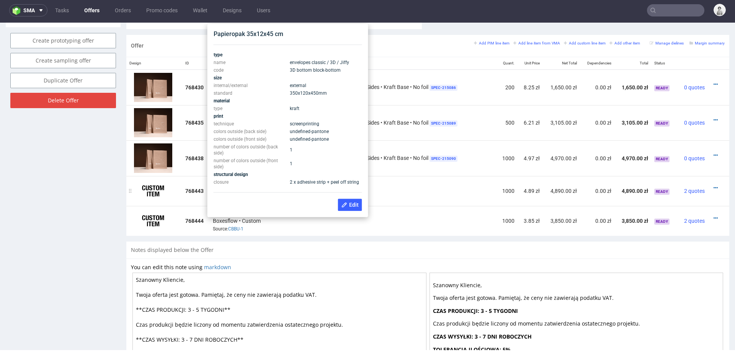
scroll to position [438, 0]
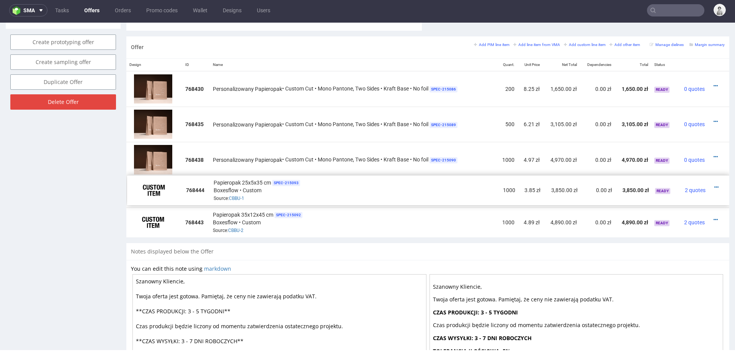
drag, startPoint x: 132, startPoint y: 222, endPoint x: 133, endPoint y: 190, distance: 31.8
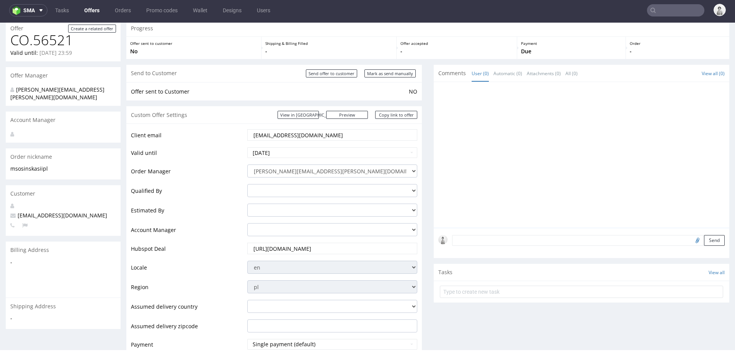
scroll to position [0, 0]
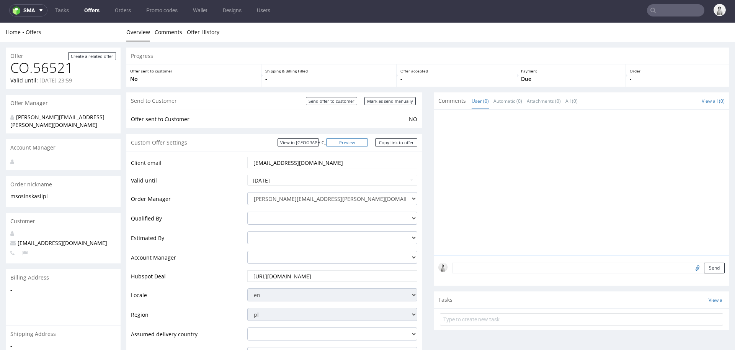
click at [363, 142] on link "Preview" at bounding box center [347, 142] width 42 height 8
click at [326, 181] on input "2025-08-31" at bounding box center [332, 180] width 170 height 11
click at [321, 84] on th at bounding box center [323, 88] width 11 height 11
click at [277, 159] on td "30" at bounding box center [276, 157] width 11 height 11
type input "2025-09-30"
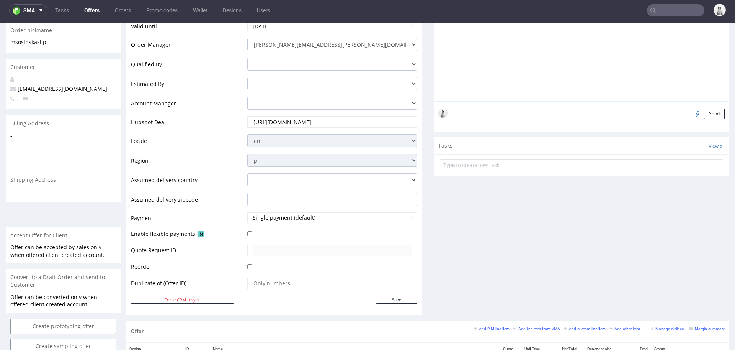
scroll to position [155, 0]
click at [403, 295] on input "Save" at bounding box center [396, 298] width 41 height 8
type input "In progress..."
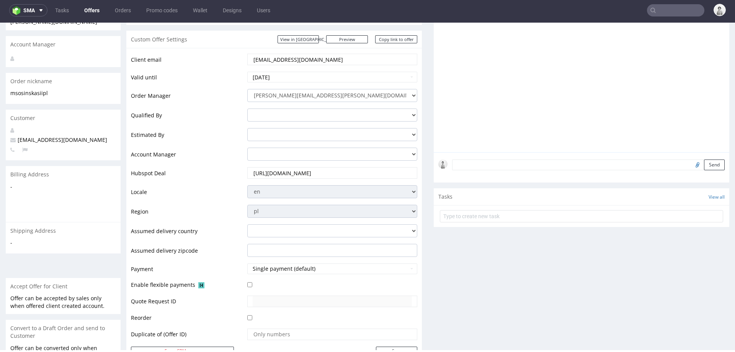
scroll to position [102, 0]
click at [395, 37] on link "Copy link to offer" at bounding box center [396, 40] width 42 height 8
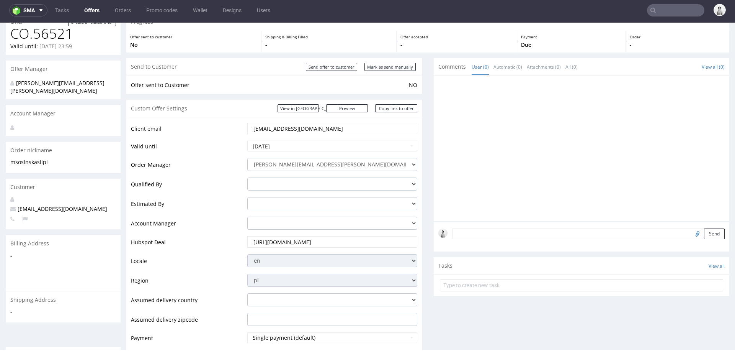
scroll to position [33, 0]
click at [396, 65] on input "Mark as send manually" at bounding box center [390, 68] width 51 height 8
type input "In progress..."
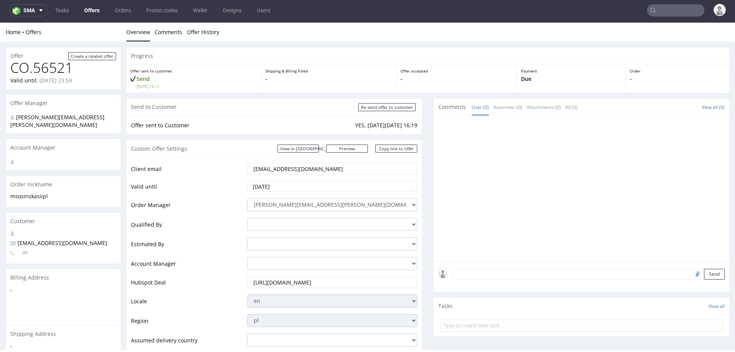
scroll to position [0, 0]
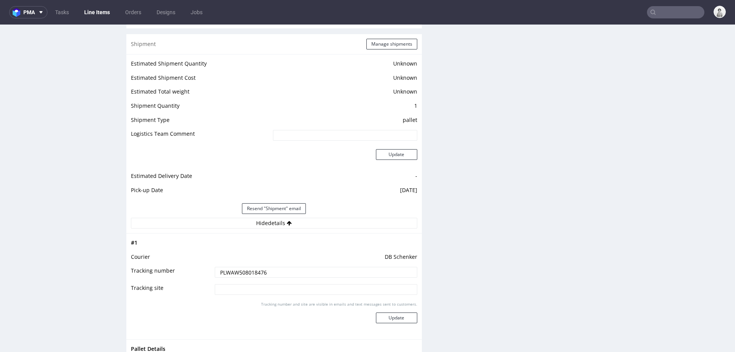
scroll to position [2, 0]
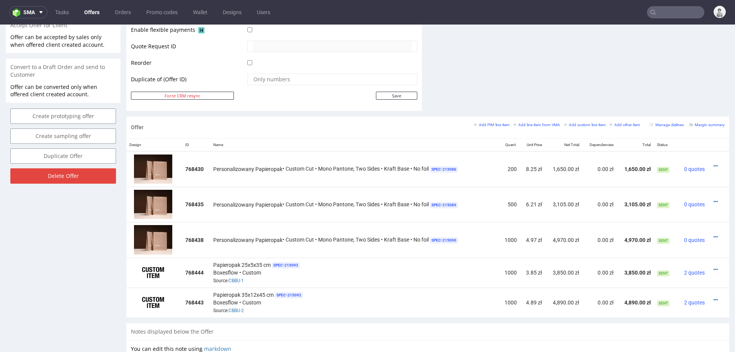
scroll to position [368, 0]
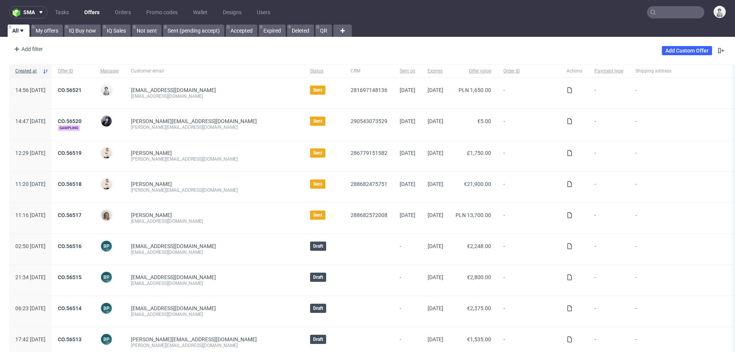
click at [675, 11] on input "text" at bounding box center [675, 12] width 57 height 12
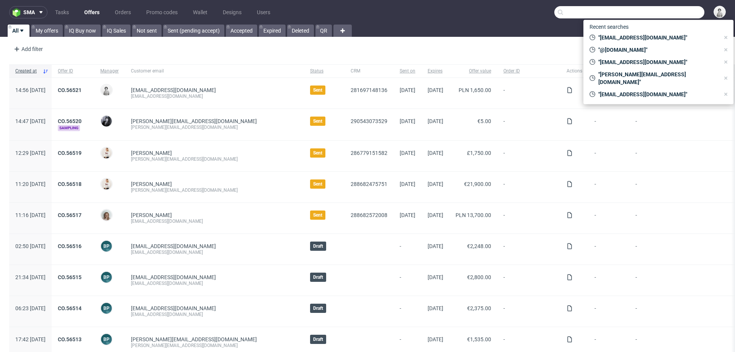
paste input "[EMAIL_ADDRESS][PERSON_NAME][DOMAIN_NAME]"
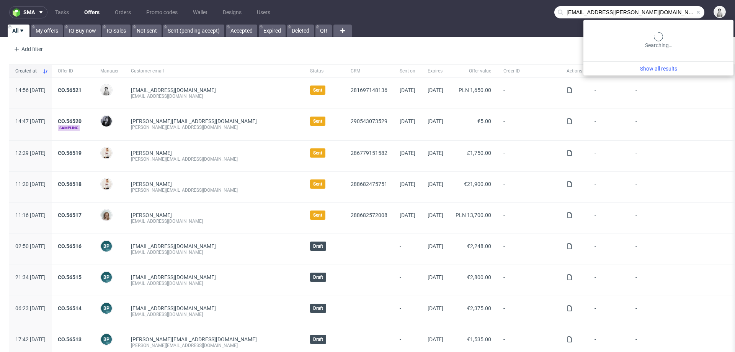
type input "[EMAIL_ADDRESS][PERSON_NAME][DOMAIN_NAME]"
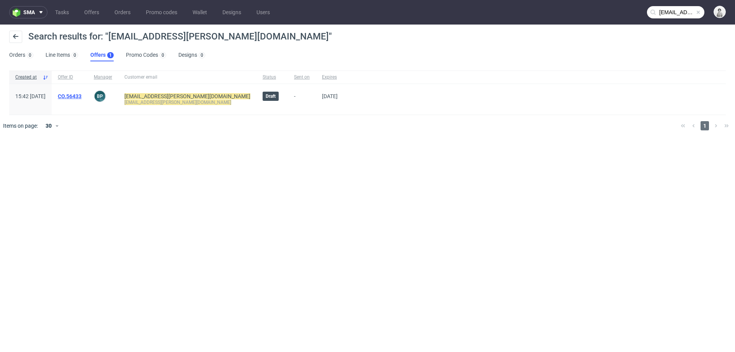
click at [82, 96] on link "CO.56433" at bounding box center [70, 96] width 24 height 6
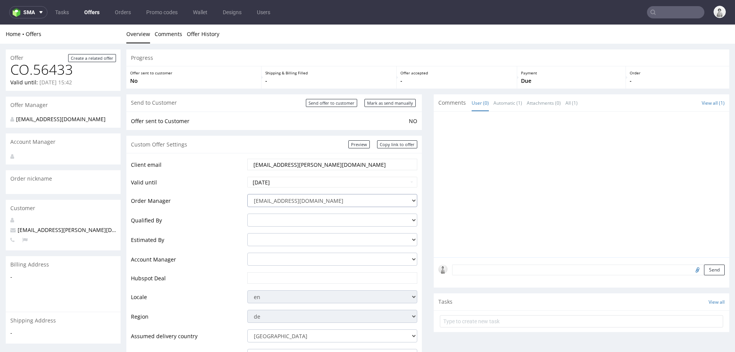
click at [368, 199] on select "integrations@packhelp.com adrian.grudzien@packhelp.com adrian.margula@packhelp.…" at bounding box center [332, 200] width 170 height 13
select select "20998342"
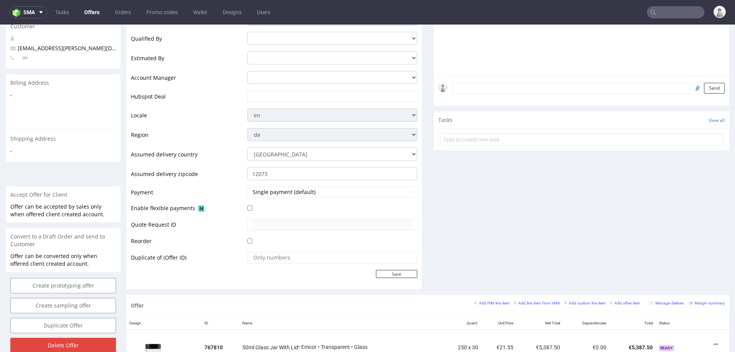
scroll to position [181, 0]
click at [337, 95] on input "text" at bounding box center [332, 97] width 159 height 11
paste input "[URL][DOMAIN_NAME]"
type input "[URL][DOMAIN_NAME]"
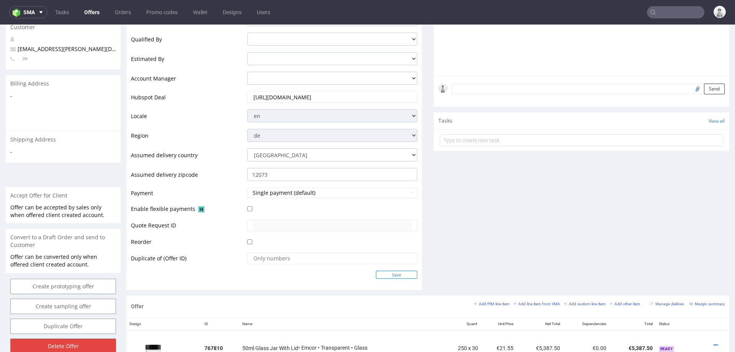
click at [384, 271] on input "Save" at bounding box center [396, 274] width 41 height 8
type input "In progress..."
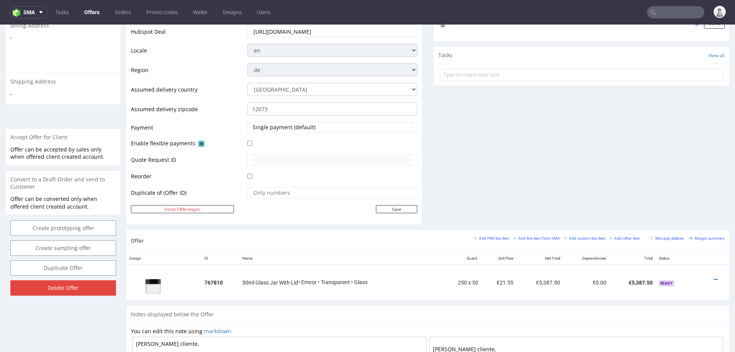
scroll to position [251, 0]
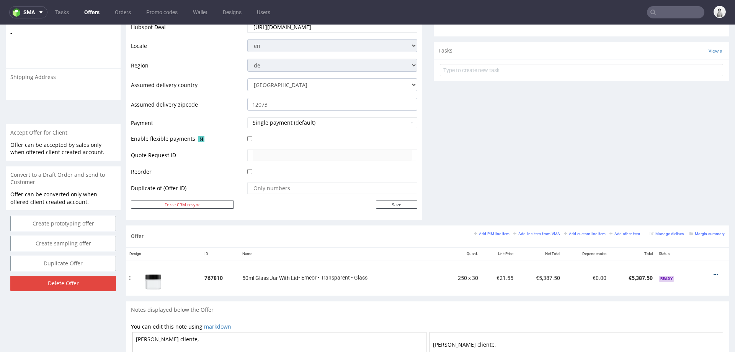
click at [714, 272] on icon at bounding box center [716, 274] width 4 height 5
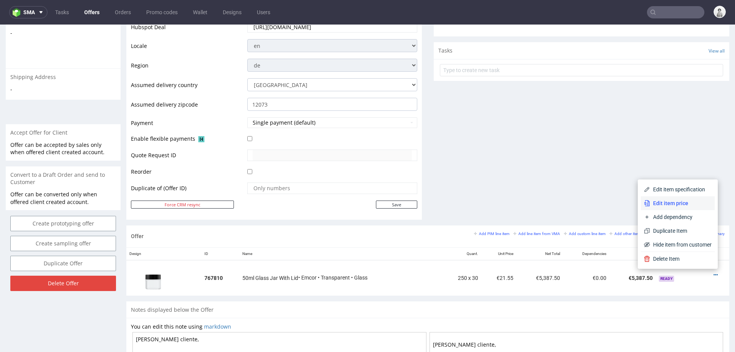
click at [687, 202] on span "Edit item price" at bounding box center [681, 203] width 62 height 8
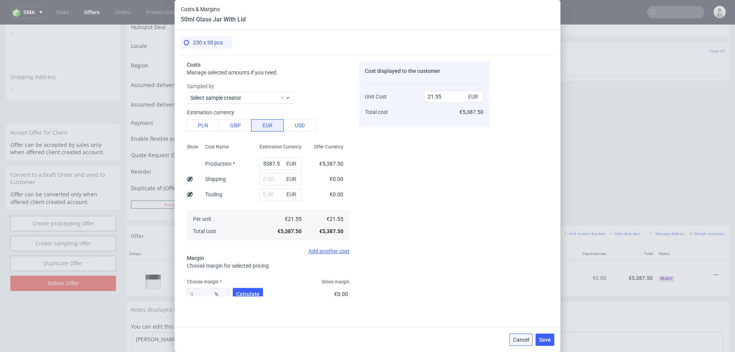
click at [522, 334] on button "Cancel" at bounding box center [521, 339] width 23 height 12
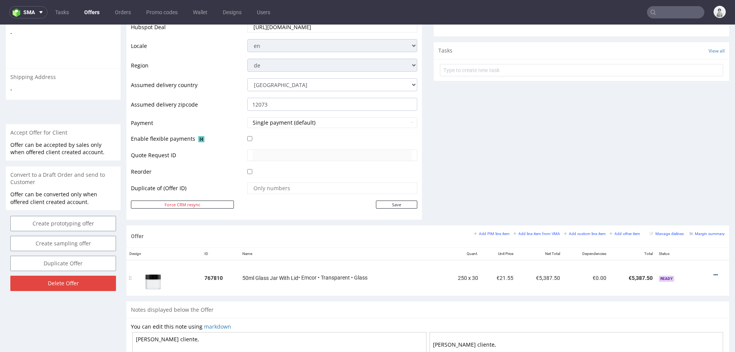
click at [714, 273] on icon at bounding box center [716, 274] width 4 height 5
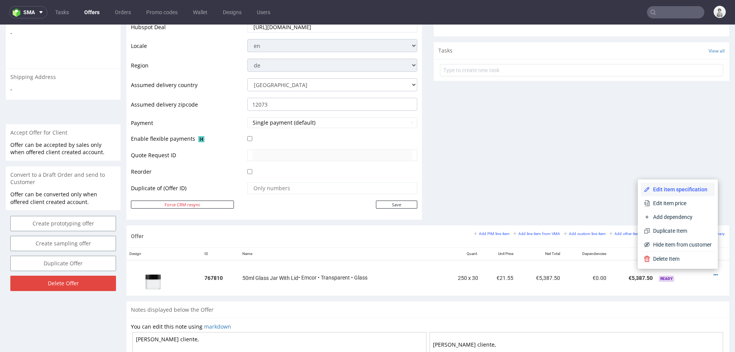
click at [682, 190] on span "Edit item specification" at bounding box center [681, 189] width 62 height 8
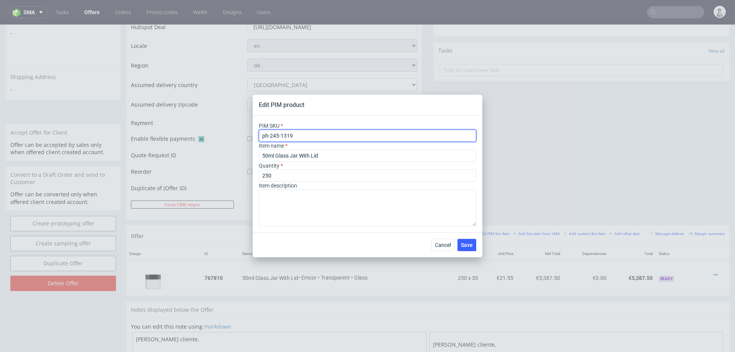
click at [347, 134] on input "ph-245-1319" at bounding box center [368, 135] width 218 height 12
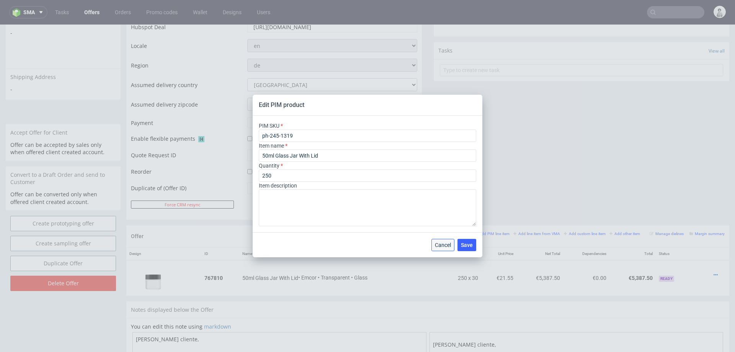
click at [445, 249] on button "Cancel" at bounding box center [443, 245] width 23 height 12
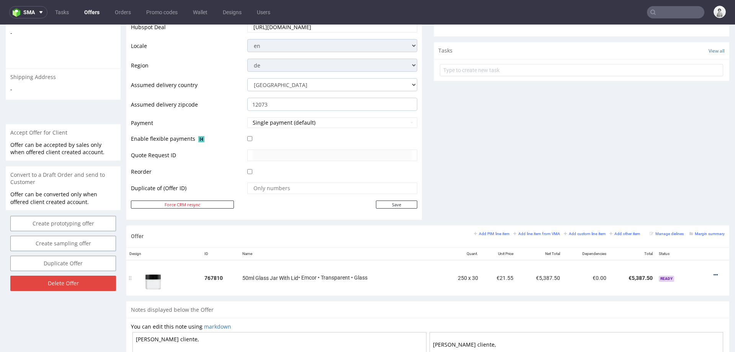
click at [714, 272] on icon at bounding box center [716, 274] width 4 height 5
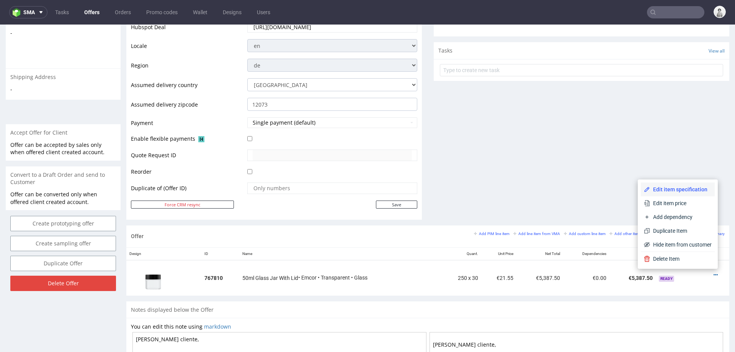
click at [677, 190] on span "Edit item specification" at bounding box center [681, 189] width 62 height 8
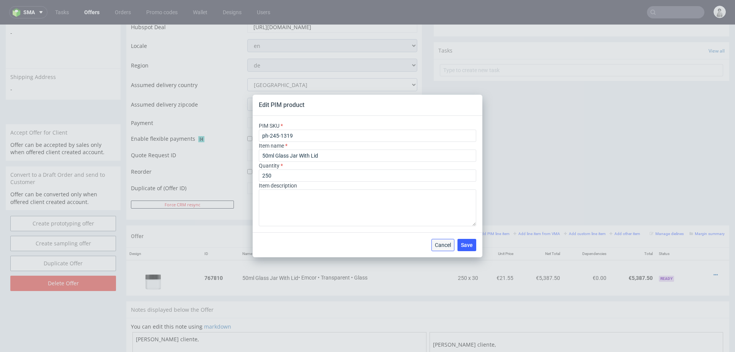
click at [442, 247] on span "Cancel" at bounding box center [443, 244] width 16 height 5
click at [442, 247] on th "Quant." at bounding box center [461, 253] width 41 height 13
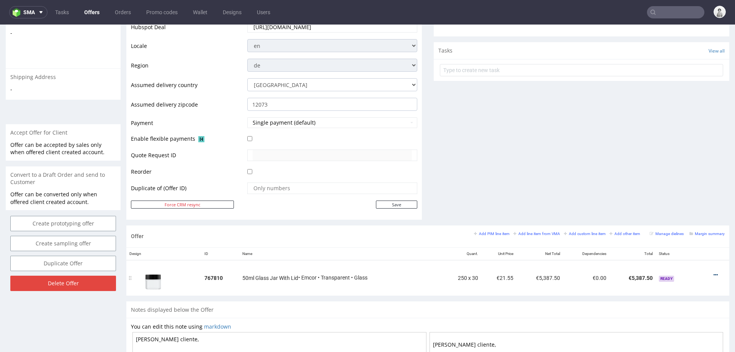
click at [714, 272] on icon at bounding box center [716, 274] width 4 height 5
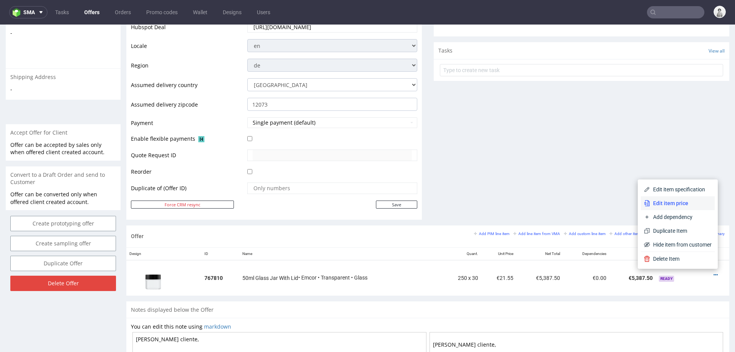
click at [679, 199] on span "Edit item price" at bounding box center [681, 203] width 62 height 8
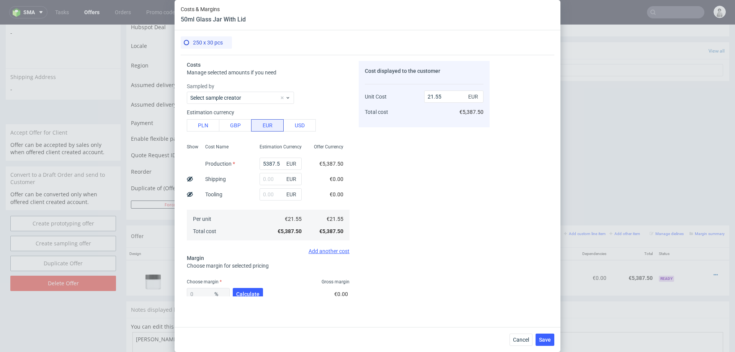
click at [185, 121] on div "Costs Manage selected amounts if you need Sampled by Select sample creator Esti…" at bounding box center [335, 175] width 309 height 241
click at [200, 126] on button "PLN" at bounding box center [203, 125] width 33 height 12
type input "5.05"
click at [275, 165] on input "5387.5" at bounding box center [281, 163] width 42 height 12
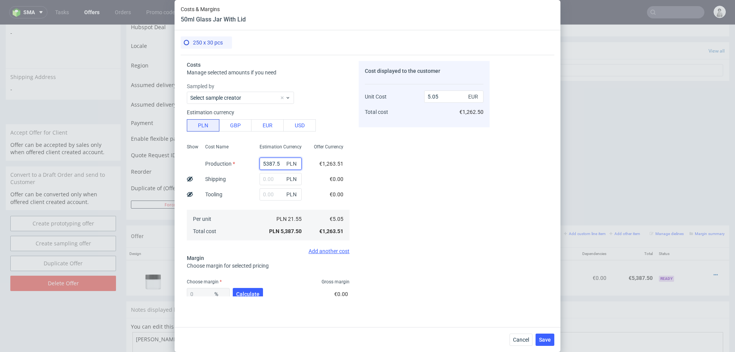
click at [275, 165] on input "5387.5" at bounding box center [281, 163] width 42 height 12
type input "1"
type input "0"
type input "17550"
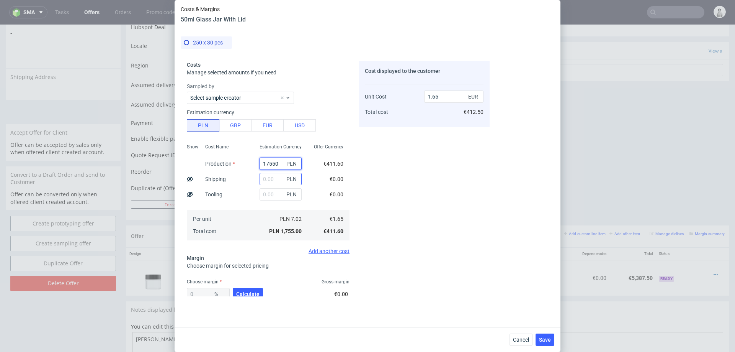
type input "16.46"
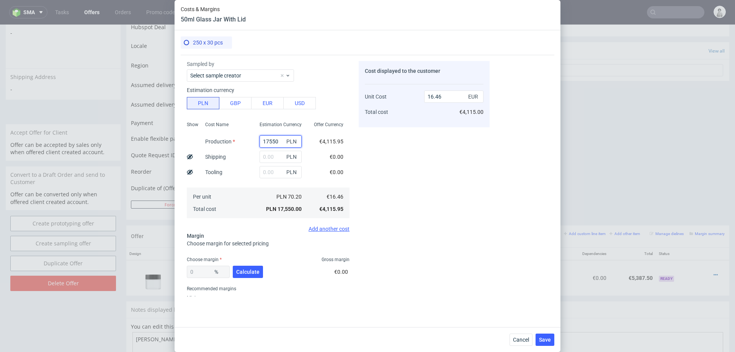
type input "17550"
click at [273, 154] on input "text" at bounding box center [281, 157] width 42 height 12
type input "12"
type input "16.47"
type input "1275"
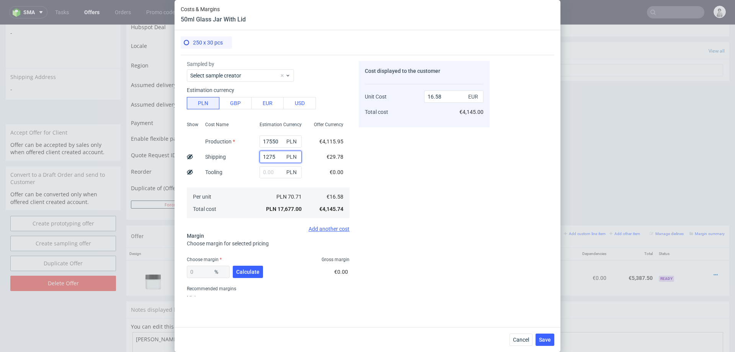
type input "17.66"
type input "1275"
click at [247, 272] on span "Calculate" at bounding box center [247, 271] width 23 height 5
type input "29.46"
type input "25.04"
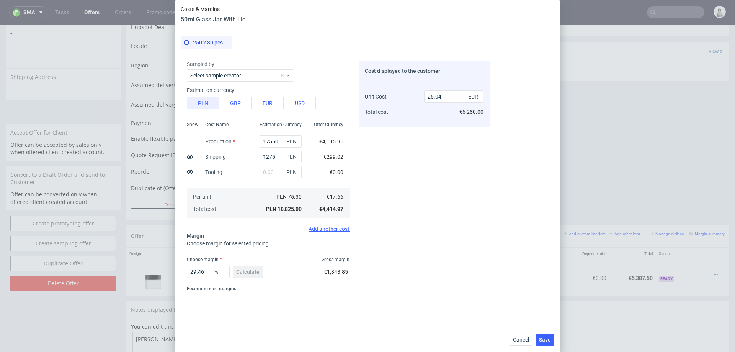
scroll to position [45, 0]
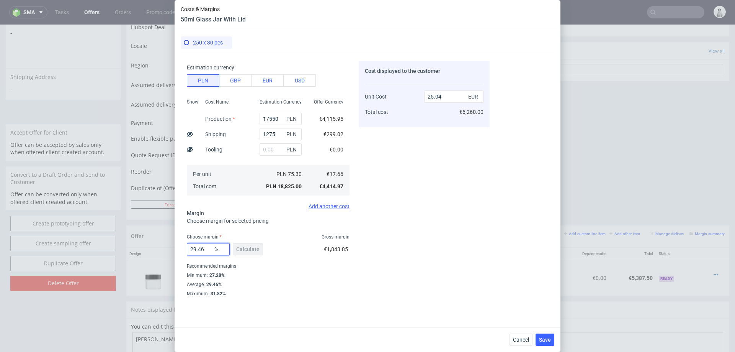
click at [203, 247] on input "29.46" at bounding box center [208, 249] width 43 height 12
type input "2"
type input "18.02"
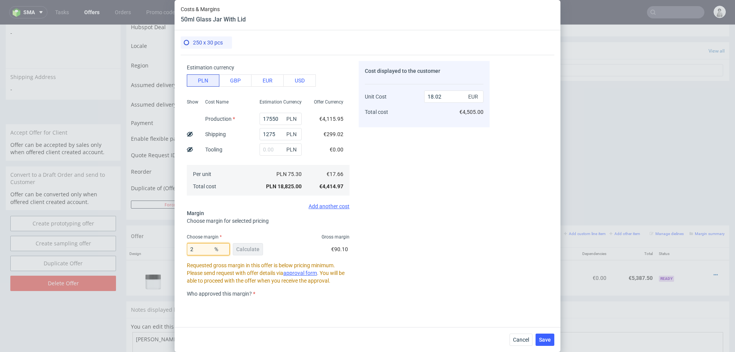
type input "28"
type input "24.53"
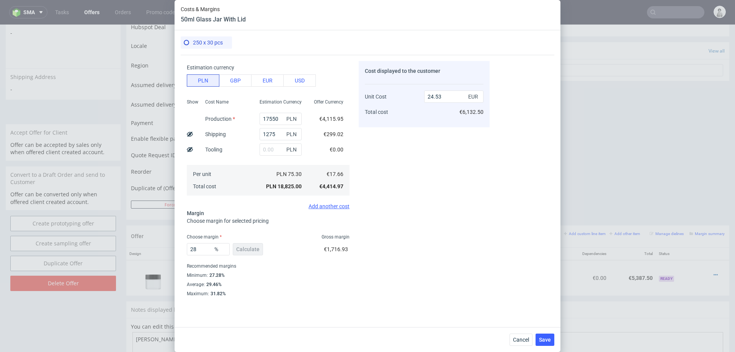
click at [320, 260] on div "28 % Calculate €1,716.93" at bounding box center [268, 250] width 163 height 21
click at [204, 249] on input "28" at bounding box center [208, 249] width 43 height 12
type input "2"
type input "18.02"
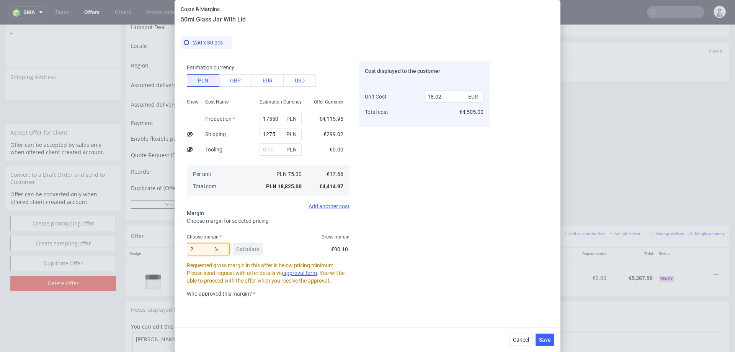
type input "24"
type input "23.24"
type input "20"
type input "22.08"
type input "2"
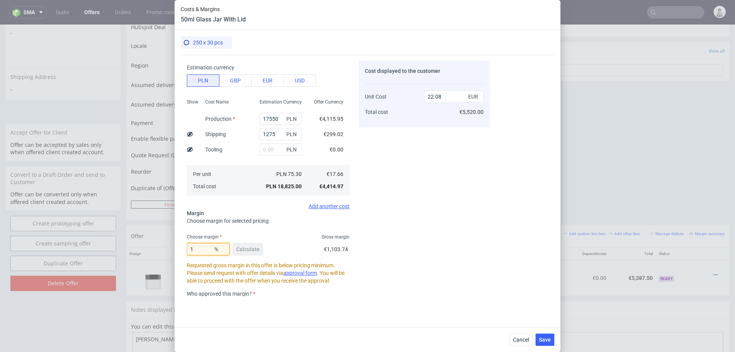
type input "19"
type input "21.81"
type input "19"
click at [430, 242] on div "Cost displayed to the customer Unit Cost Total cost 21.81 EUR €5,452.50" at bounding box center [424, 178] width 131 height 235
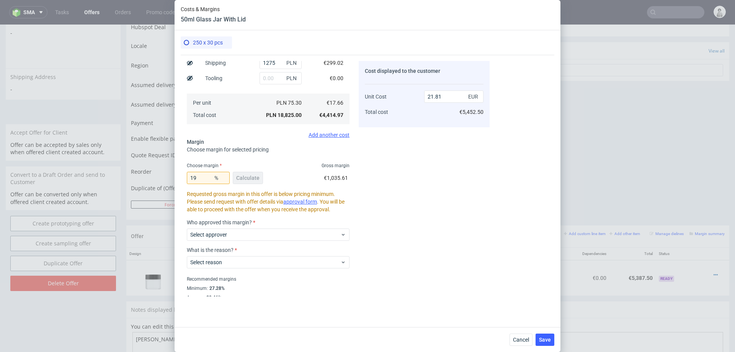
scroll to position [118, 0]
click at [293, 232] on span "Select approver" at bounding box center [265, 233] width 150 height 8
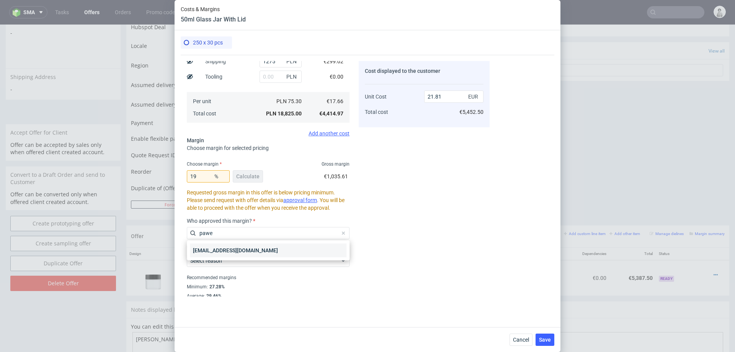
type input "pawe"
click at [263, 252] on div "[EMAIL_ADDRESS][DOMAIN_NAME]" at bounding box center [268, 250] width 157 height 14
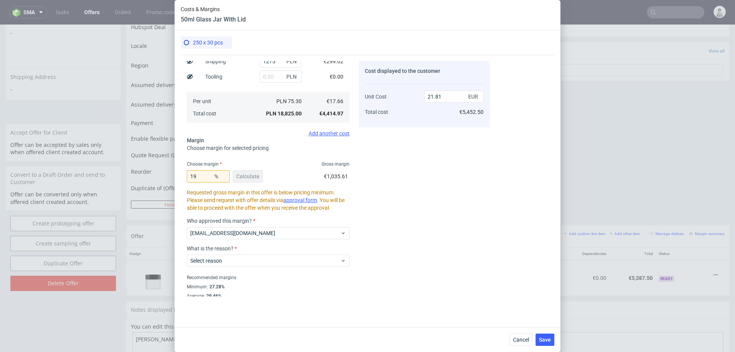
click at [263, 252] on div "Select reason" at bounding box center [268, 258] width 163 height 15
click at [249, 260] on span "Select reason" at bounding box center [265, 261] width 150 height 8
type input "pric"
click at [256, 275] on div "Product with price from Studio" at bounding box center [268, 278] width 157 height 14
click at [256, 275] on div "Recommended margins" at bounding box center [268, 277] width 163 height 9
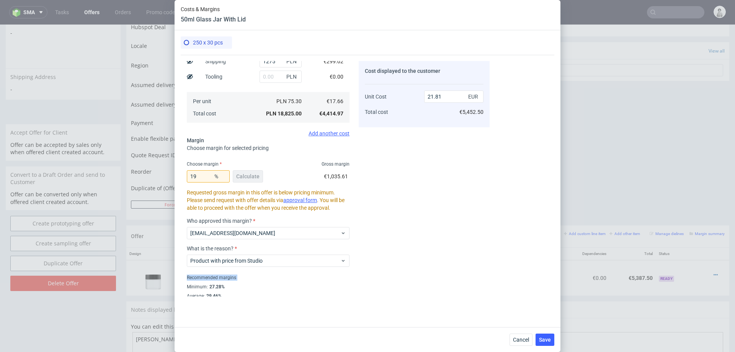
click at [256, 275] on div "Recommended margins" at bounding box center [268, 277] width 163 height 9
click at [549, 343] on button "Save" at bounding box center [545, 339] width 19 height 12
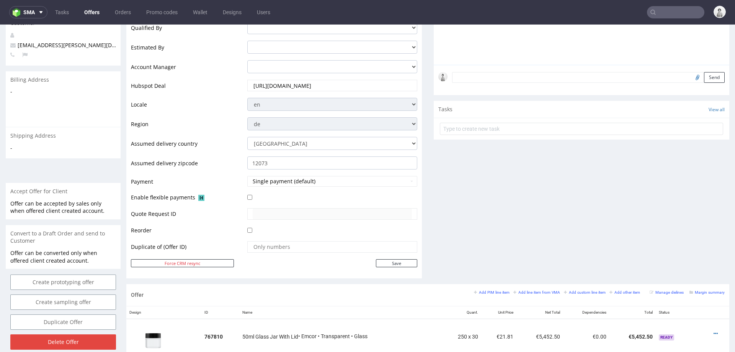
scroll to position [285, 0]
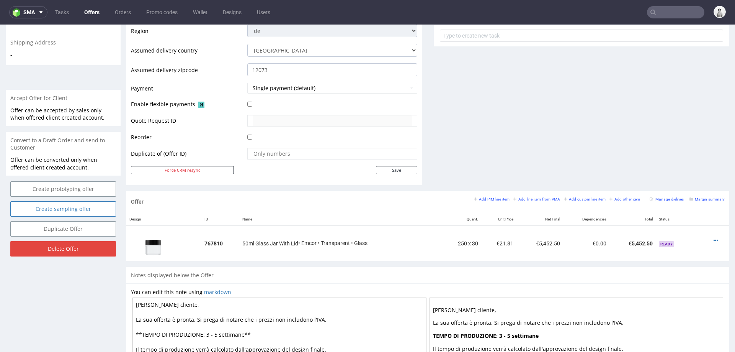
click at [64, 204] on link "Create sampling offer" at bounding box center [63, 208] width 106 height 15
click at [54, 182] on link "Yes" at bounding box center [52, 180] width 22 height 11
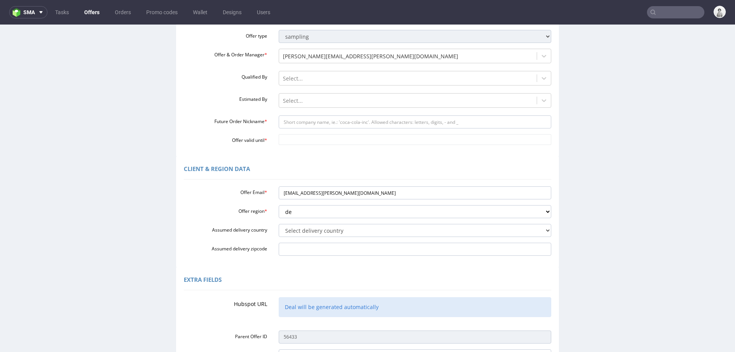
scroll to position [85, 0]
click at [379, 116] on input "Future Order Nickname *" at bounding box center [415, 120] width 273 height 13
paste input "figusfilippohansenat"
type input "figusfilippohansenat"
click at [362, 164] on div "Client & Region data" at bounding box center [368, 169] width 368 height 18
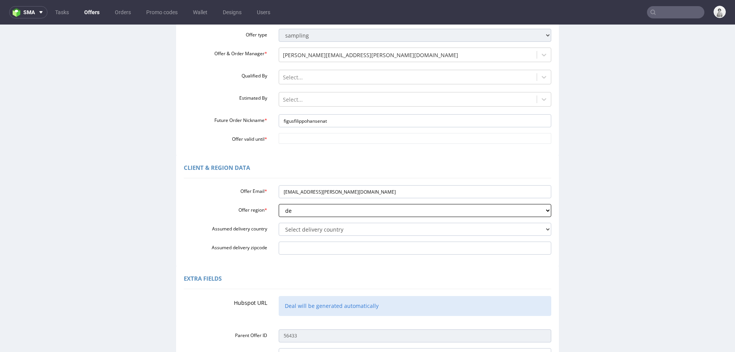
click at [333, 215] on select "eu gb de pl fr it es" at bounding box center [415, 210] width 273 height 13
select select "eu"
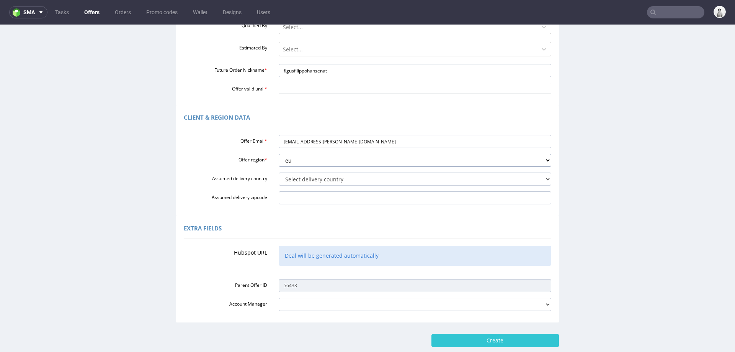
scroll to position [124, 0]
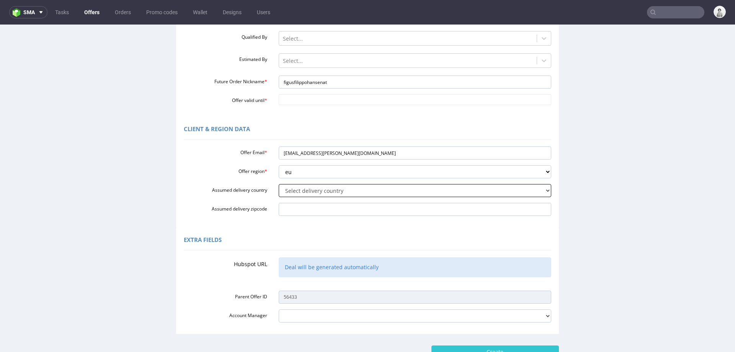
click at [349, 190] on select "Select delivery country Andorra Afghanistan Anguilla Albania Armenia Antarctica…" at bounding box center [415, 190] width 273 height 13
select select "12"
click at [247, 211] on label "Assumed delivery zipcode" at bounding box center [225, 207] width 95 height 9
click at [279, 211] on input "Assumed delivery zipcode" at bounding box center [415, 209] width 273 height 13
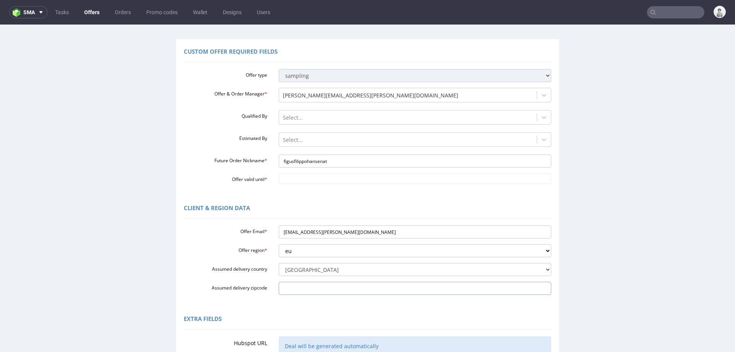
scroll to position [36, 0]
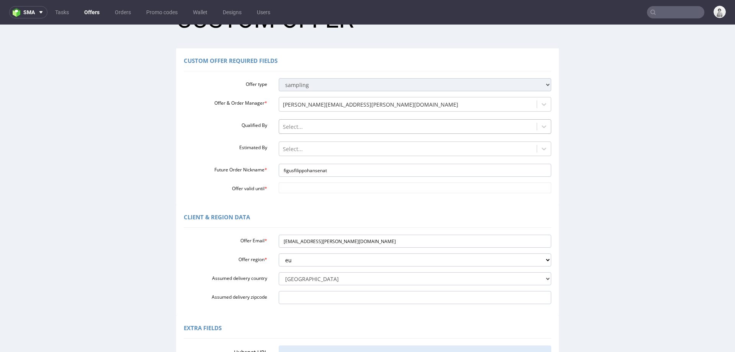
click at [312, 123] on div at bounding box center [408, 126] width 251 height 9
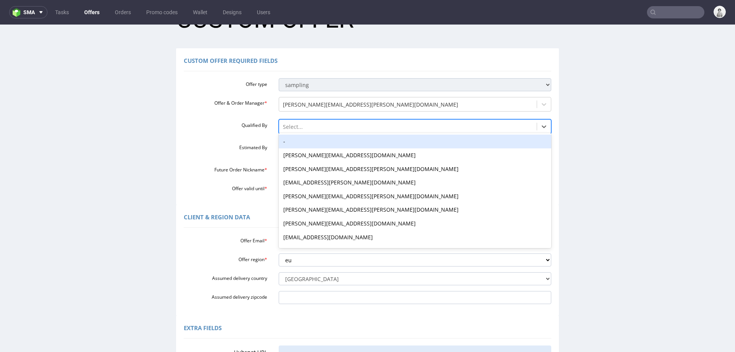
click at [303, 141] on div "-" at bounding box center [415, 141] width 273 height 14
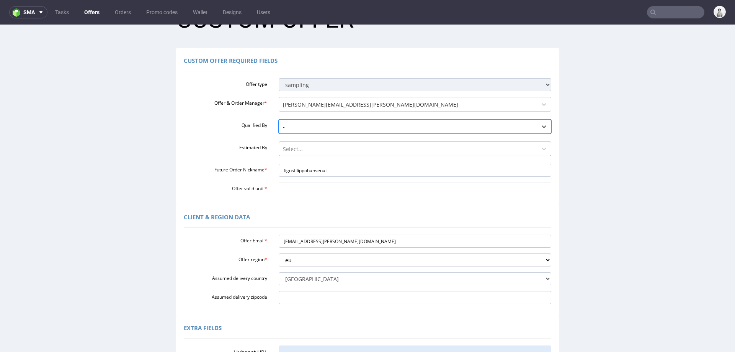
click at [301, 148] on div at bounding box center [408, 148] width 251 height 9
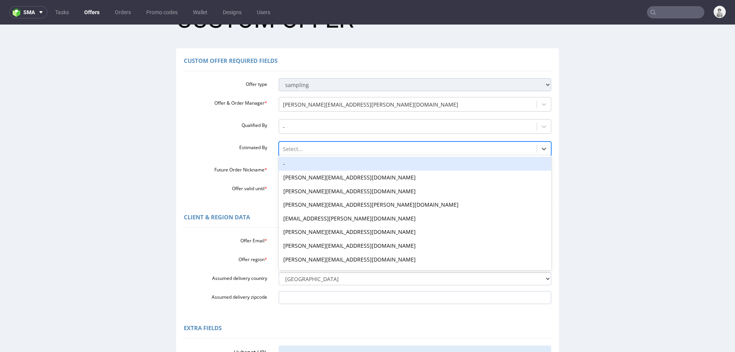
click at [297, 165] on div "-" at bounding box center [415, 164] width 273 height 14
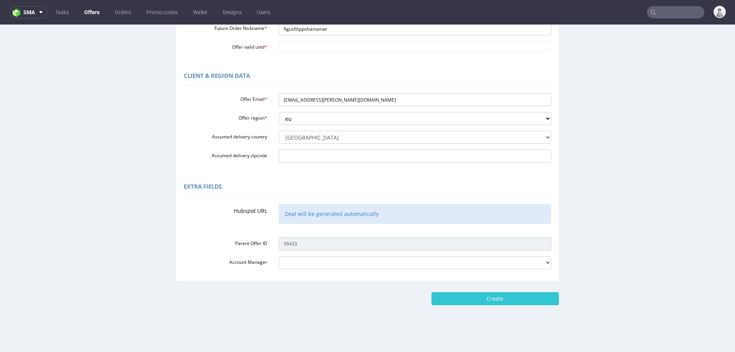
scroll to position [180, 0]
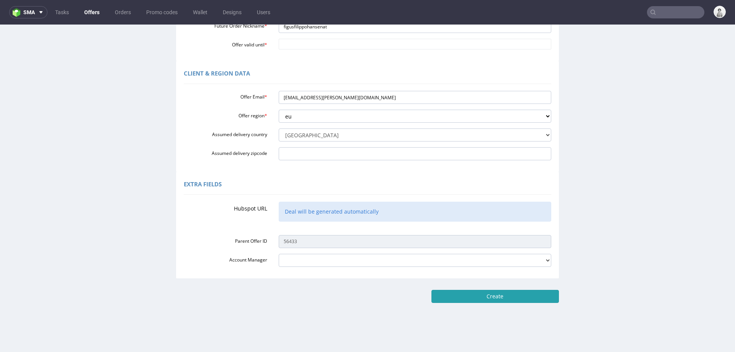
click at [472, 294] on input "Create" at bounding box center [496, 296] width 128 height 13
type input "Please wait..."
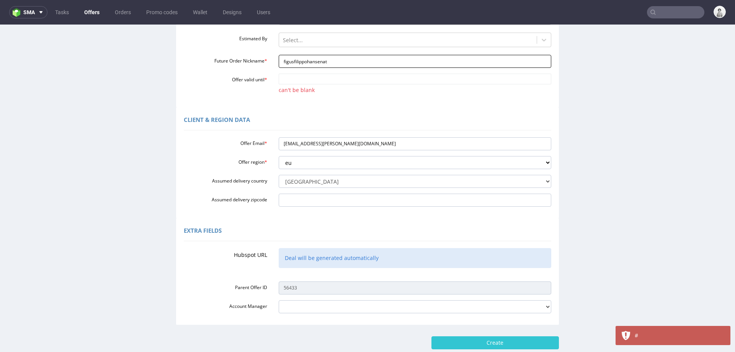
scroll to position [83, 0]
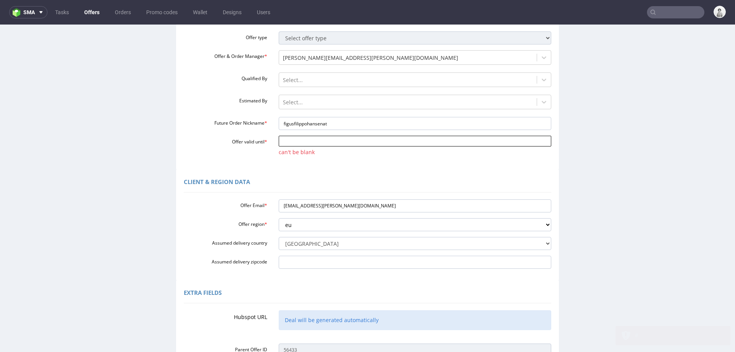
click at [347, 144] on input "Offer valid until *" at bounding box center [415, 141] width 273 height 11
click at [277, 132] on td "31" at bounding box center [281, 129] width 11 height 11
type input "2025-08-31"
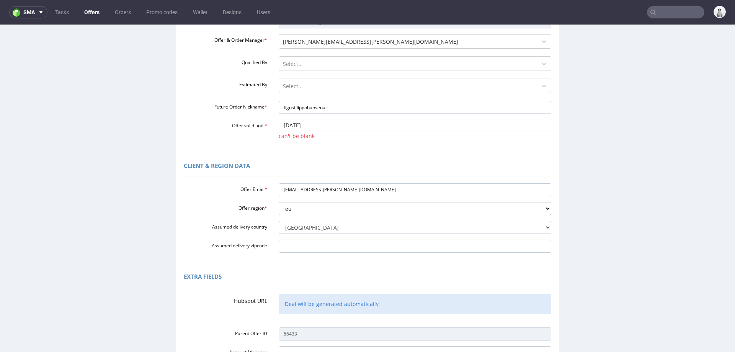
scroll to position [199, 0]
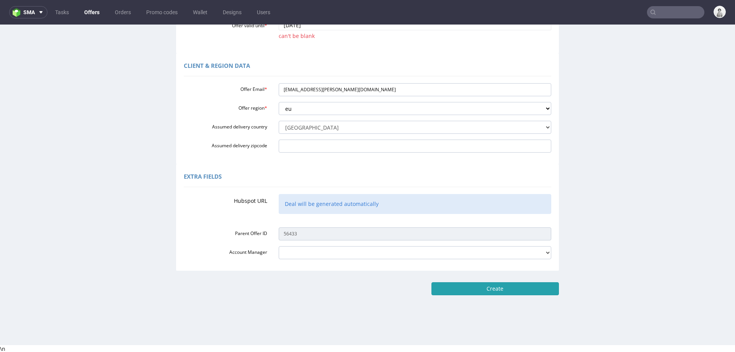
click at [490, 285] on input "Create" at bounding box center [496, 288] width 128 height 13
type input "Please wait..."
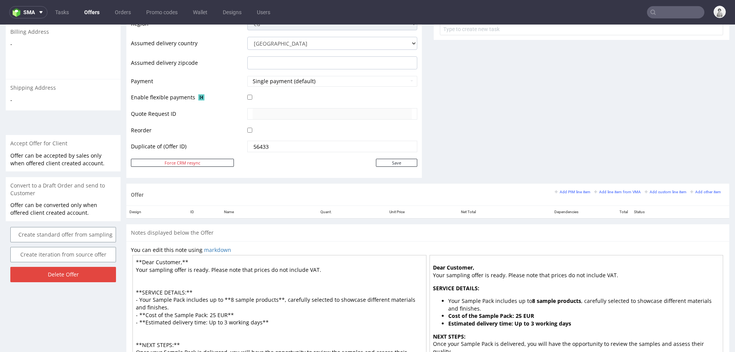
scroll to position [314, 0]
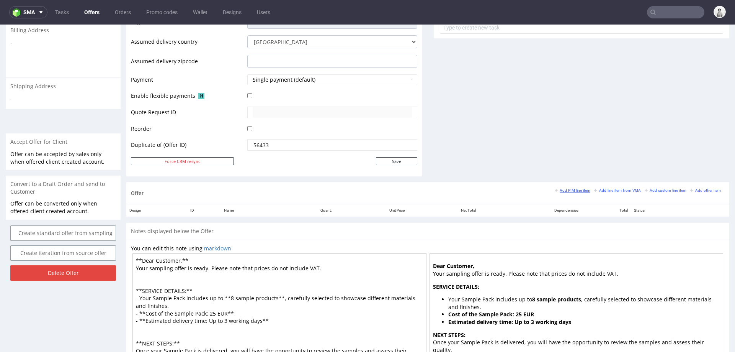
click at [559, 189] on small "Add PIM line item" at bounding box center [573, 190] width 36 height 4
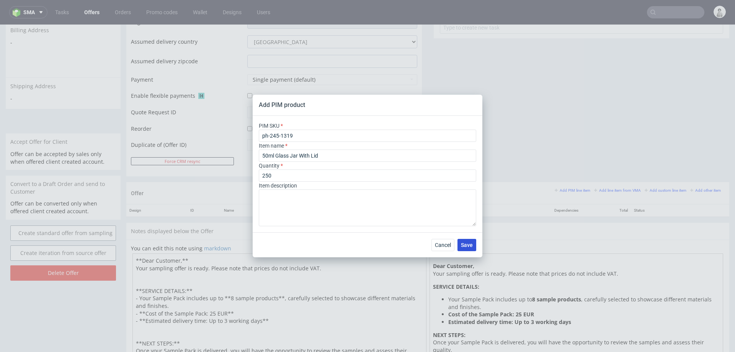
click at [467, 242] on span "Save" at bounding box center [467, 244] width 12 height 5
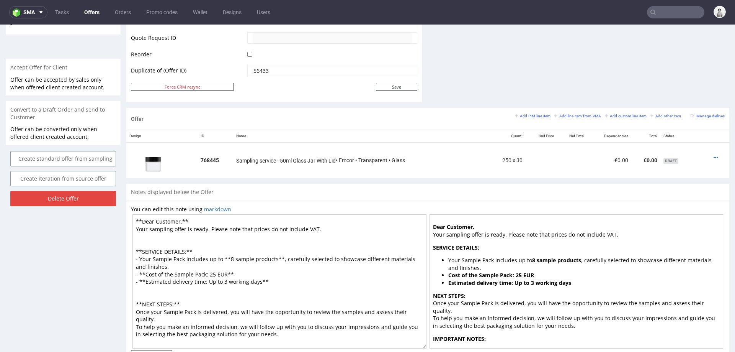
scroll to position [397, 0]
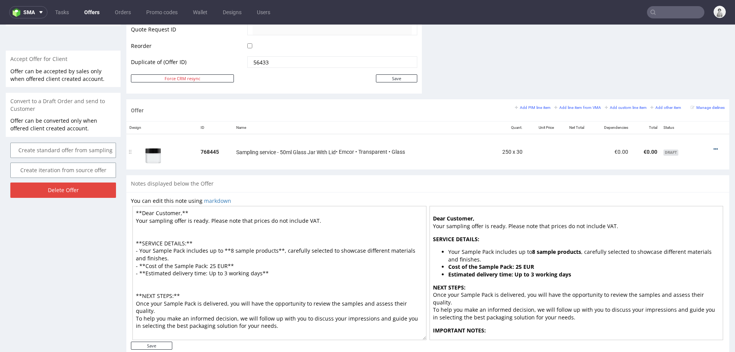
click at [714, 146] on icon at bounding box center [716, 148] width 4 height 5
click at [672, 65] on span "Edit item specification" at bounding box center [681, 63] width 62 height 8
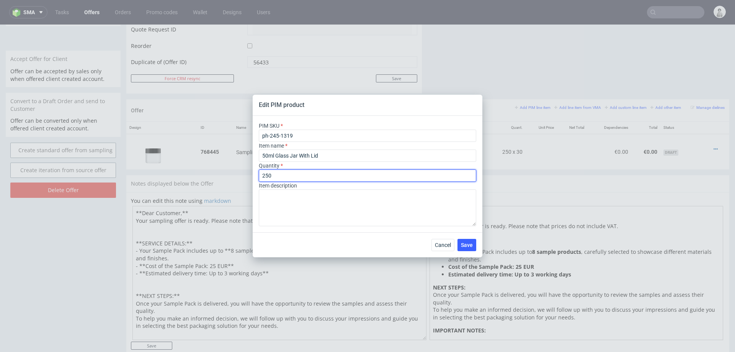
click at [288, 174] on input "250" at bounding box center [368, 175] width 218 height 12
type input "1"
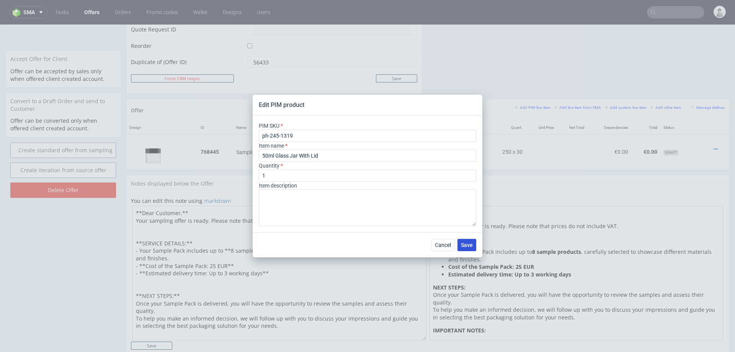
click at [467, 243] on span "Save" at bounding box center [467, 244] width 12 height 5
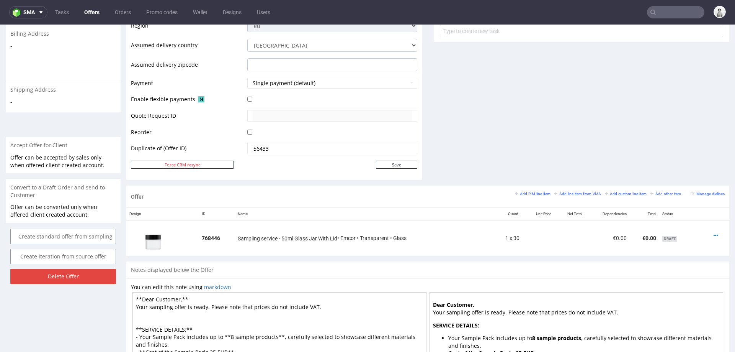
scroll to position [311, 0]
click at [714, 232] on icon at bounding box center [716, 234] width 4 height 5
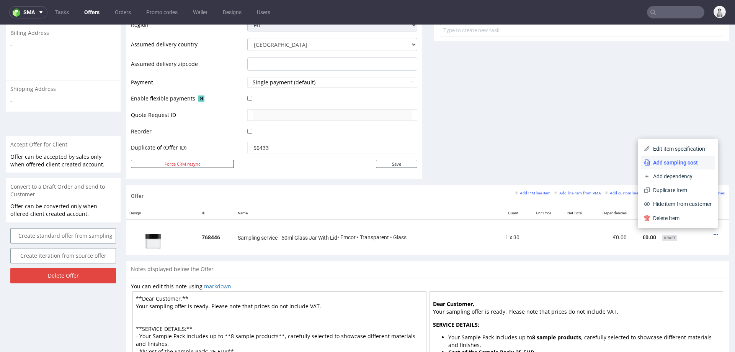
click at [677, 162] on span "Add sampling cost" at bounding box center [681, 163] width 62 height 8
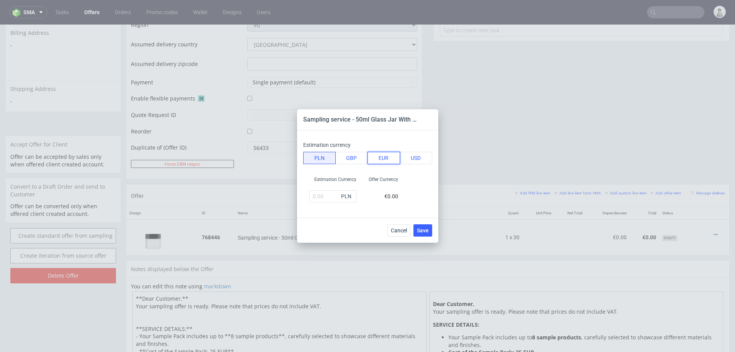
click at [382, 160] on button "EUR" at bounding box center [384, 158] width 33 height 12
click at [327, 200] on input "text" at bounding box center [332, 196] width 47 height 12
type input "44"
click at [309, 206] on fieldset "Estimation currency PLN GBP EUR USD Estimation Currency 44 EUR Offer Currency €…" at bounding box center [367, 173] width 129 height 75
click at [430, 228] on button "Save" at bounding box center [423, 230] width 19 height 12
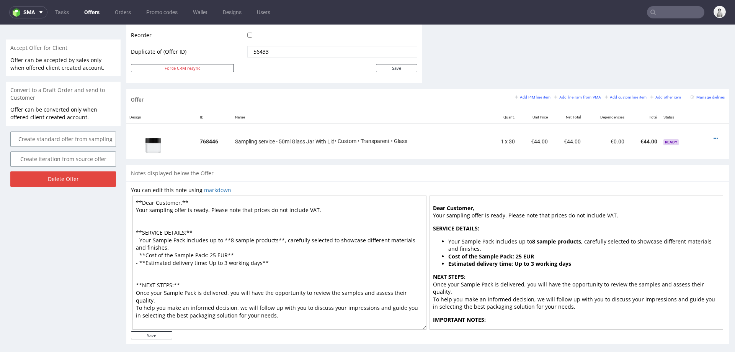
scroll to position [414, 0]
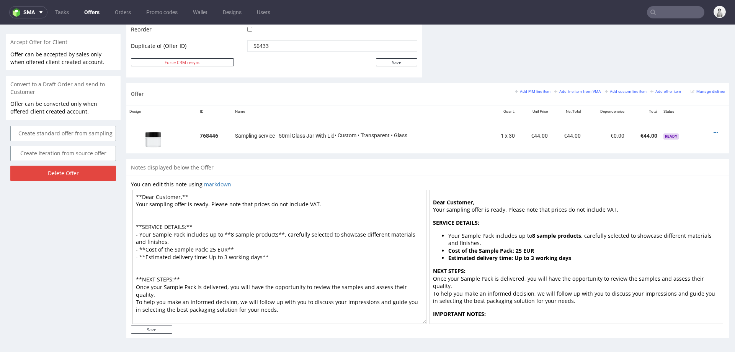
click at [330, 235] on textarea "**Dear Customer,** Your sampling offer is ready. Please note that prices do not…" at bounding box center [280, 257] width 294 height 134
paste textarea "Dear Customer, Your offer is ready. Please note that prices do not include VAT.…"
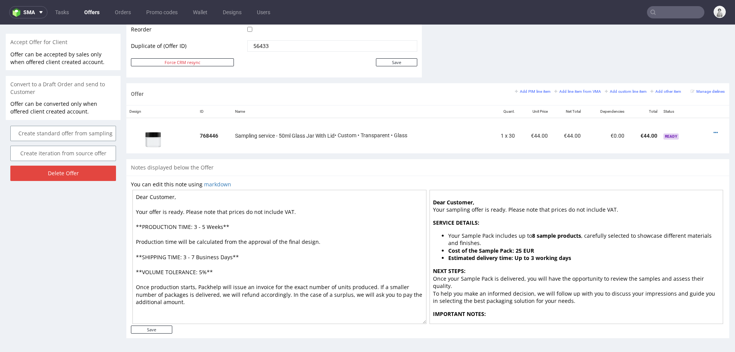
click at [197, 224] on textarea "Dear Customer, Your offer is ready. Please note that prices do not include VAT.…" at bounding box center [280, 257] width 294 height 134
type textarea "Dear Customer, Your offer is ready. Please note that prices do not include VAT.…"
click at [146, 328] on input "Save" at bounding box center [151, 329] width 41 height 8
type input "In progress..."
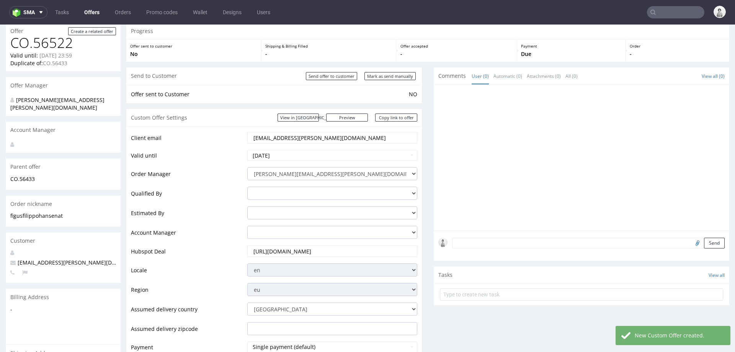
scroll to position [421, 0]
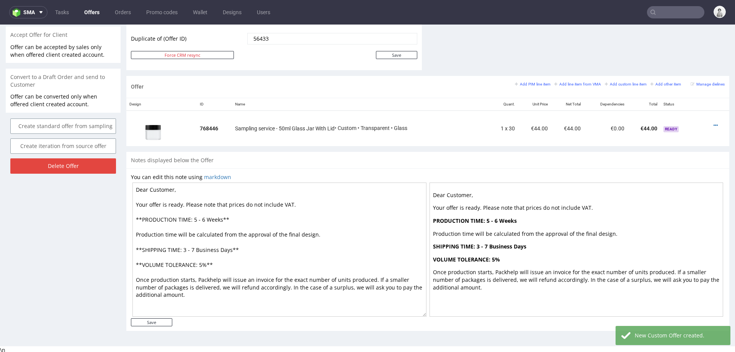
click at [209, 252] on textarea "Dear Customer, Your offer is ready. Please note that prices do not include VAT.…" at bounding box center [280, 249] width 294 height 134
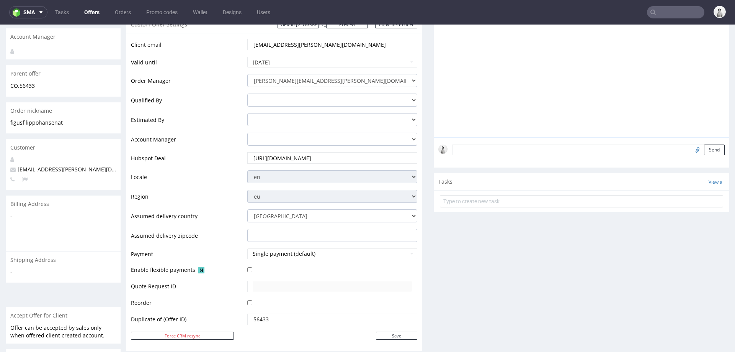
scroll to position [90, 0]
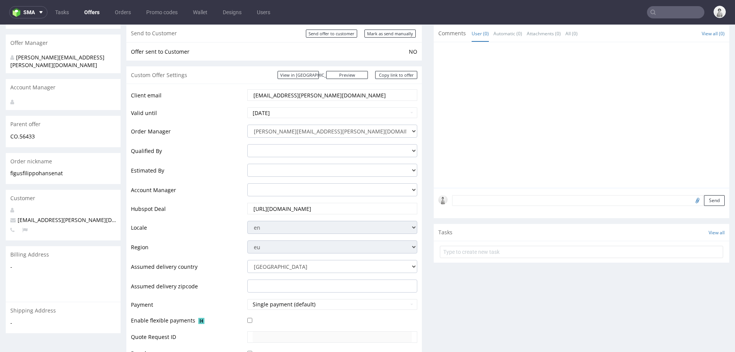
click at [471, 200] on form "Send" at bounding box center [588, 200] width 273 height 11
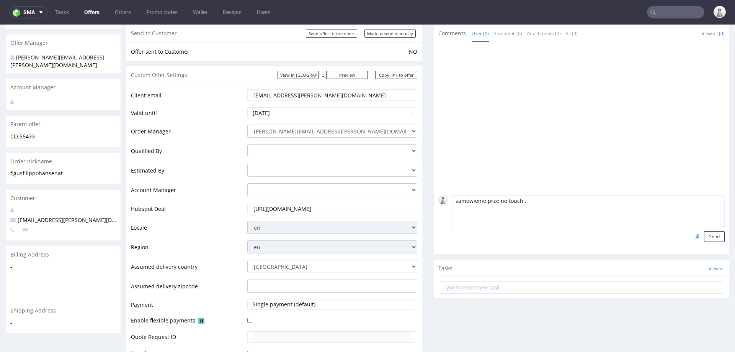
paste textarea "ph-245-1319"
type textarea "zamówienie prze no touch , ph-245-1319, 30 sztu, delivery: Austria"
click at [707, 236] on button "Send" at bounding box center [714, 236] width 21 height 11
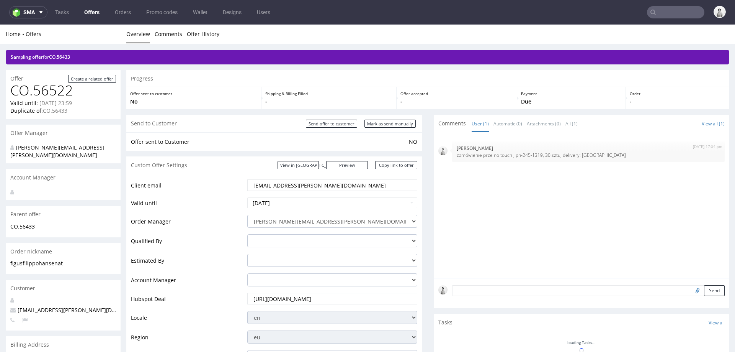
scroll to position [0, 0]
click at [513, 153] on p "zamówienie prze no touch , ph-245-1319, 30 sztu, delivery: Austria" at bounding box center [589, 155] width 264 height 6
click at [457, 154] on p "zamówienie prze no touch , ph-245-1319, 30 sztu, delivery: Austria" at bounding box center [589, 155] width 264 height 6
click at [390, 167] on link "Copy link to offer" at bounding box center [396, 165] width 42 height 8
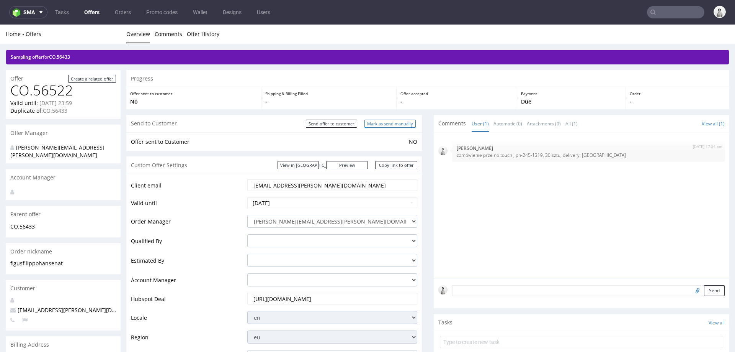
click at [398, 123] on input "Mark as send manually" at bounding box center [390, 124] width 51 height 8
type input "In progress..."
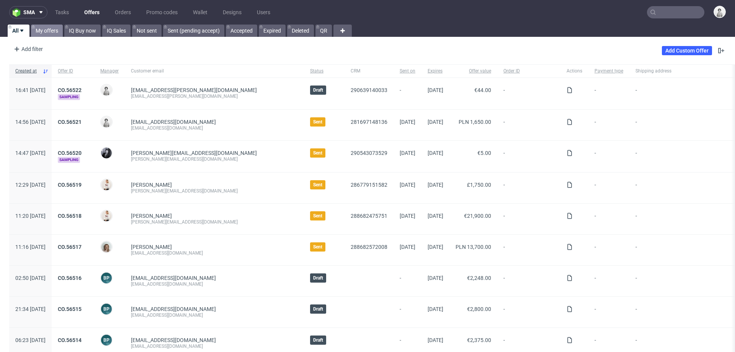
click at [36, 28] on link "My offers" at bounding box center [47, 31] width 32 height 12
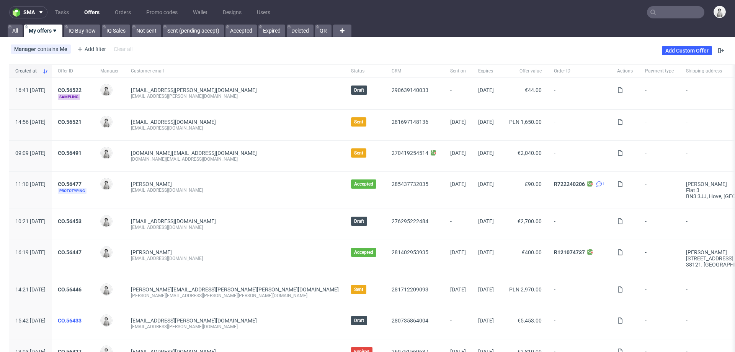
click at [82, 321] on link "CO.56433" at bounding box center [70, 320] width 24 height 6
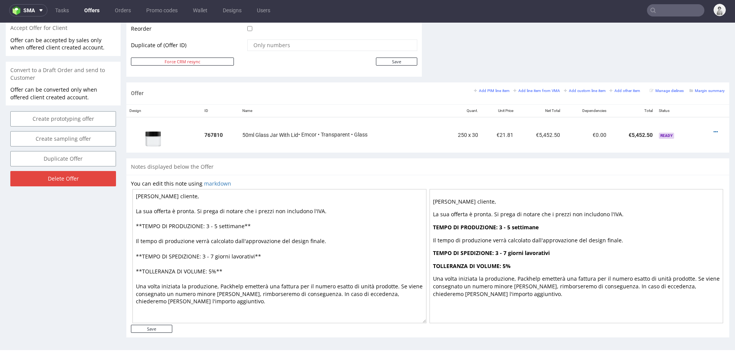
scroll to position [393, 0]
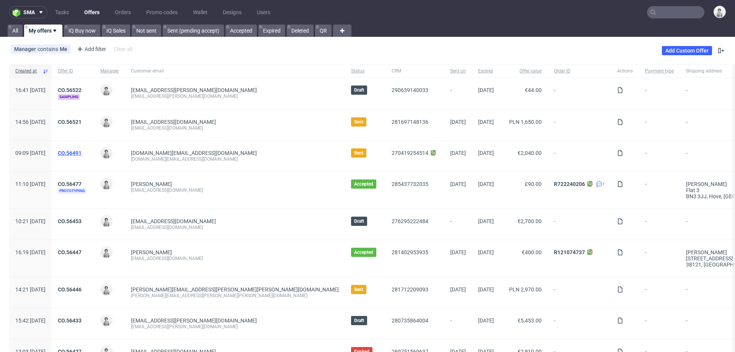
click at [82, 153] on link "CO.56491" at bounding box center [70, 153] width 24 height 6
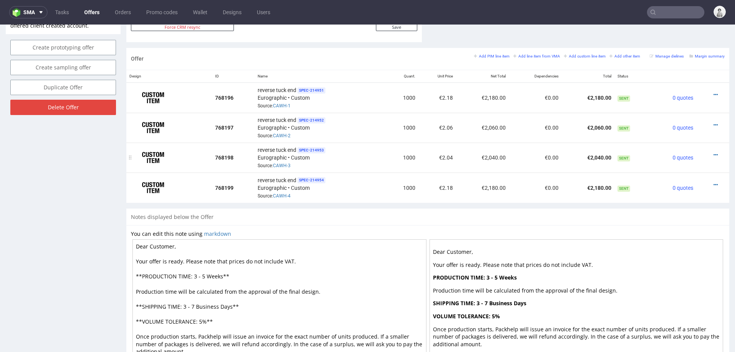
scroll to position [482, 0]
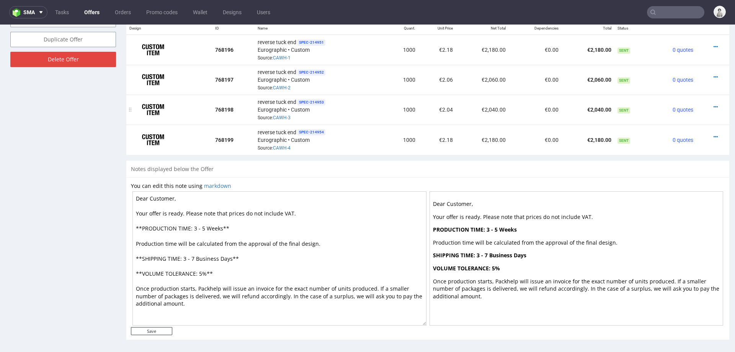
click at [214, 221] on textarea "Dear Customer, Your offer is ready. Please note that prices do not include VAT.…" at bounding box center [280, 258] width 294 height 134
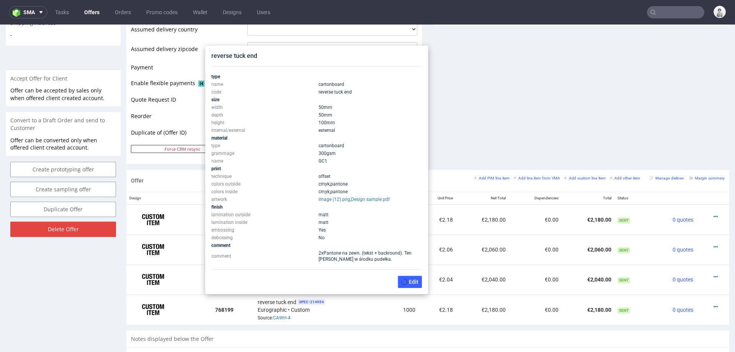
scroll to position [0, 0]
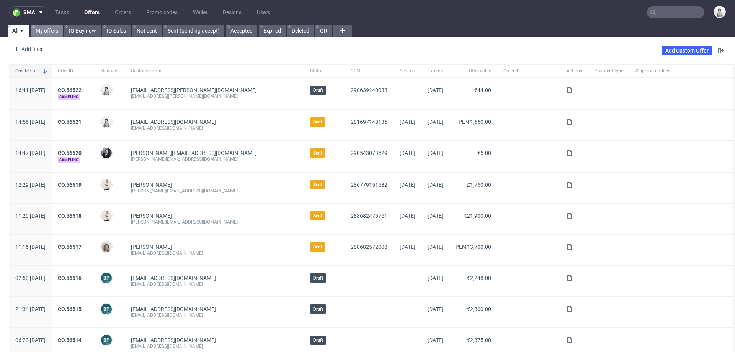
click at [45, 33] on link "My offers" at bounding box center [47, 31] width 32 height 12
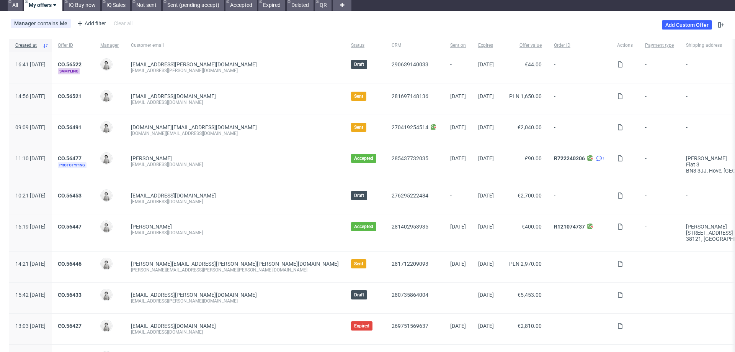
scroll to position [26, 0]
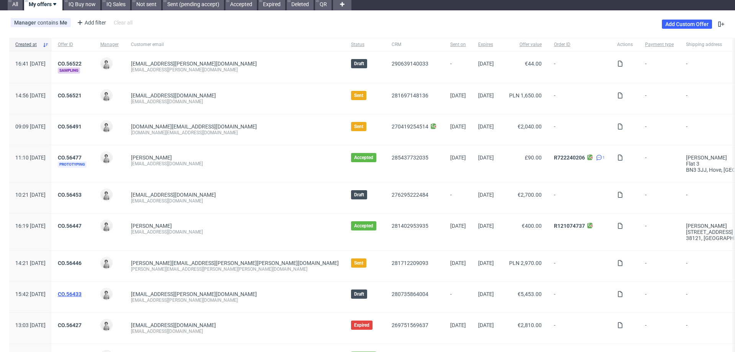
click at [82, 291] on link "CO.56433" at bounding box center [70, 294] width 24 height 6
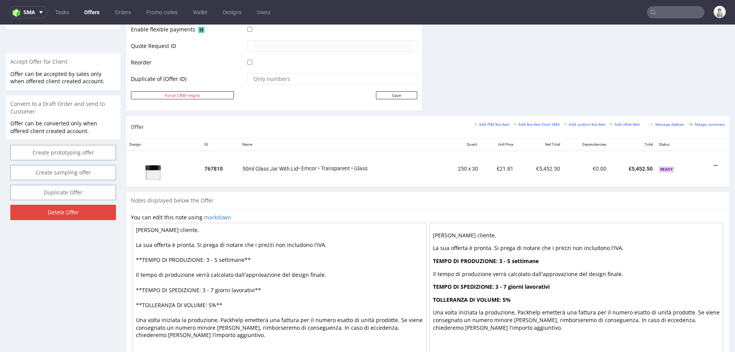
scroll to position [393, 0]
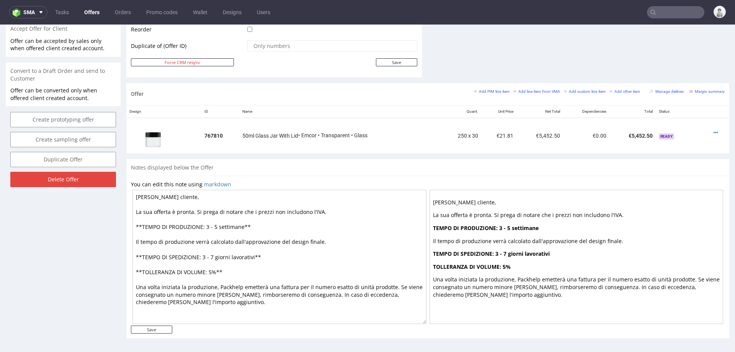
click at [293, 262] on textarea "[PERSON_NAME] cliente, La sua offerta è pronta. Si prega di notare che i prezzi…" at bounding box center [280, 257] width 294 height 134
paste textarea "Dear Customer, Your offer is ready. Please note that prices do not include VAT.…"
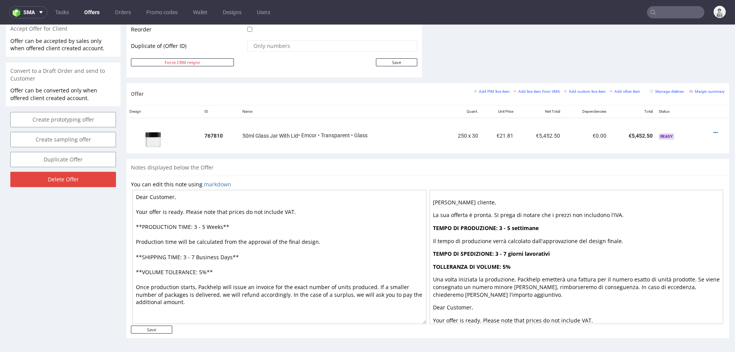
click at [195, 224] on textarea "Dear Customer, Your offer is ready. Please note that prices do not include VAT.…" at bounding box center [280, 257] width 294 height 134
type textarea "Dear Customer, Your offer is ready. Please note that prices do not include VAT.…"
click at [151, 331] on input "Save" at bounding box center [151, 329] width 41 height 8
type input "In progress..."
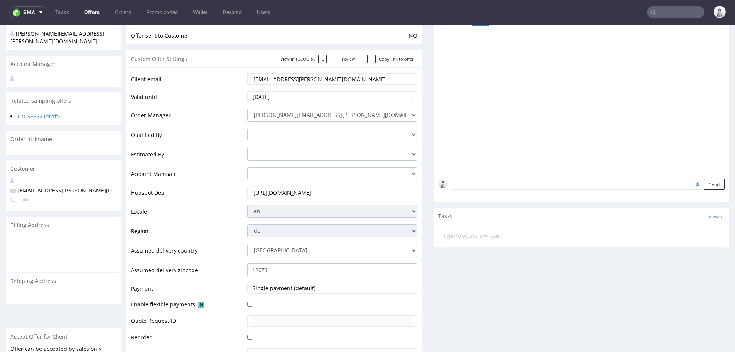
scroll to position [0, 0]
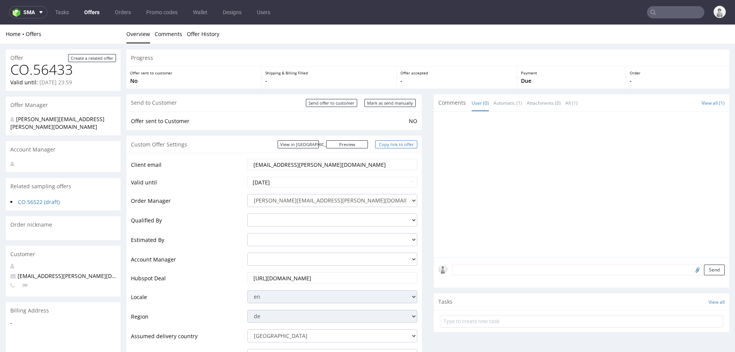
click at [408, 143] on link "Copy link to offer" at bounding box center [396, 144] width 42 height 8
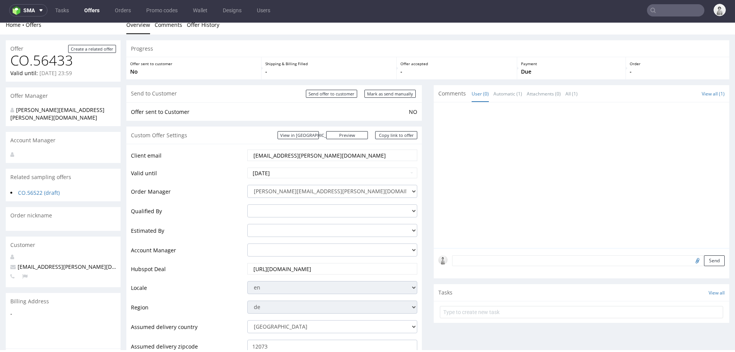
scroll to position [1, 0]
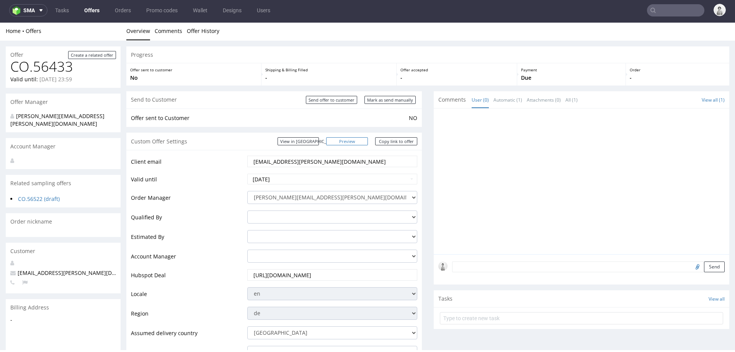
click at [357, 143] on link "Preview" at bounding box center [347, 141] width 42 height 8
click at [403, 140] on link "Copy link to offer" at bounding box center [396, 141] width 42 height 8
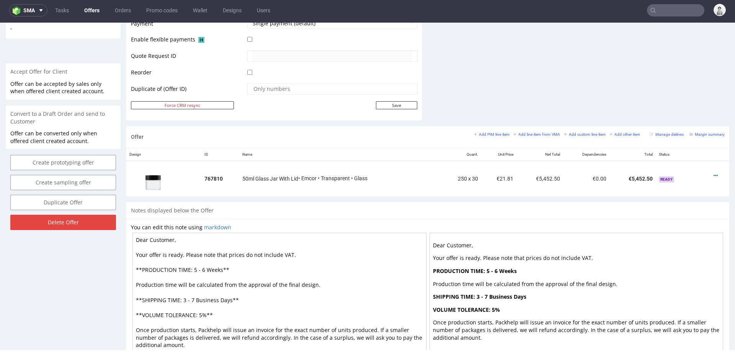
scroll to position [0, 0]
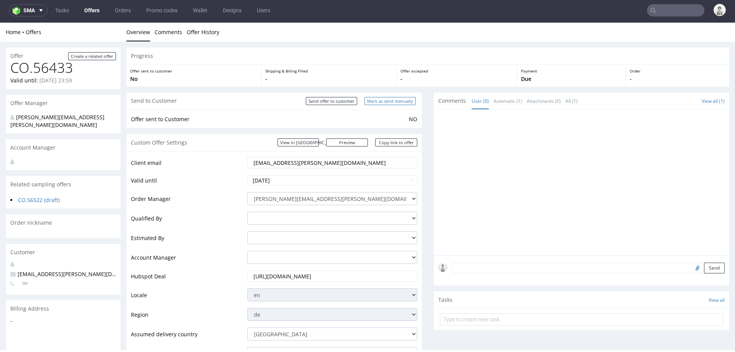
click at [390, 103] on input "Mark as send manually" at bounding box center [390, 101] width 51 height 8
type input "In progress..."
